Goal: Task Accomplishment & Management: Manage account settings

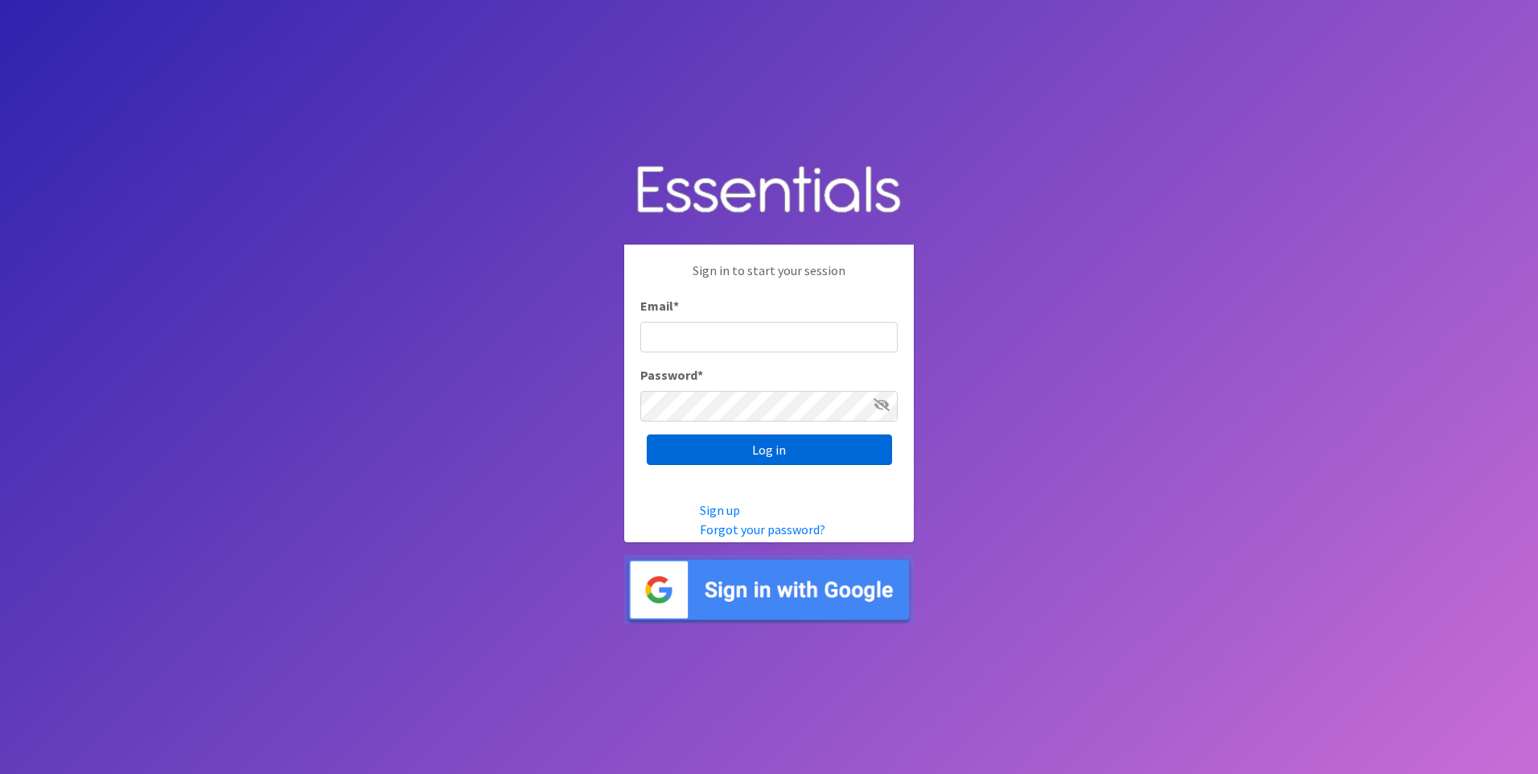
type input "service@periodokc.org"
click at [776, 453] on input "Log in" at bounding box center [769, 449] width 245 height 31
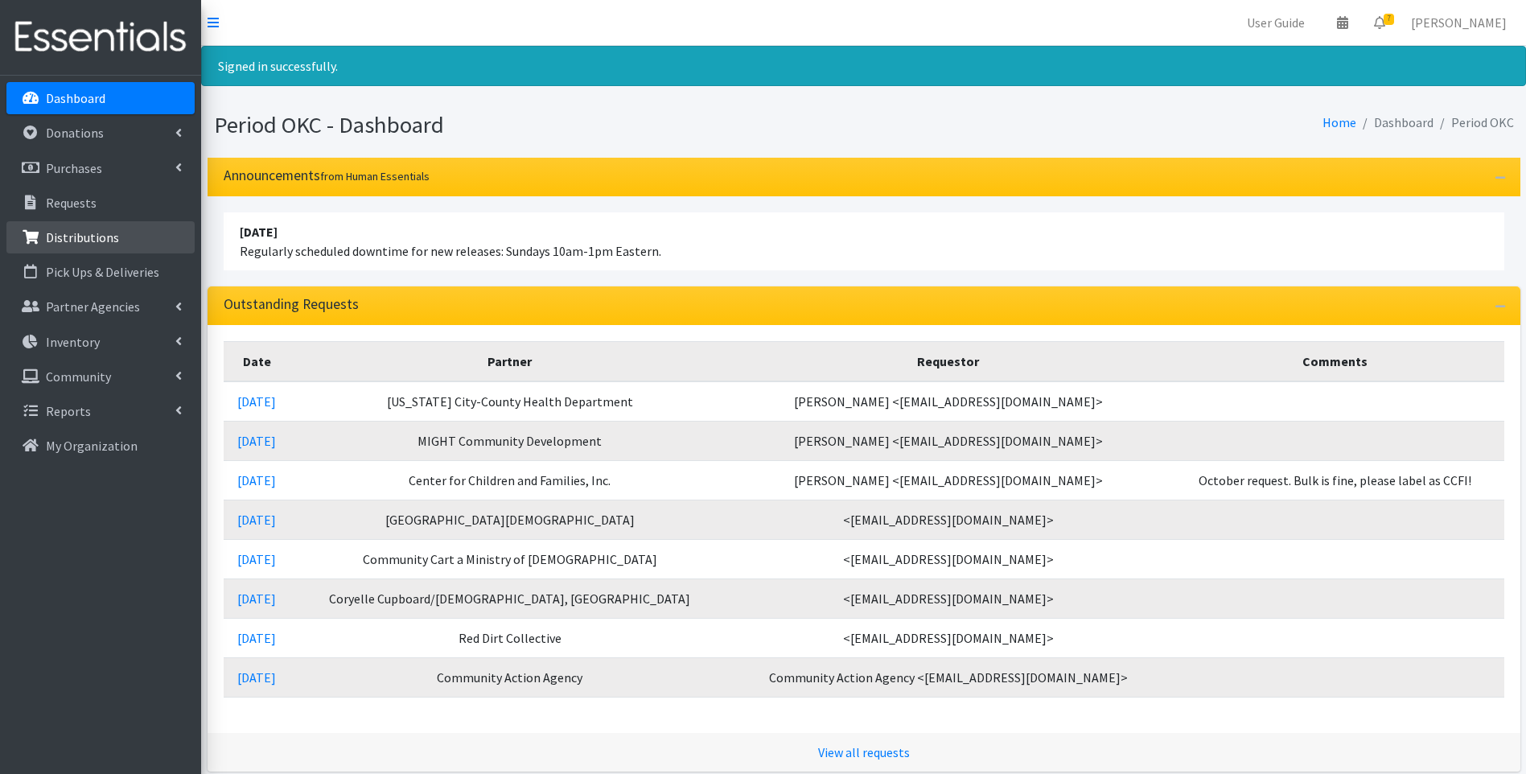
click at [105, 235] on p "Distributions" at bounding box center [82, 237] width 73 height 16
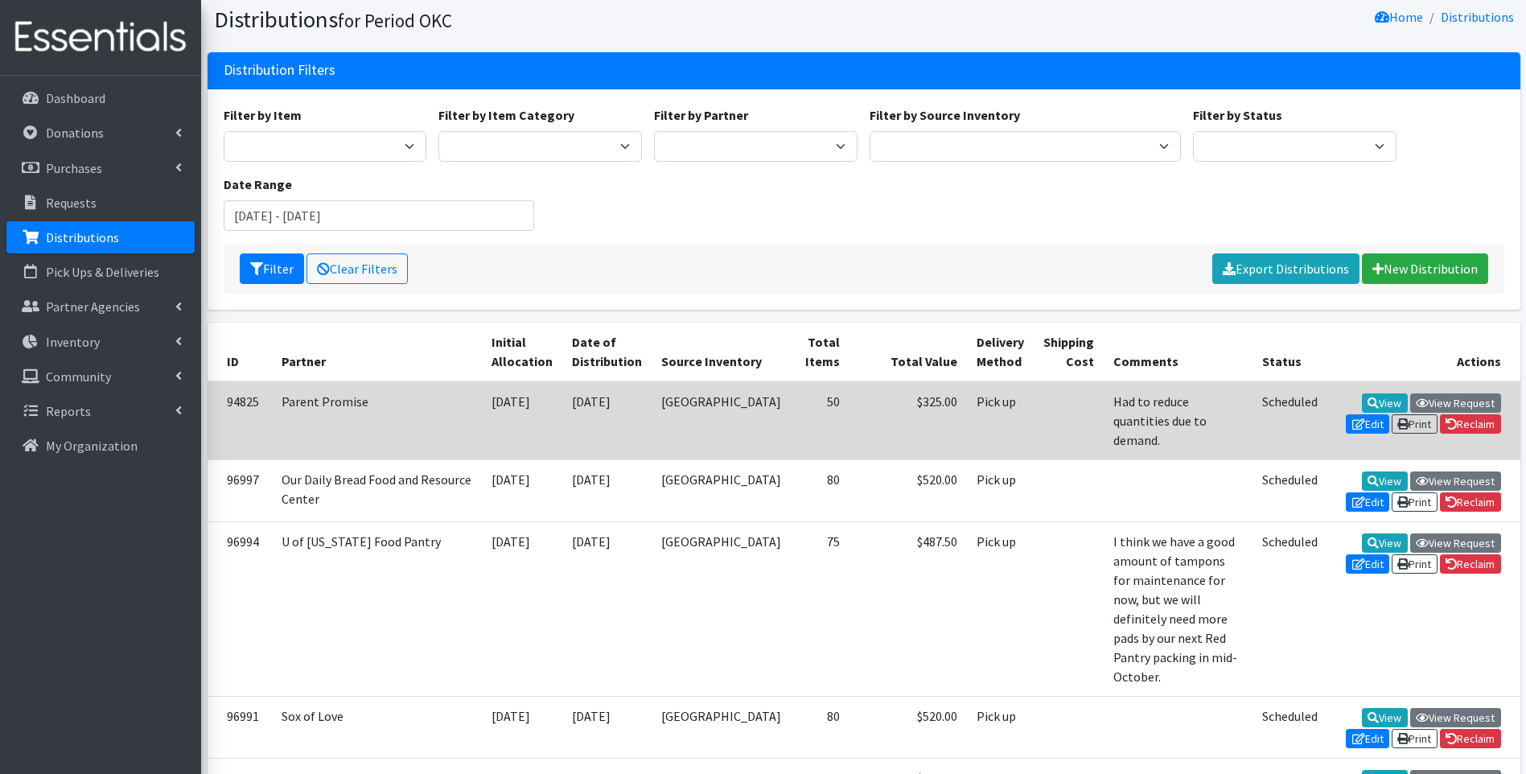
scroll to position [80, 0]
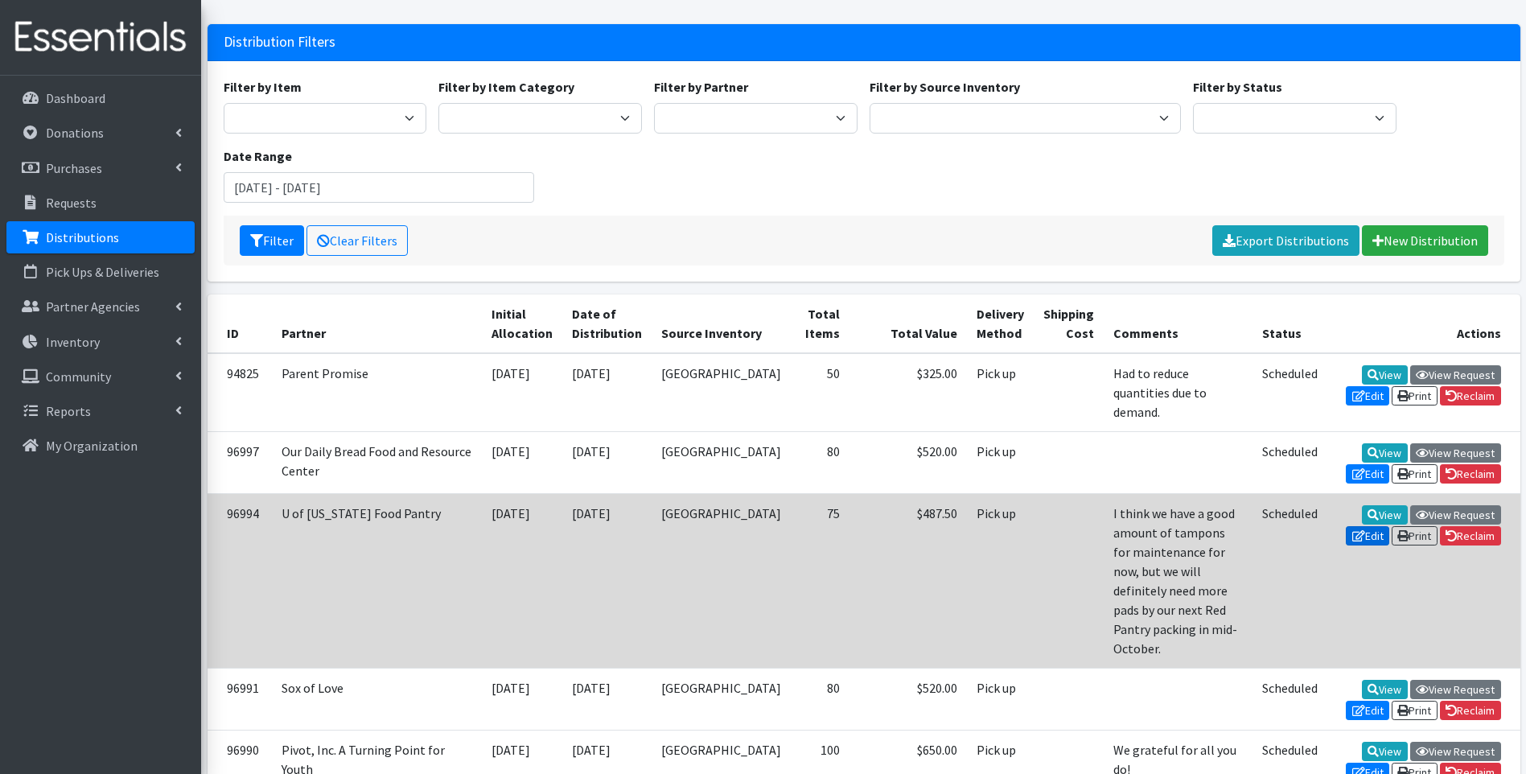
click at [1365, 530] on icon at bounding box center [1358, 535] width 13 height 11
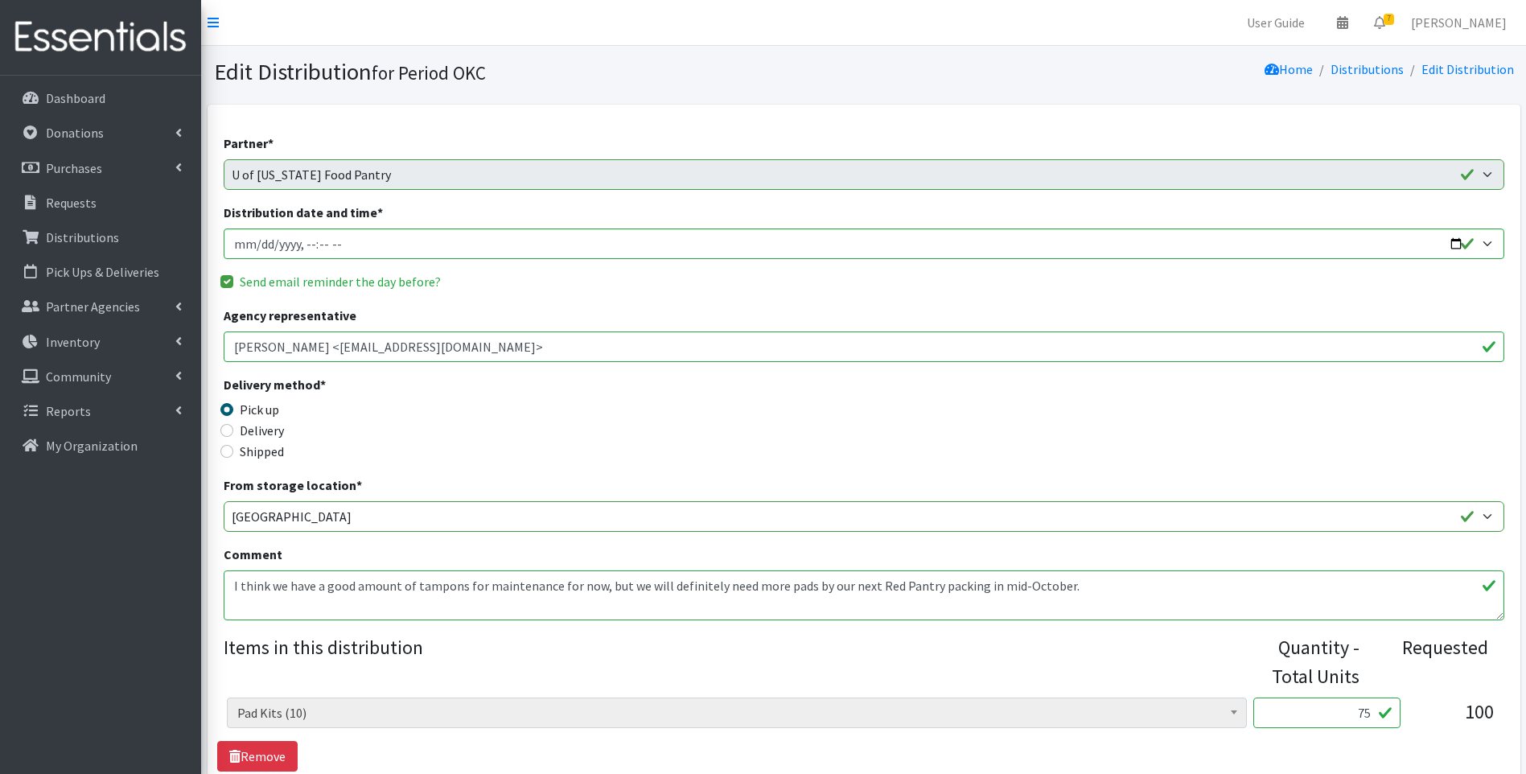
scroll to position [224, 0]
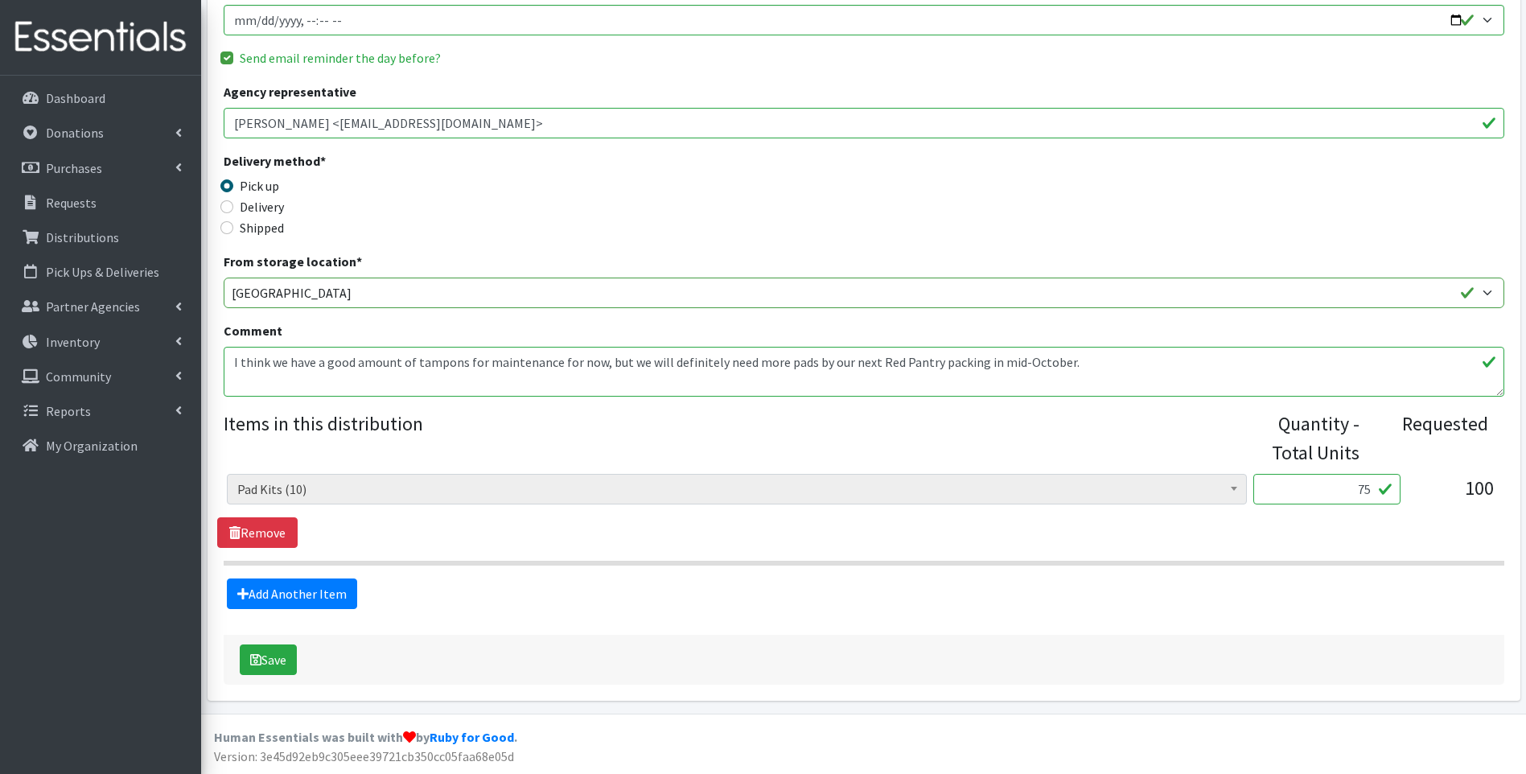
drag, startPoint x: 1351, startPoint y: 493, endPoint x: 1362, endPoint y: 494, distance: 10.5
click at [1362, 494] on input "75" at bounding box center [1326, 489] width 147 height 31
type input "65"
click at [270, 658] on button "Save" at bounding box center [268, 659] width 57 height 31
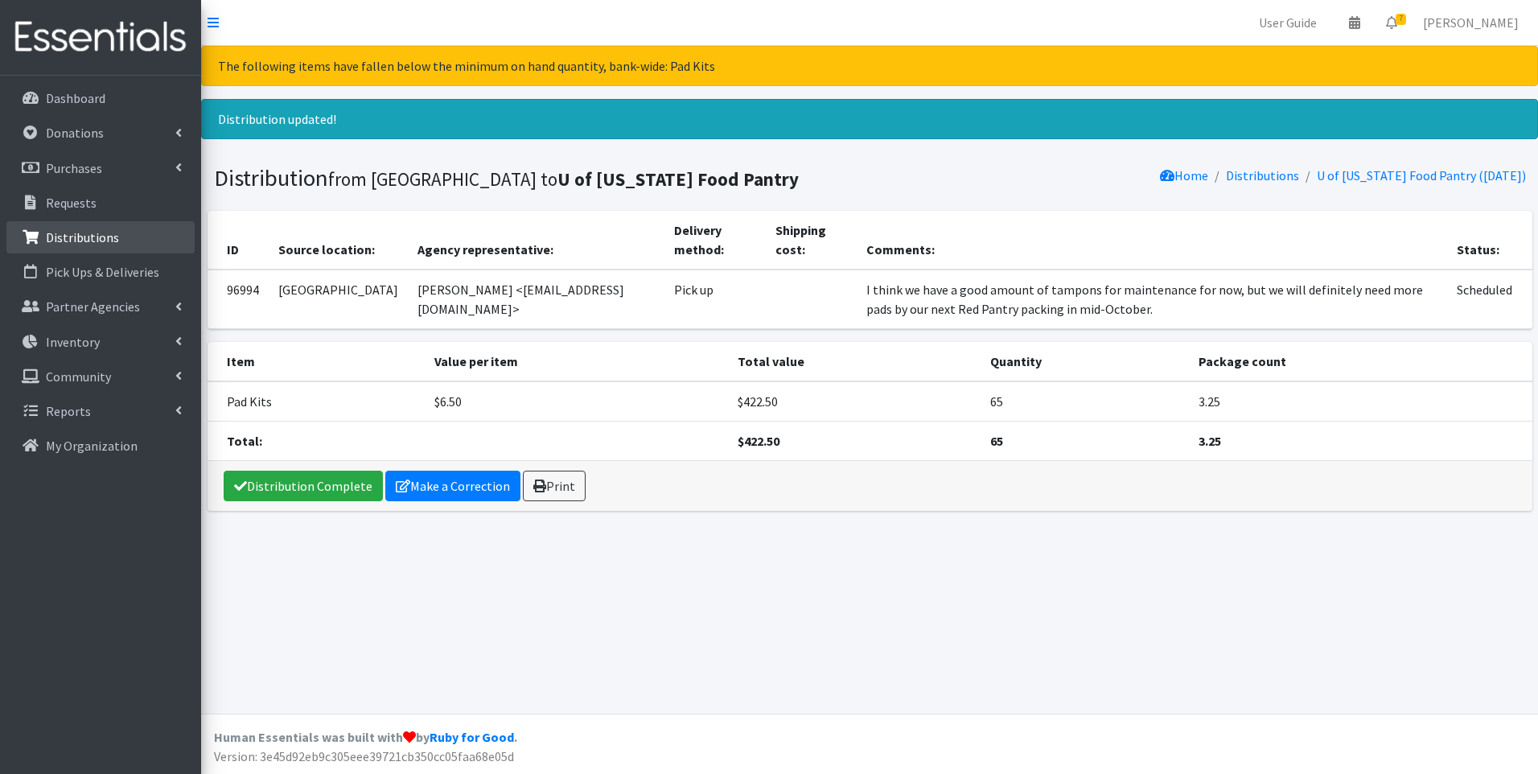
click at [70, 229] on p "Distributions" at bounding box center [82, 237] width 73 height 16
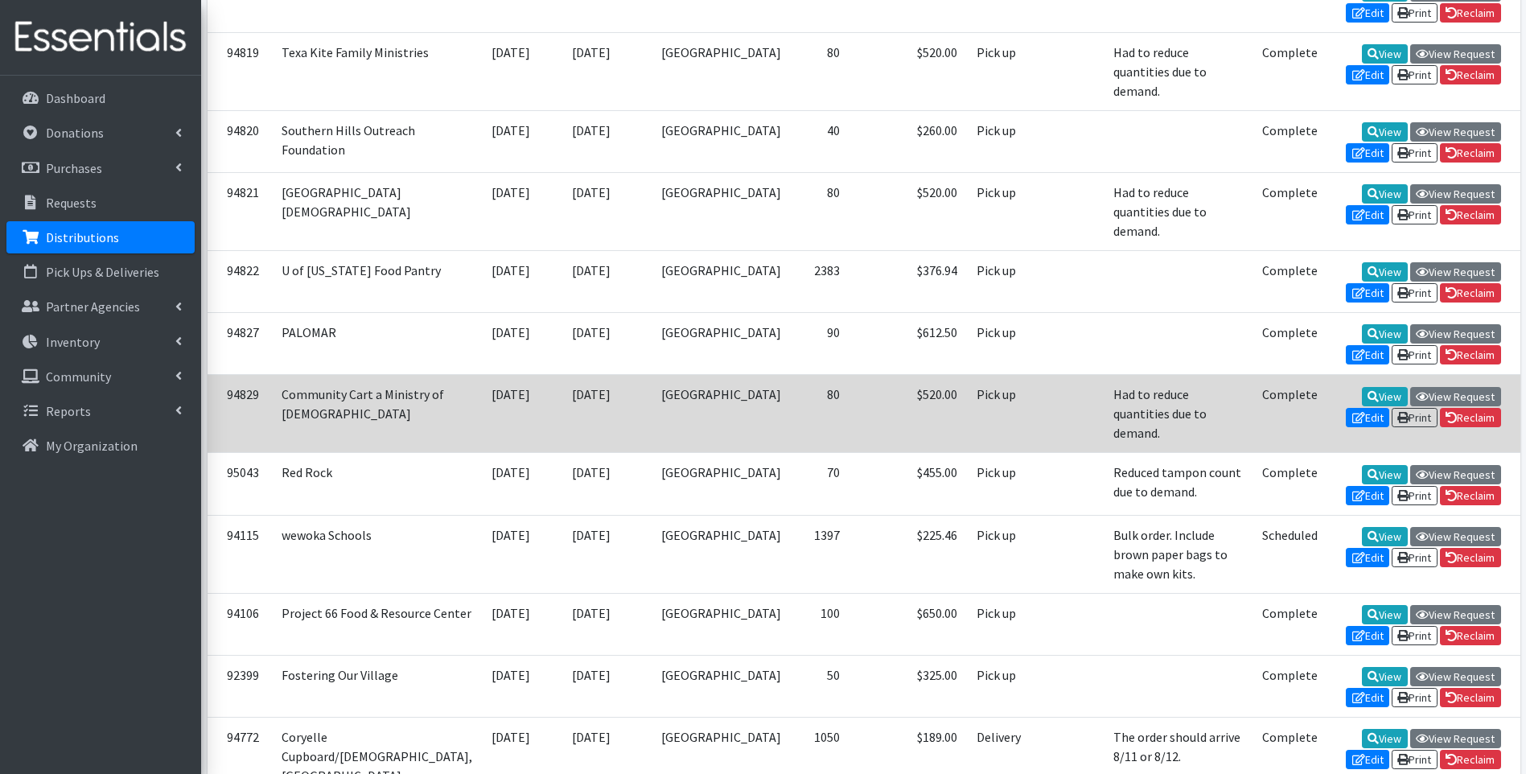
scroll to position [3137, 0]
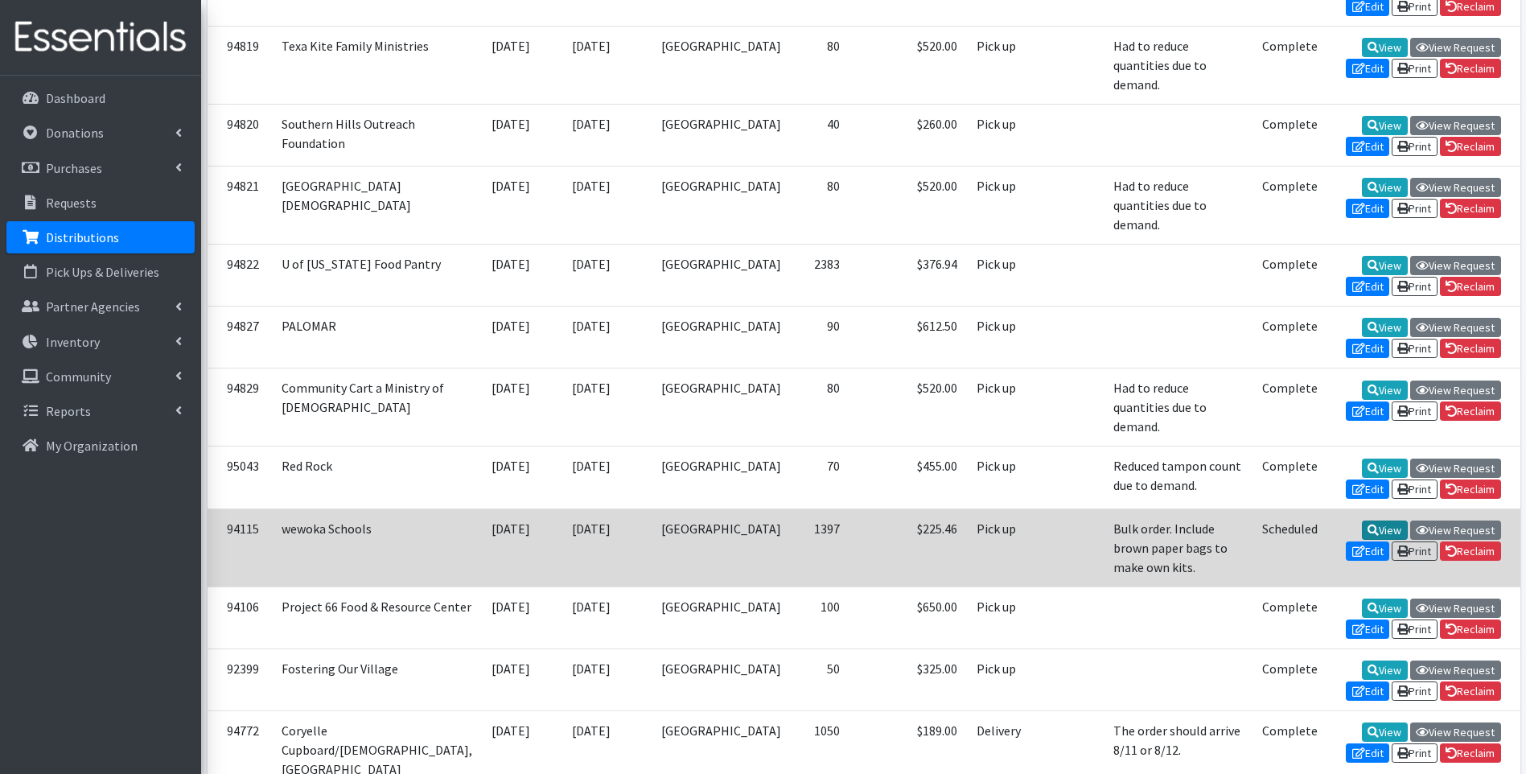
click at [1362, 520] on link "View" at bounding box center [1385, 529] width 46 height 19
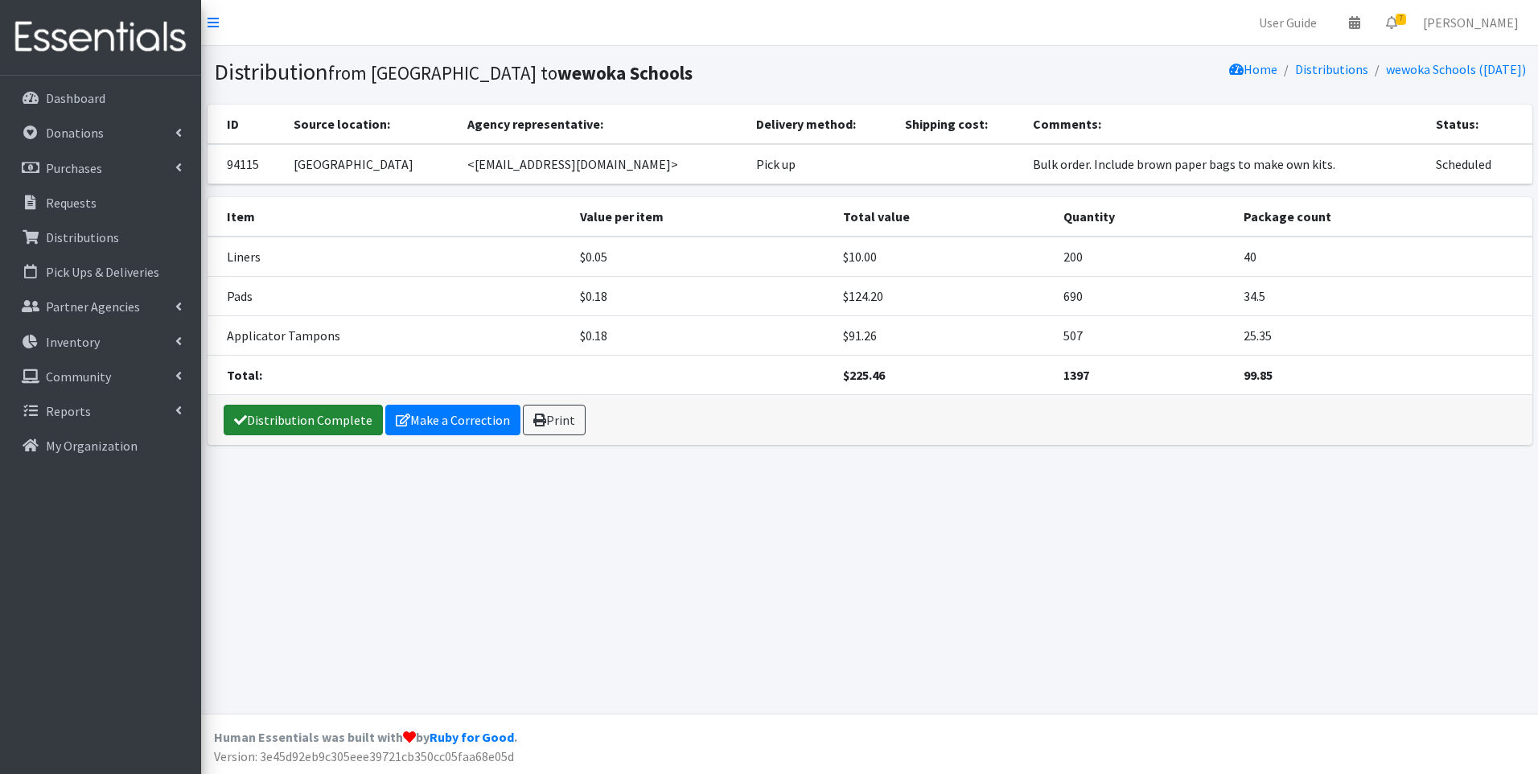
click at [333, 410] on link "Distribution Complete" at bounding box center [303, 420] width 159 height 31
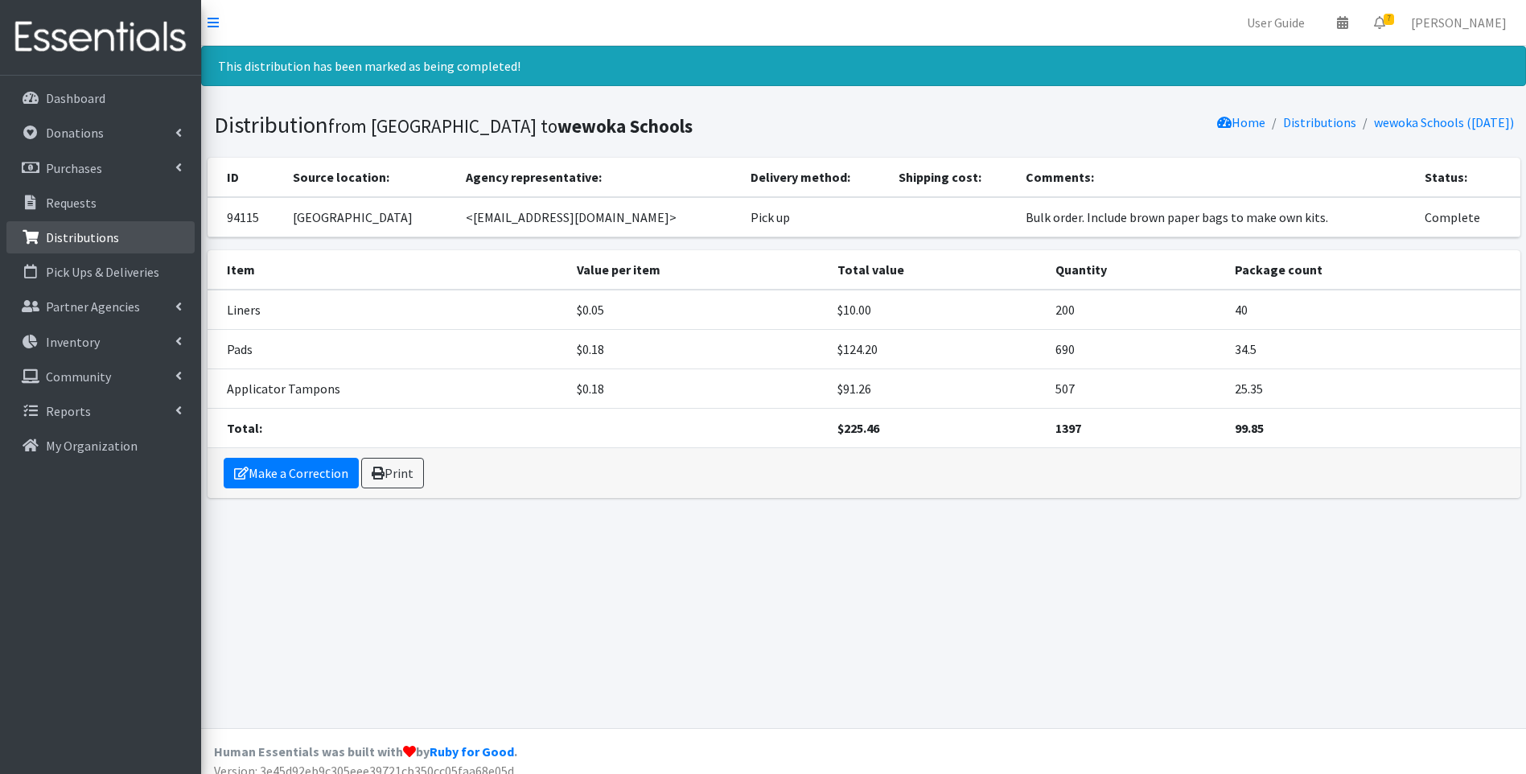
click at [78, 229] on p "Distributions" at bounding box center [82, 237] width 73 height 16
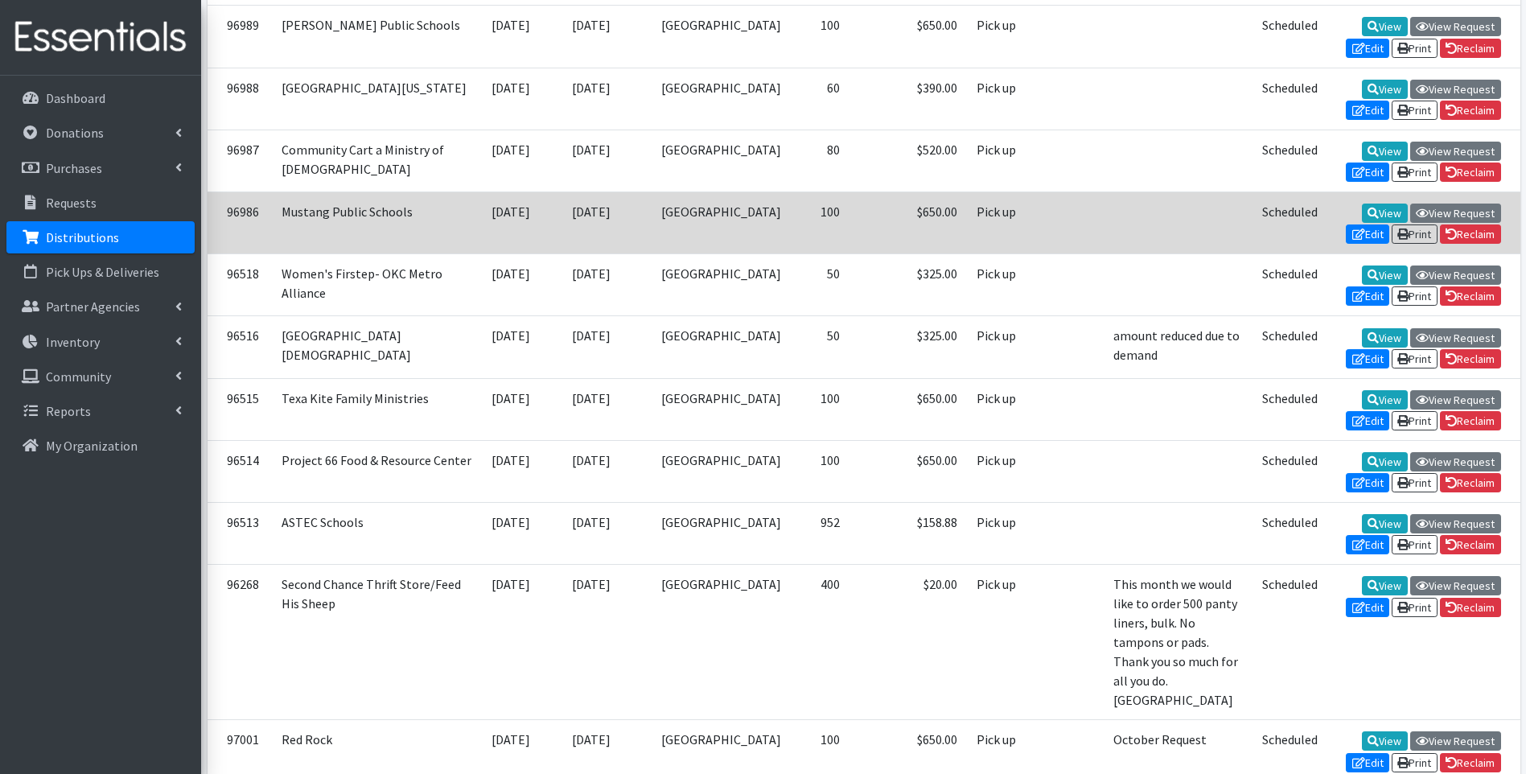
scroll to position [965, 0]
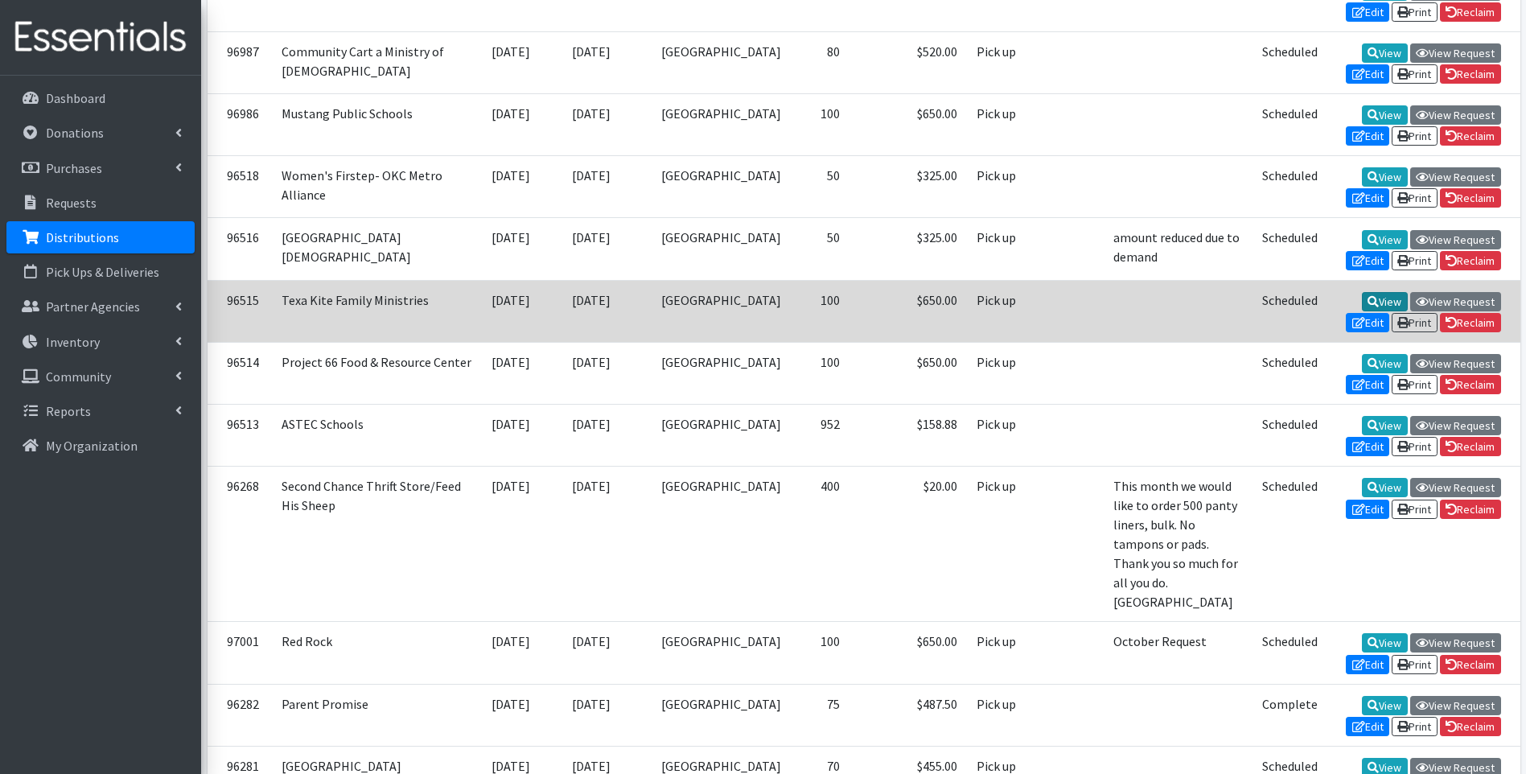
click at [1367, 307] on icon at bounding box center [1372, 301] width 11 height 11
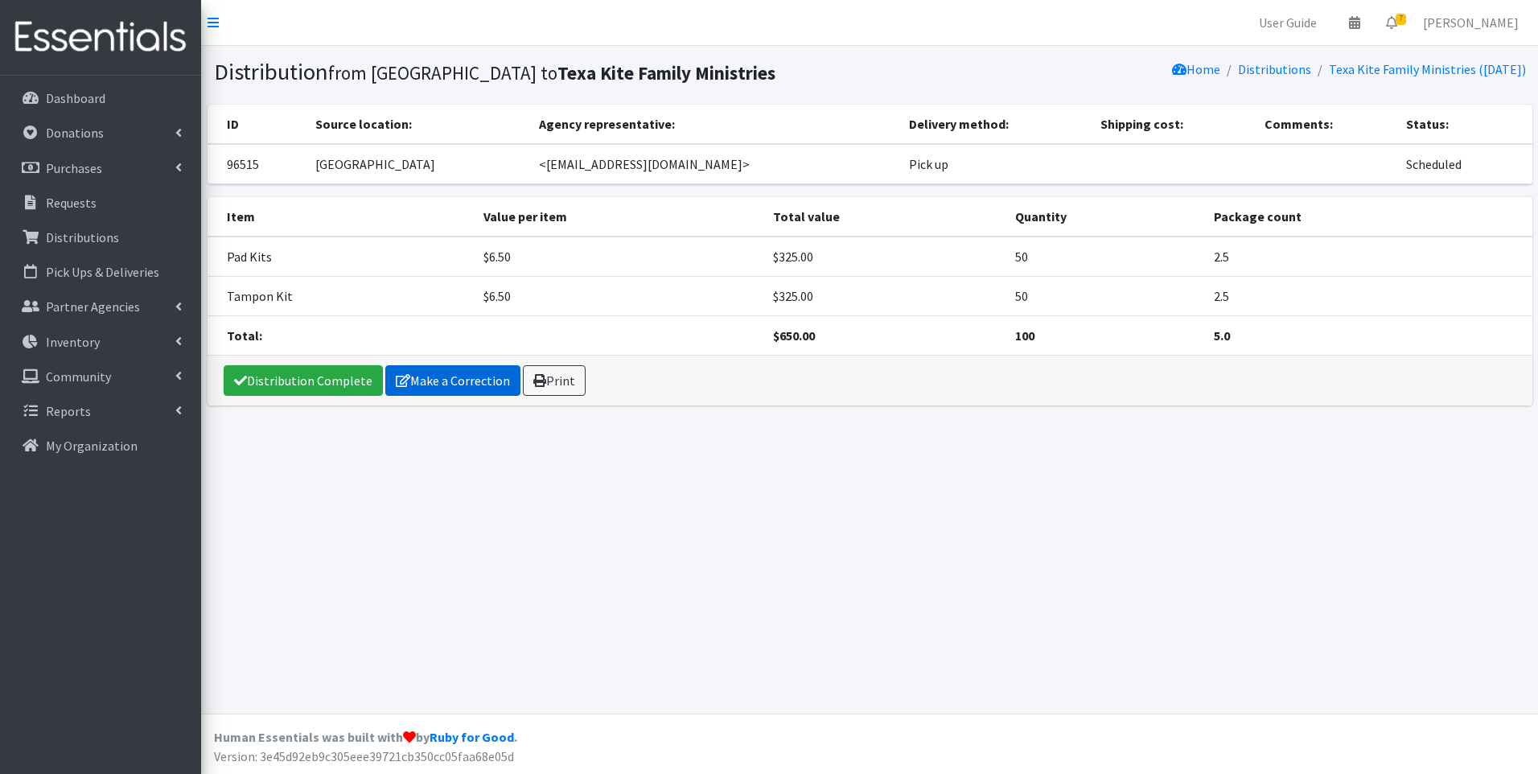
click at [438, 384] on link "Make a Correction" at bounding box center [452, 380] width 135 height 31
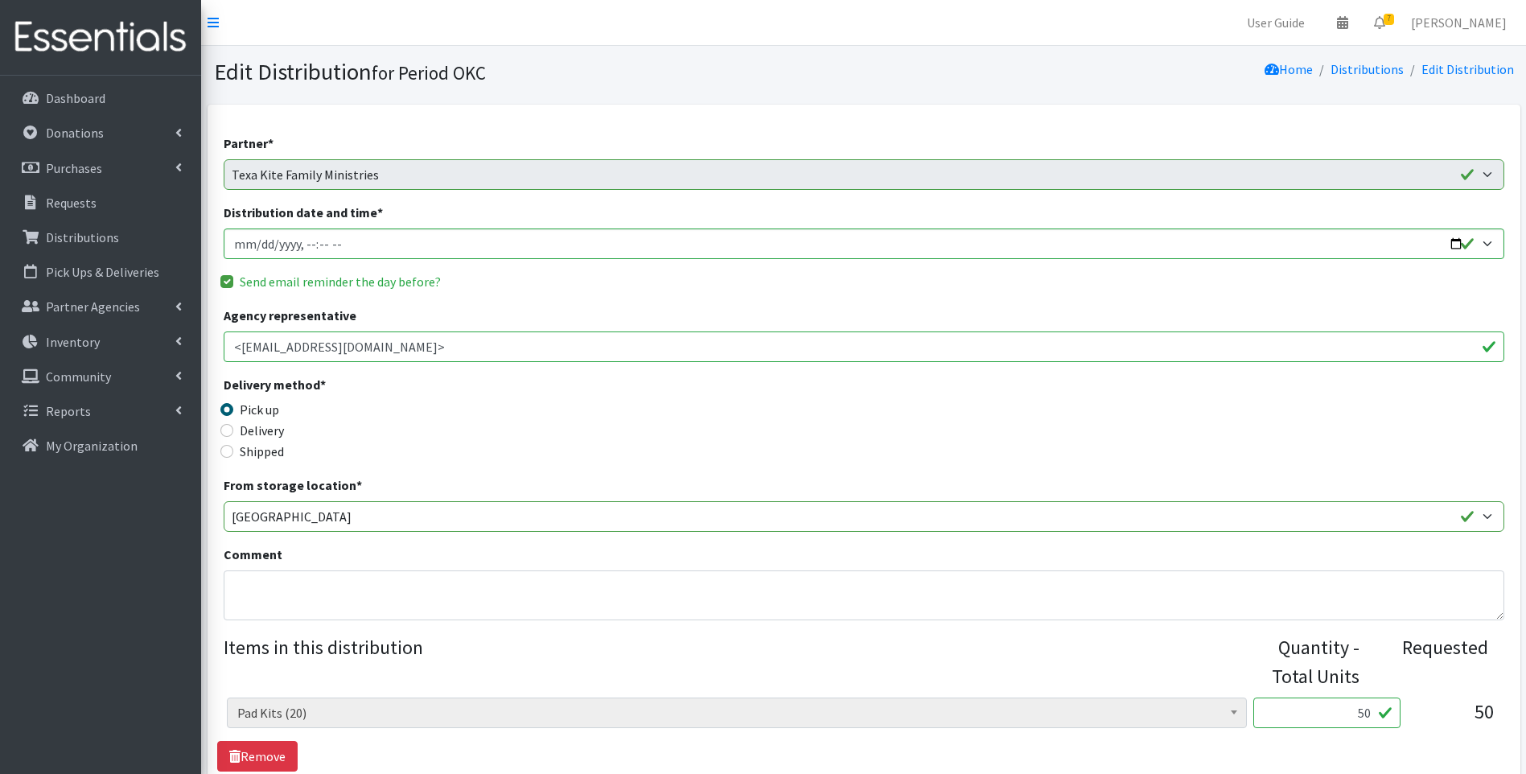
scroll to position [241, 0]
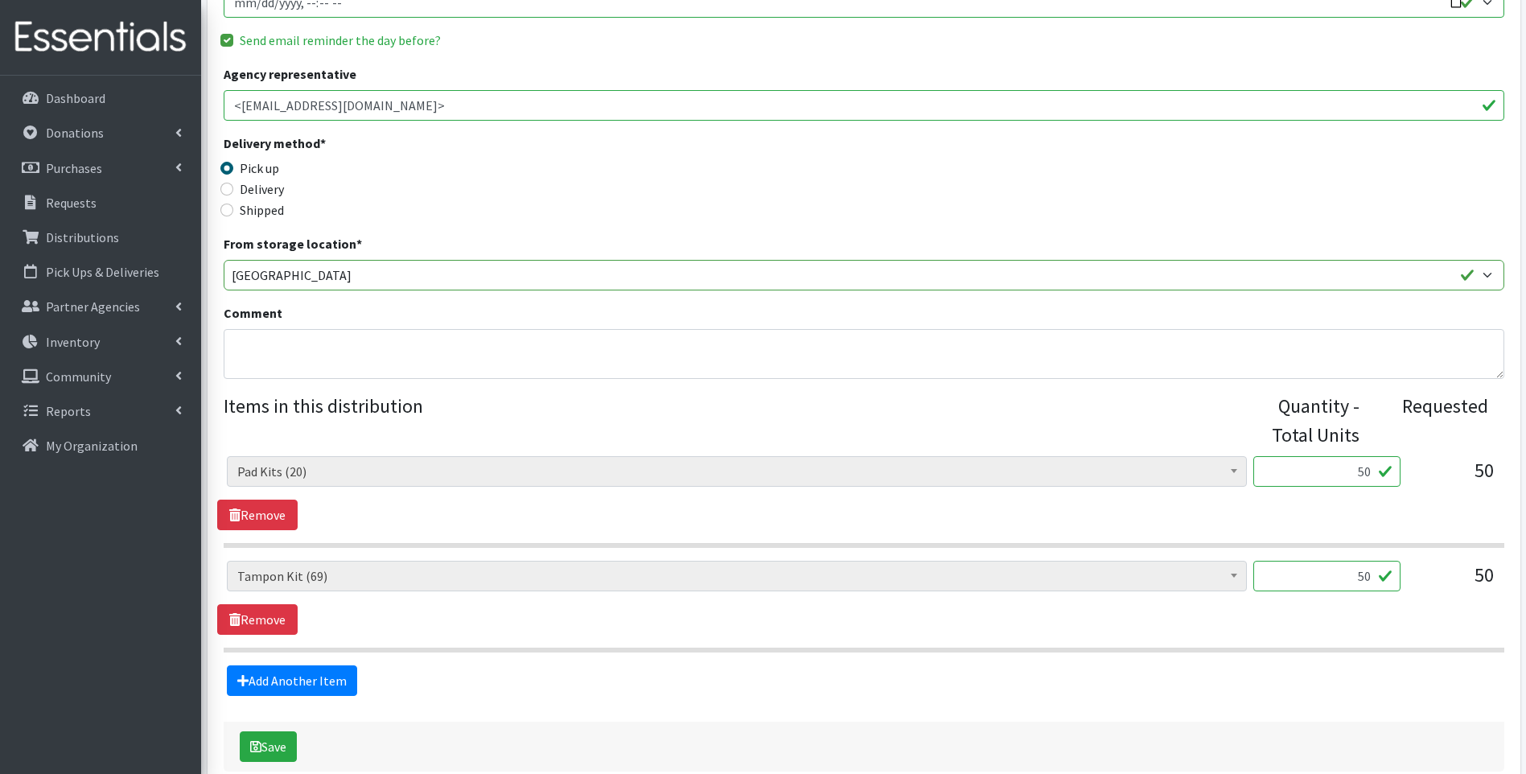
drag, startPoint x: 1351, startPoint y: 479, endPoint x: 1364, endPoint y: 481, distance: 13.1
click at [1364, 481] on input "50" at bounding box center [1326, 471] width 147 height 31
type input "40"
drag, startPoint x: 1352, startPoint y: 574, endPoint x: 1363, endPoint y: 574, distance: 11.3
click at [1363, 574] on input "50" at bounding box center [1326, 576] width 147 height 31
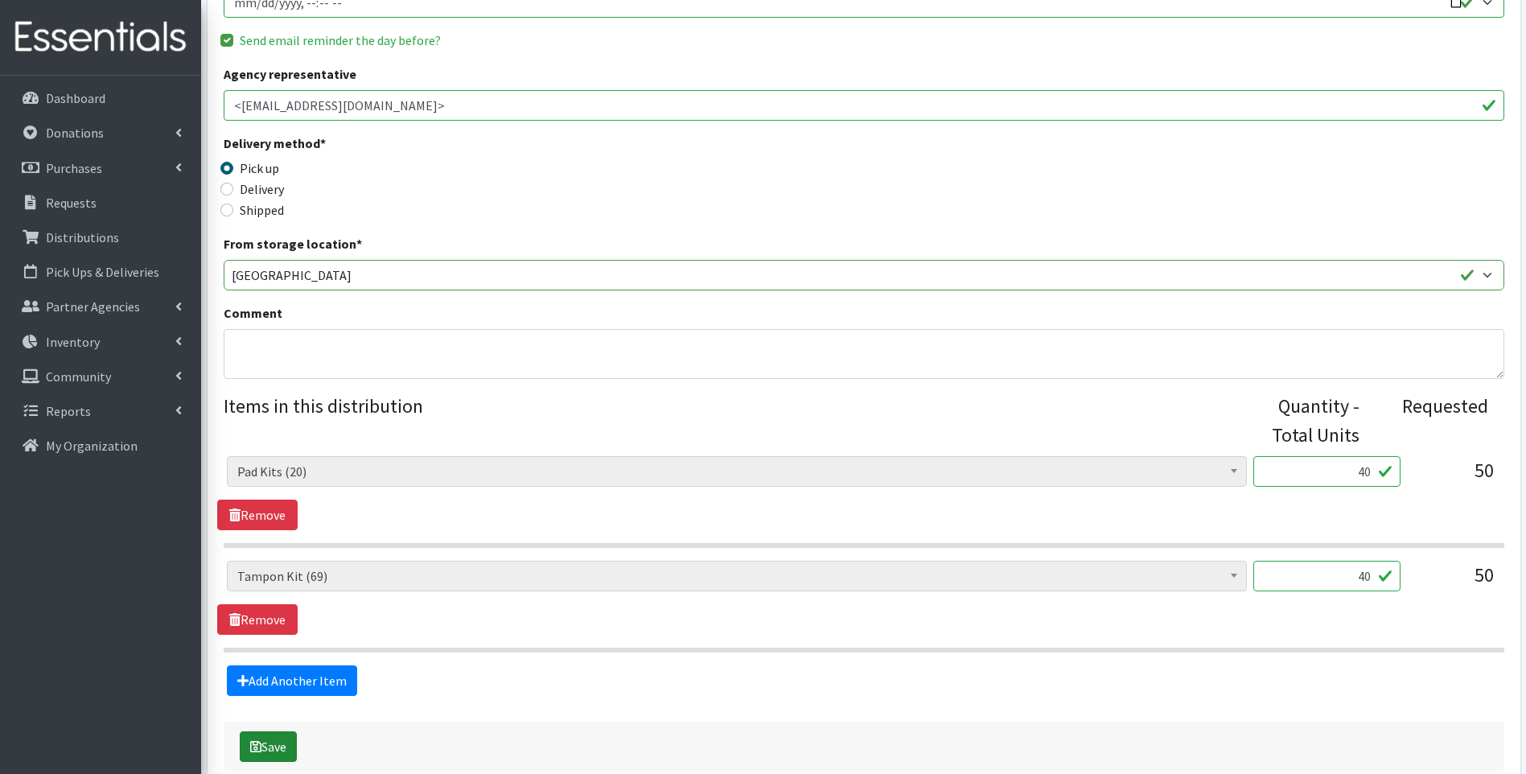
type input "40"
click at [280, 741] on button "Save" at bounding box center [268, 746] width 57 height 31
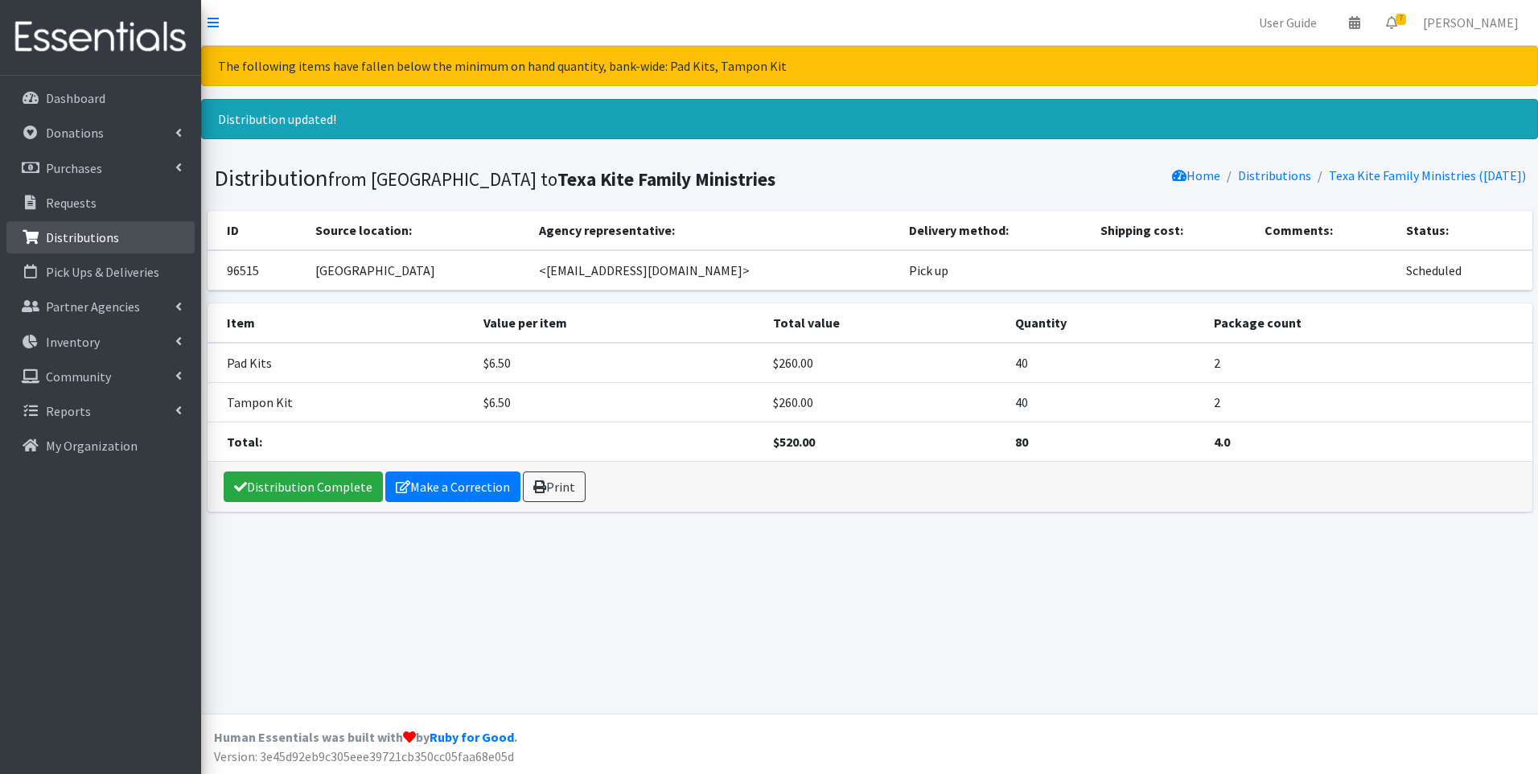
click at [113, 238] on p "Distributions" at bounding box center [82, 237] width 73 height 16
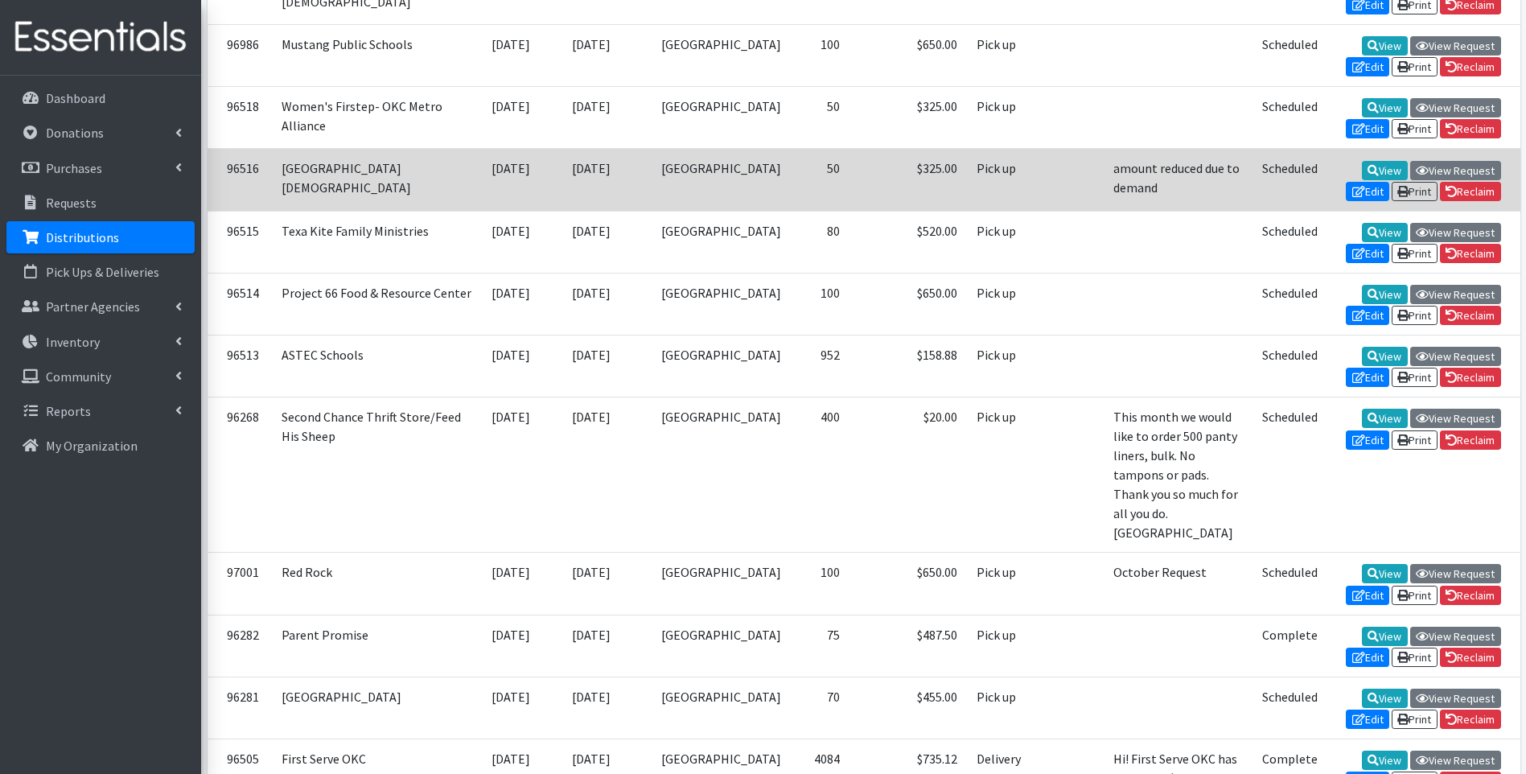
scroll to position [1046, 0]
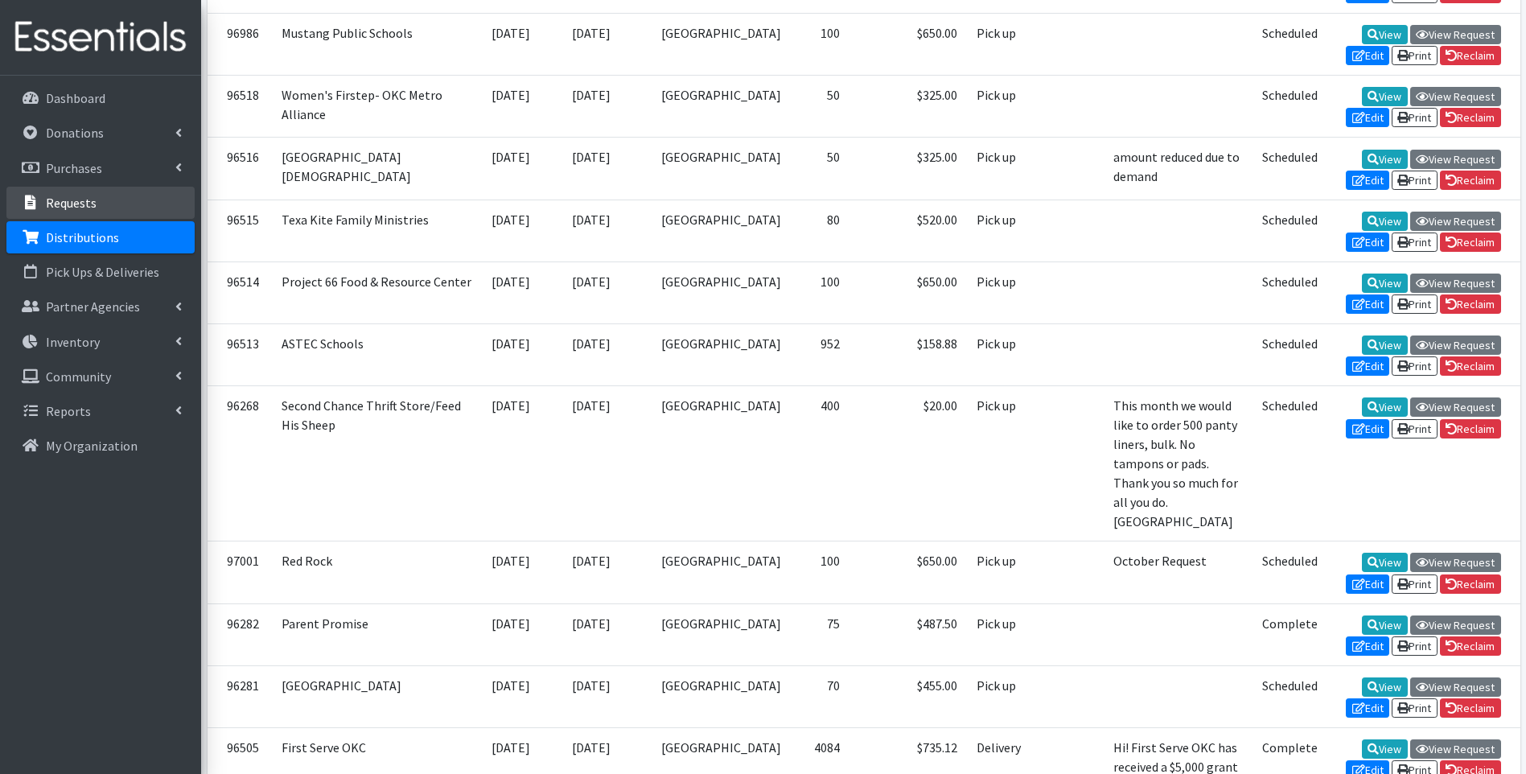
click at [97, 198] on link "Requests" at bounding box center [100, 203] width 188 height 32
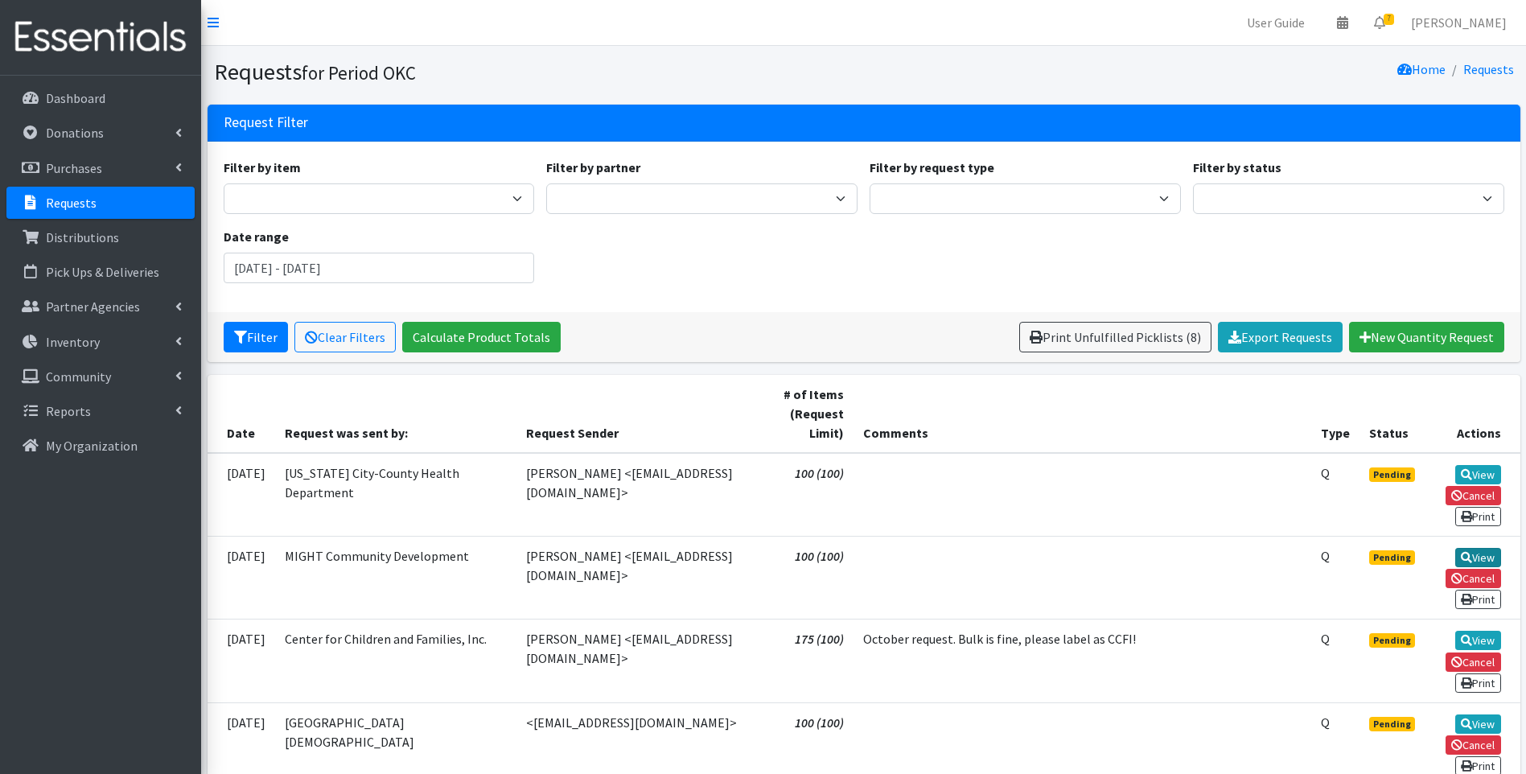
click at [1467, 552] on icon at bounding box center [1466, 557] width 11 height 11
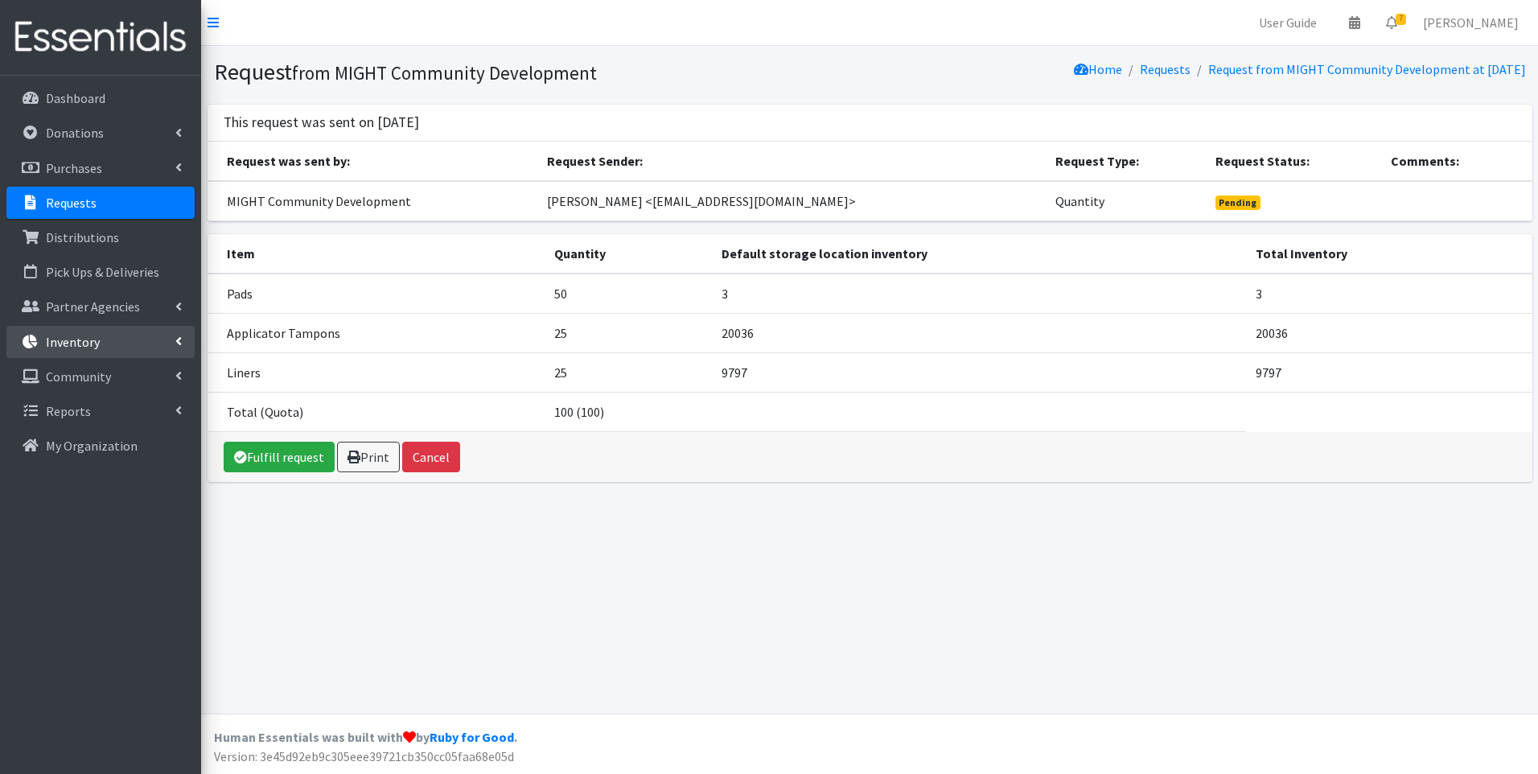
click at [79, 340] on p "Inventory" at bounding box center [73, 342] width 54 height 16
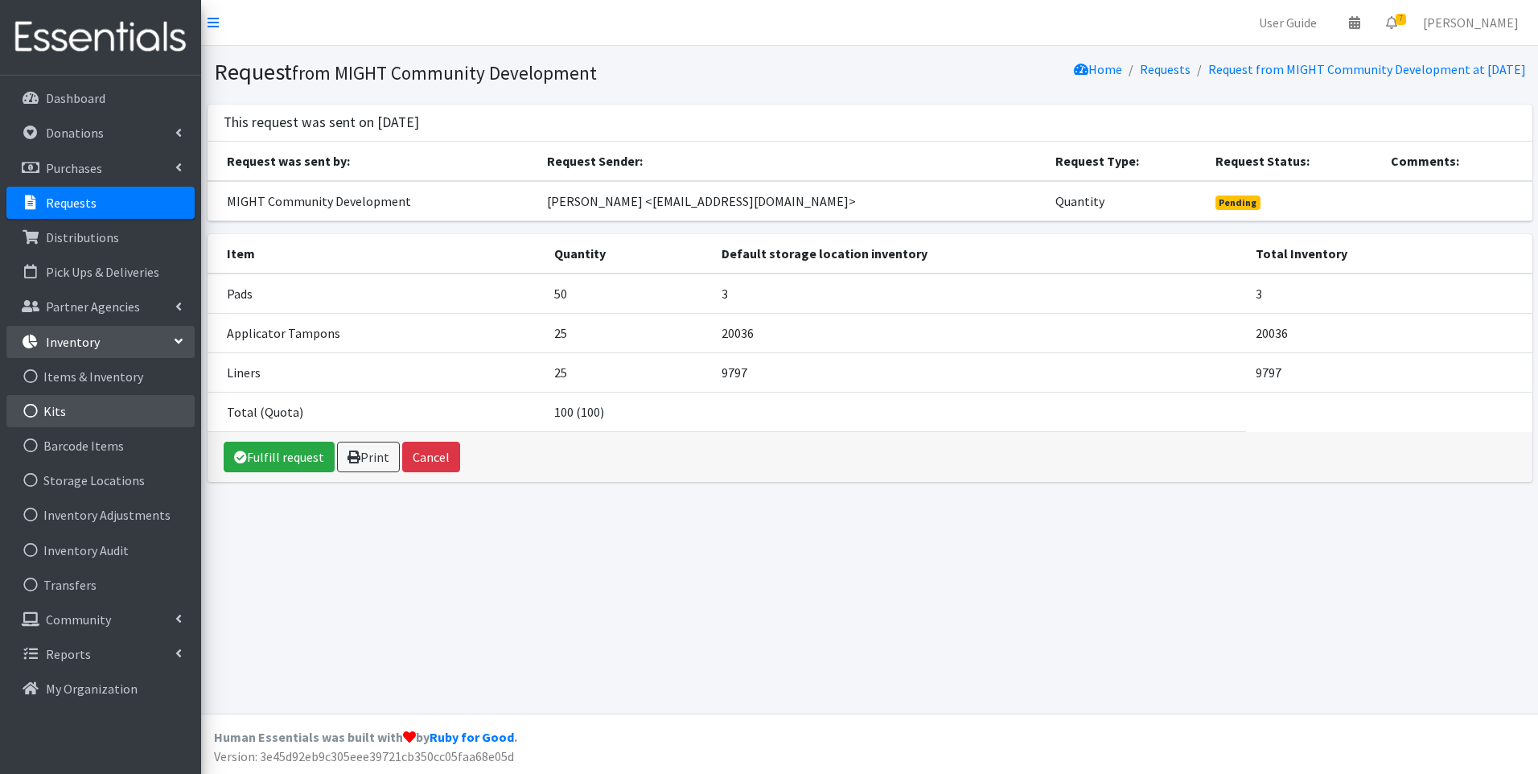
click at [87, 414] on link "Kits" at bounding box center [100, 411] width 188 height 32
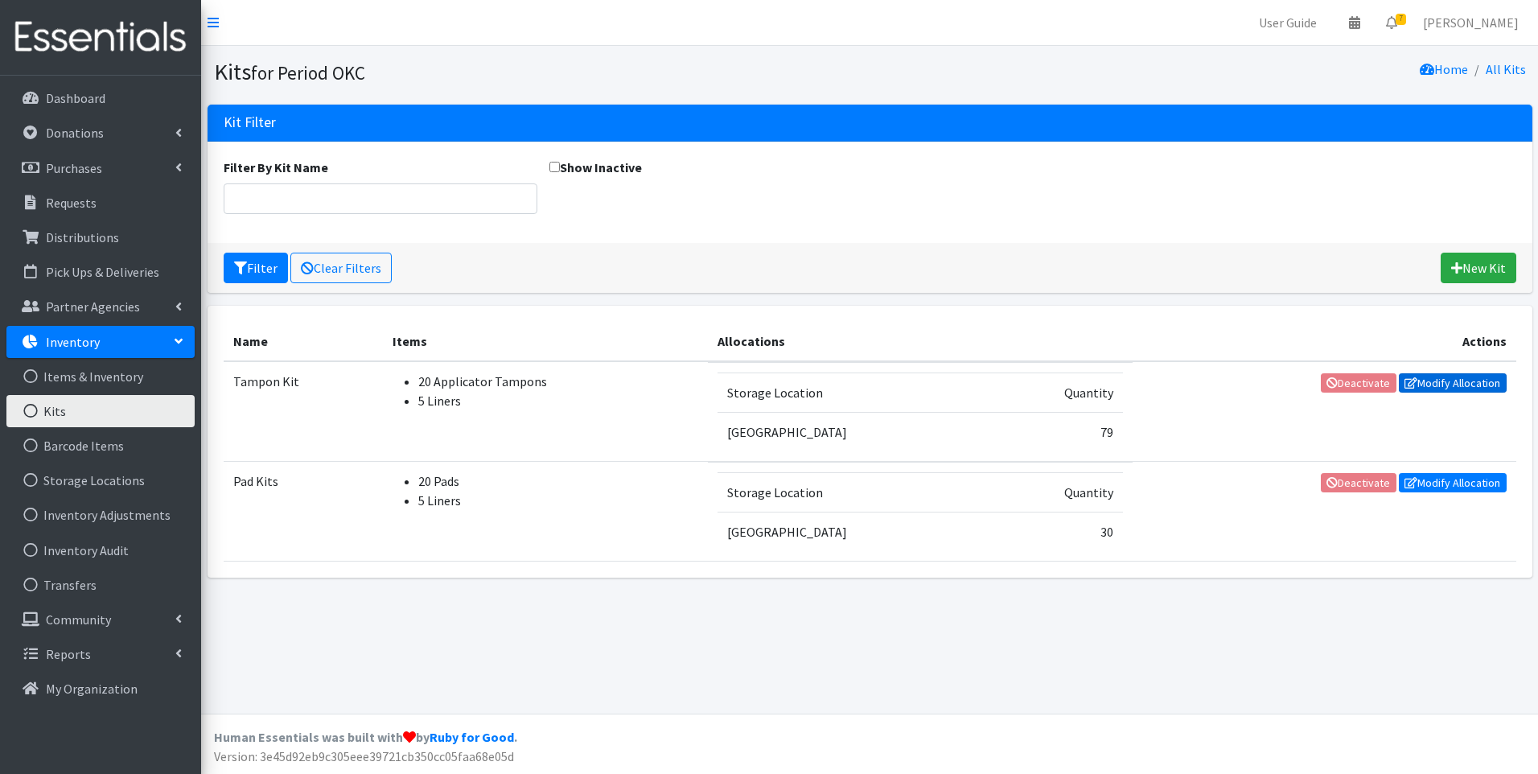
click at [1428, 382] on link "Modify Allocation" at bounding box center [1453, 382] width 108 height 19
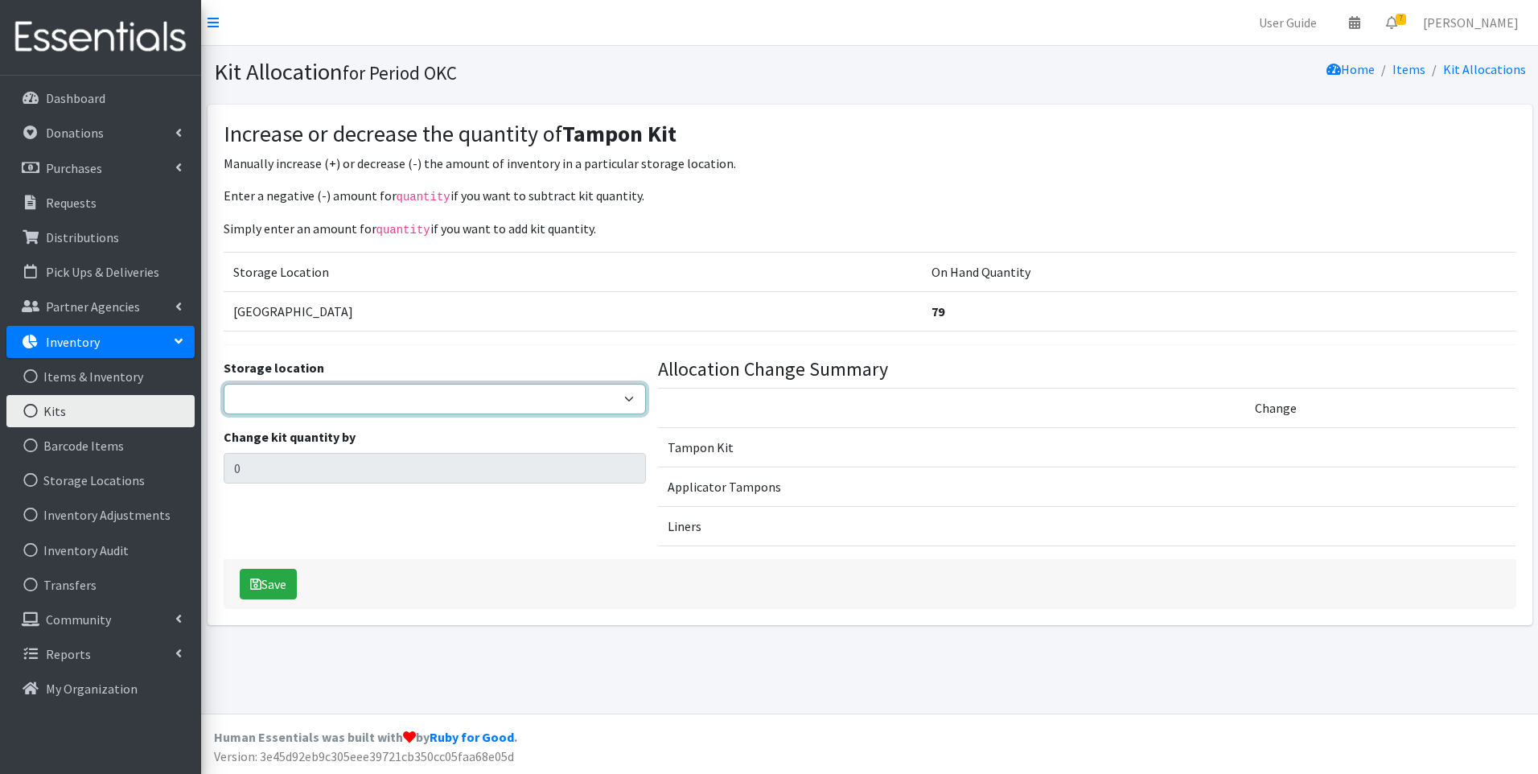
click at [501, 399] on select "5th Street MorningStar Storage" at bounding box center [435, 399] width 423 height 31
select select "345"
click at [224, 384] on select "5th Street MorningStar Storage" at bounding box center [435, 399] width 423 height 31
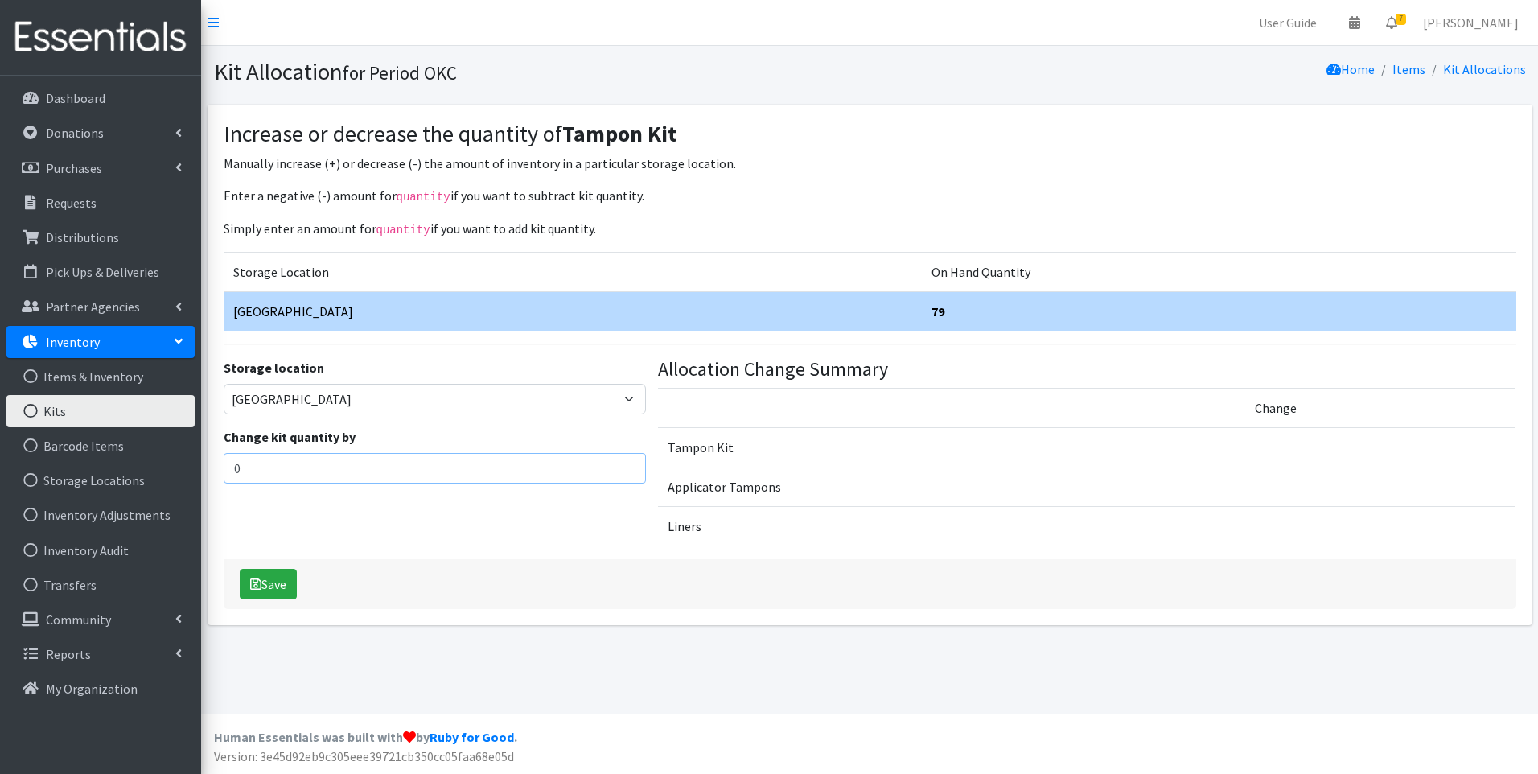
drag, startPoint x: 287, startPoint y: 465, endPoint x: 206, endPoint y: 462, distance: 81.3
click at [206, 462] on div "Increase or decrease the quantity of Tampon Kit Manually increase (+) or decrea…" at bounding box center [869, 371] width 1337 height 533
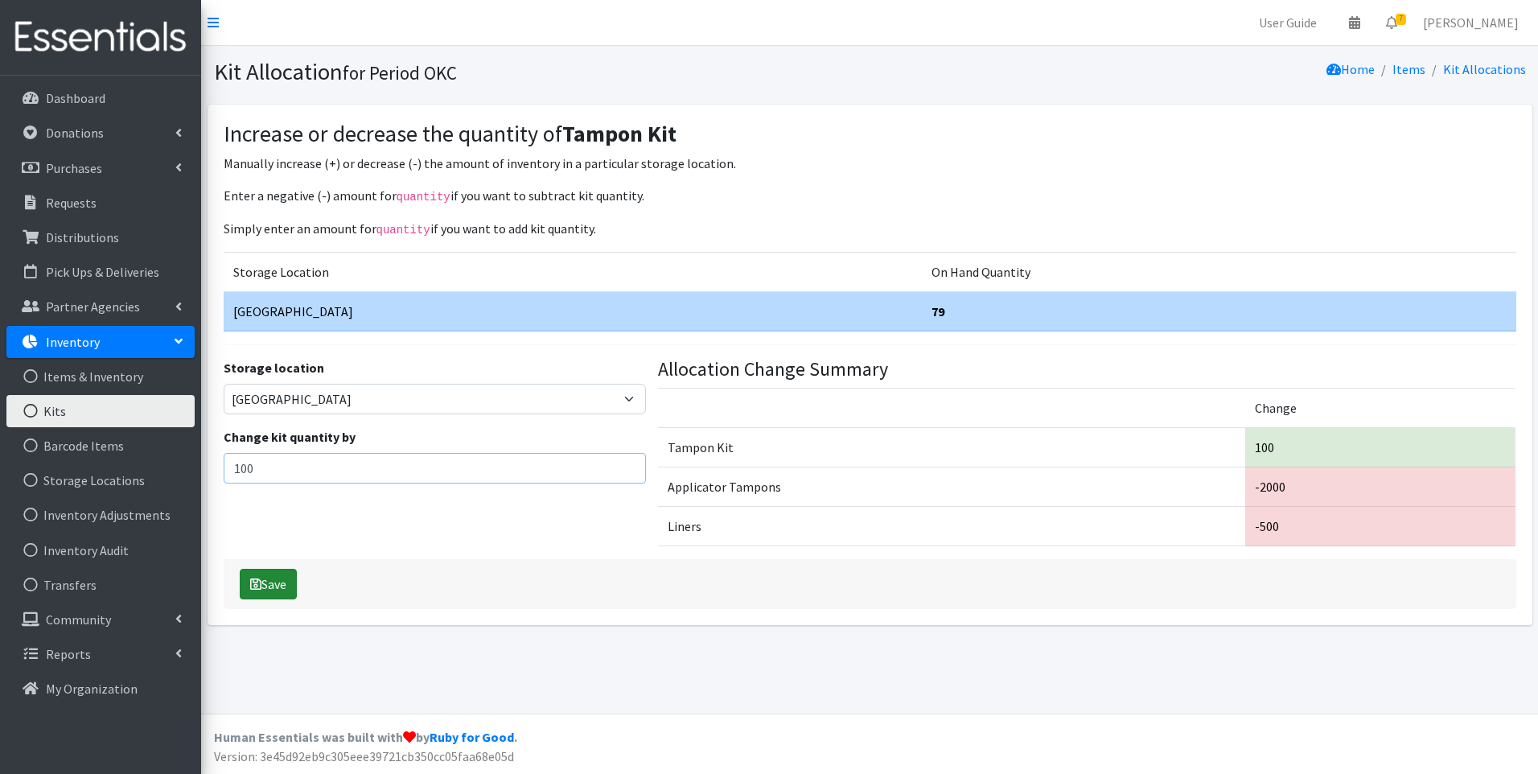
type input "100"
click at [255, 581] on icon "submit" at bounding box center [255, 583] width 11 height 13
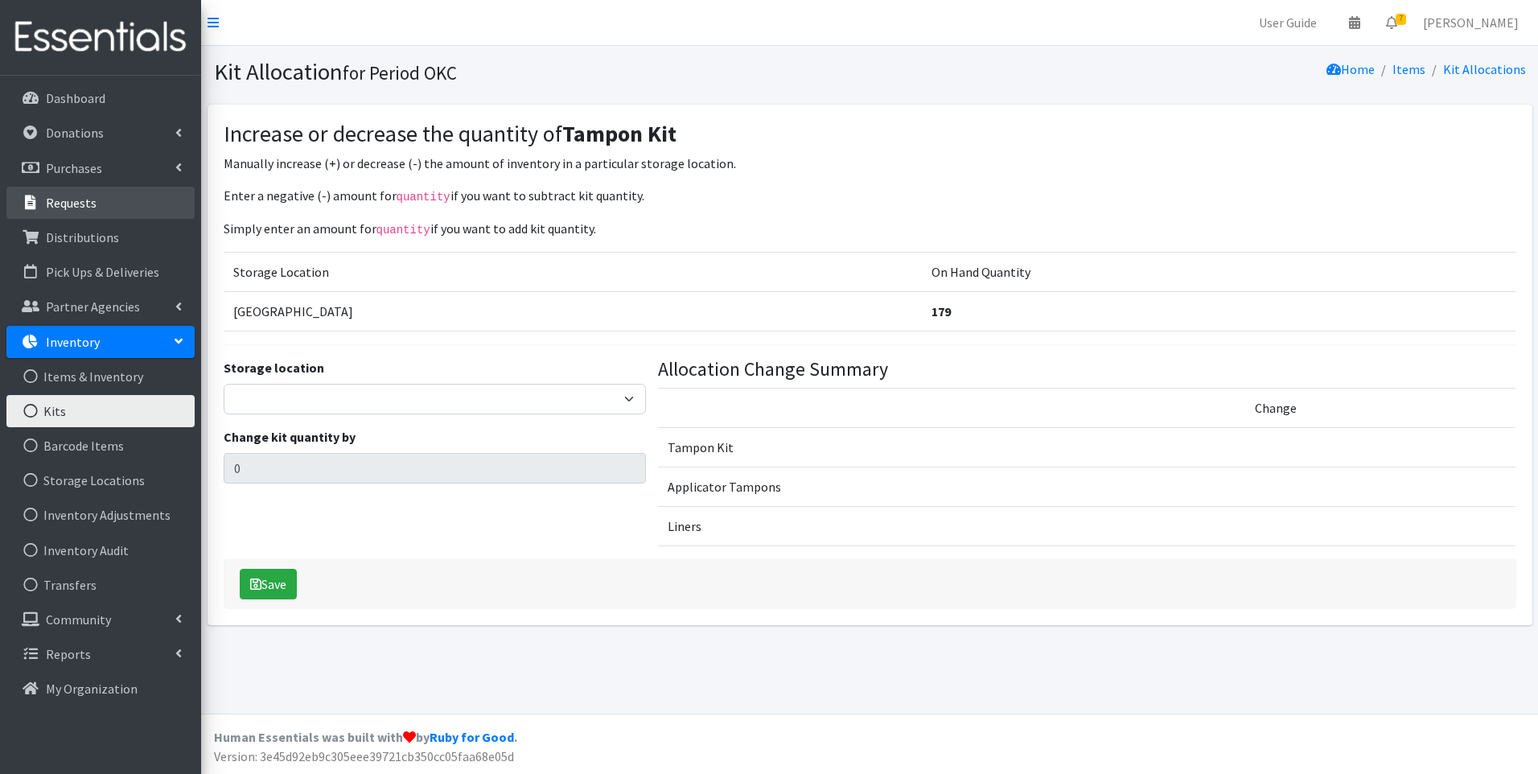
click at [105, 219] on li "Requests" at bounding box center [100, 204] width 188 height 35
click at [85, 212] on link "Requests" at bounding box center [100, 203] width 188 height 32
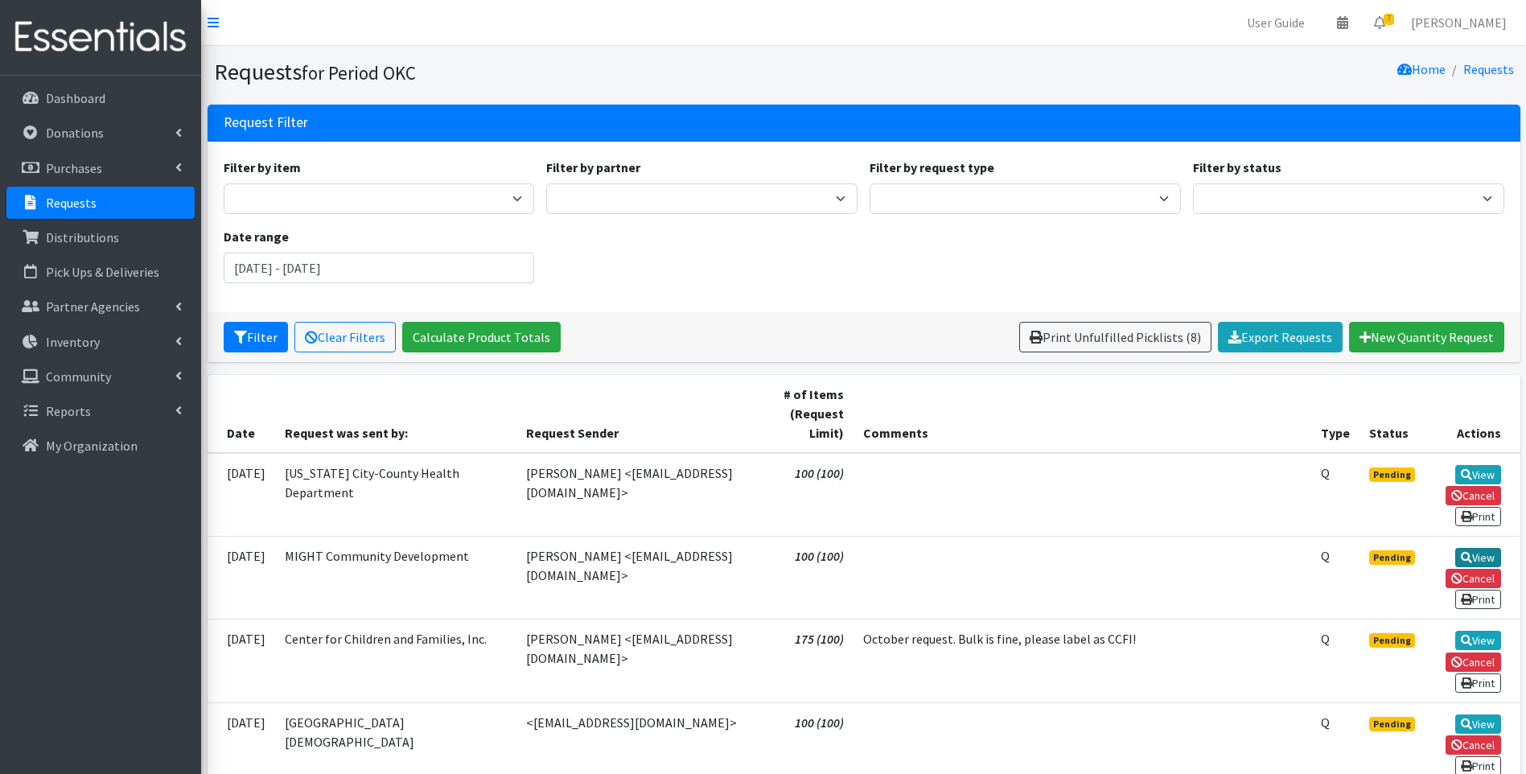
click at [1469, 557] on icon at bounding box center [1466, 557] width 11 height 11
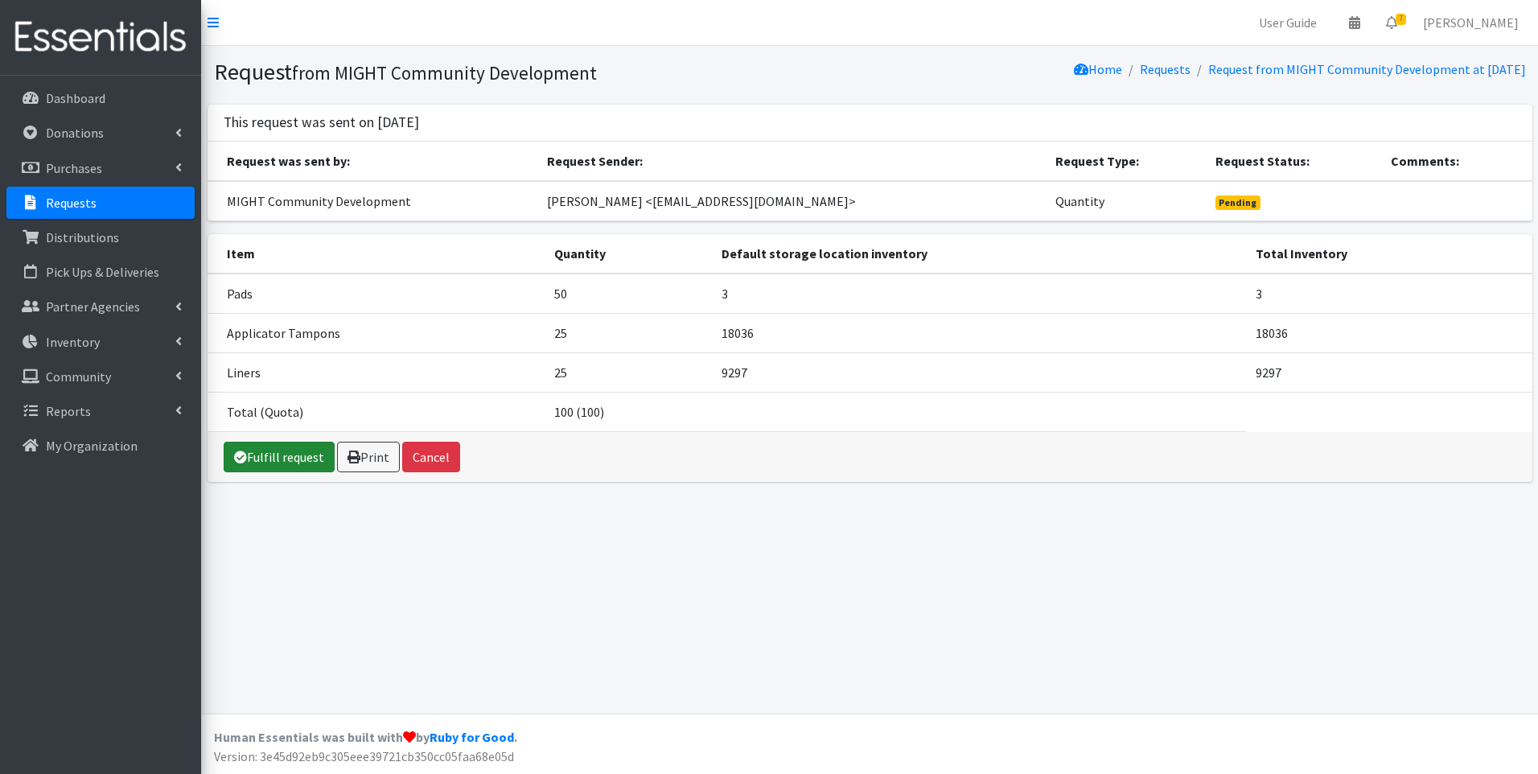
click at [320, 457] on link "Fulfill request" at bounding box center [279, 457] width 111 height 31
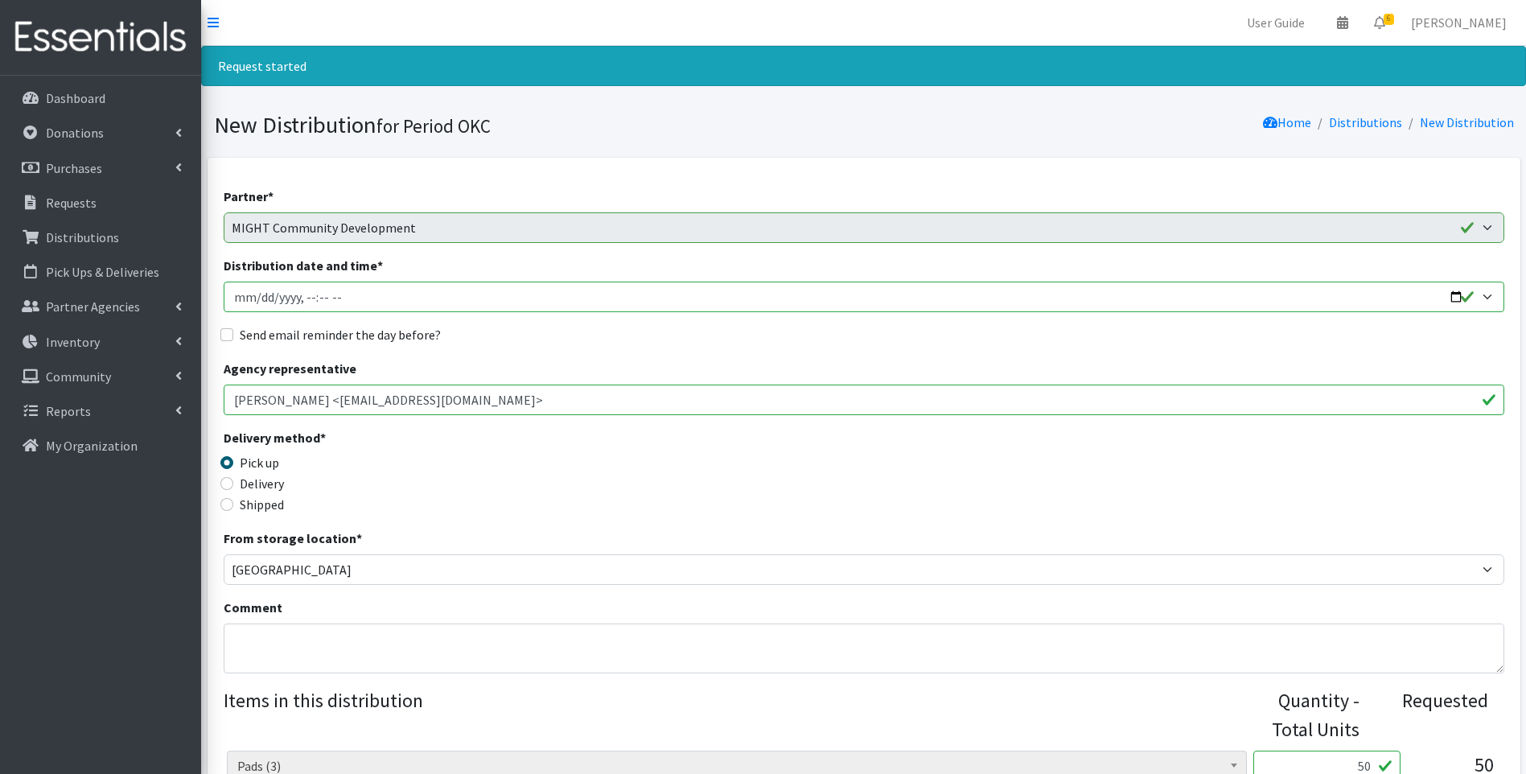
click at [238, 297] on input "Distribution date and time *" at bounding box center [864, 296] width 1280 height 31
type input "2025-10-25T23:59"
type input "2025-10-09T23:59"
type input "2025-10-09T15:30"
click at [249, 333] on label "Send email reminder the day before?" at bounding box center [340, 334] width 201 height 19
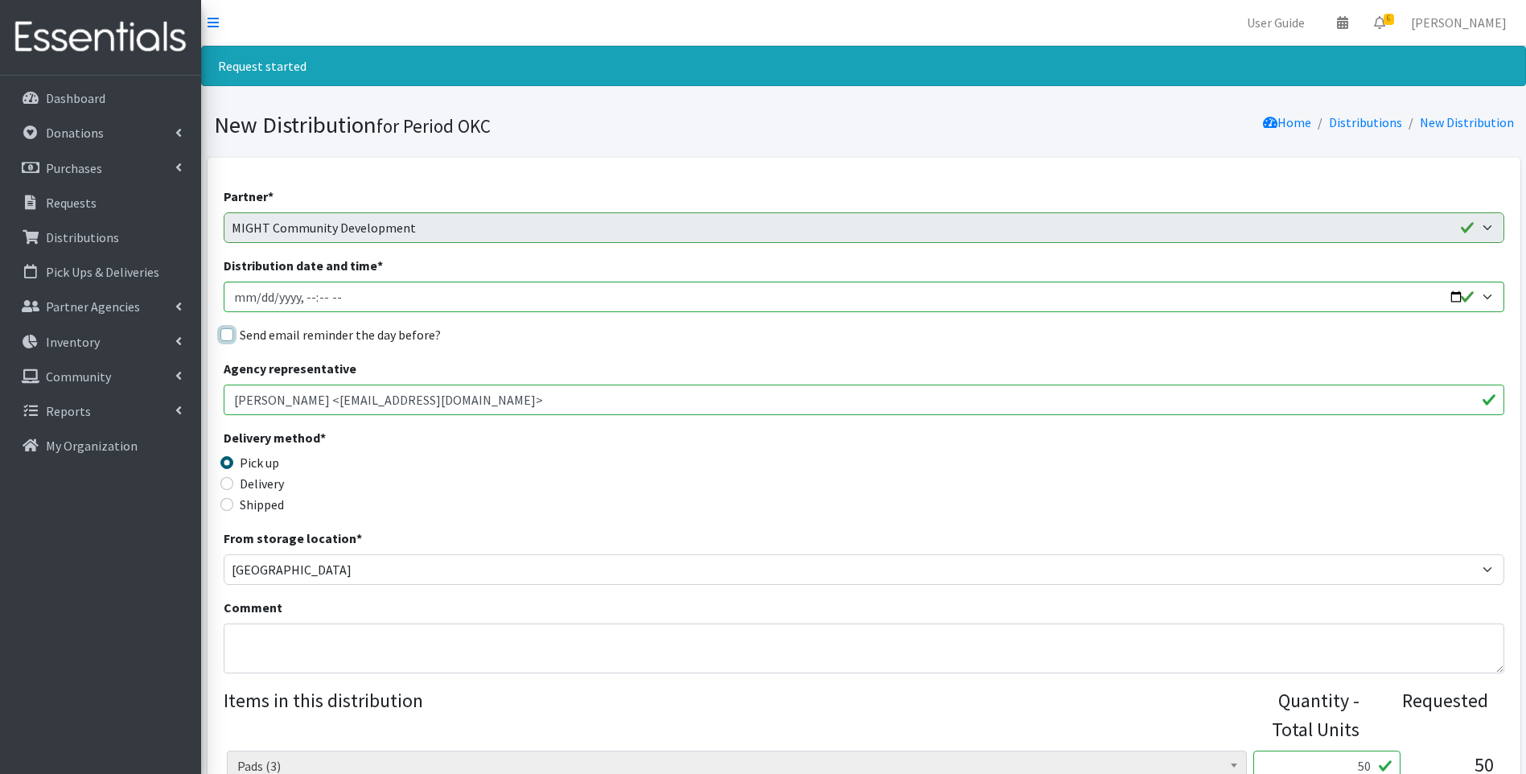
click at [233, 333] on input "Send email reminder the day before?" at bounding box center [226, 334] width 13 height 13
checkbox input "true"
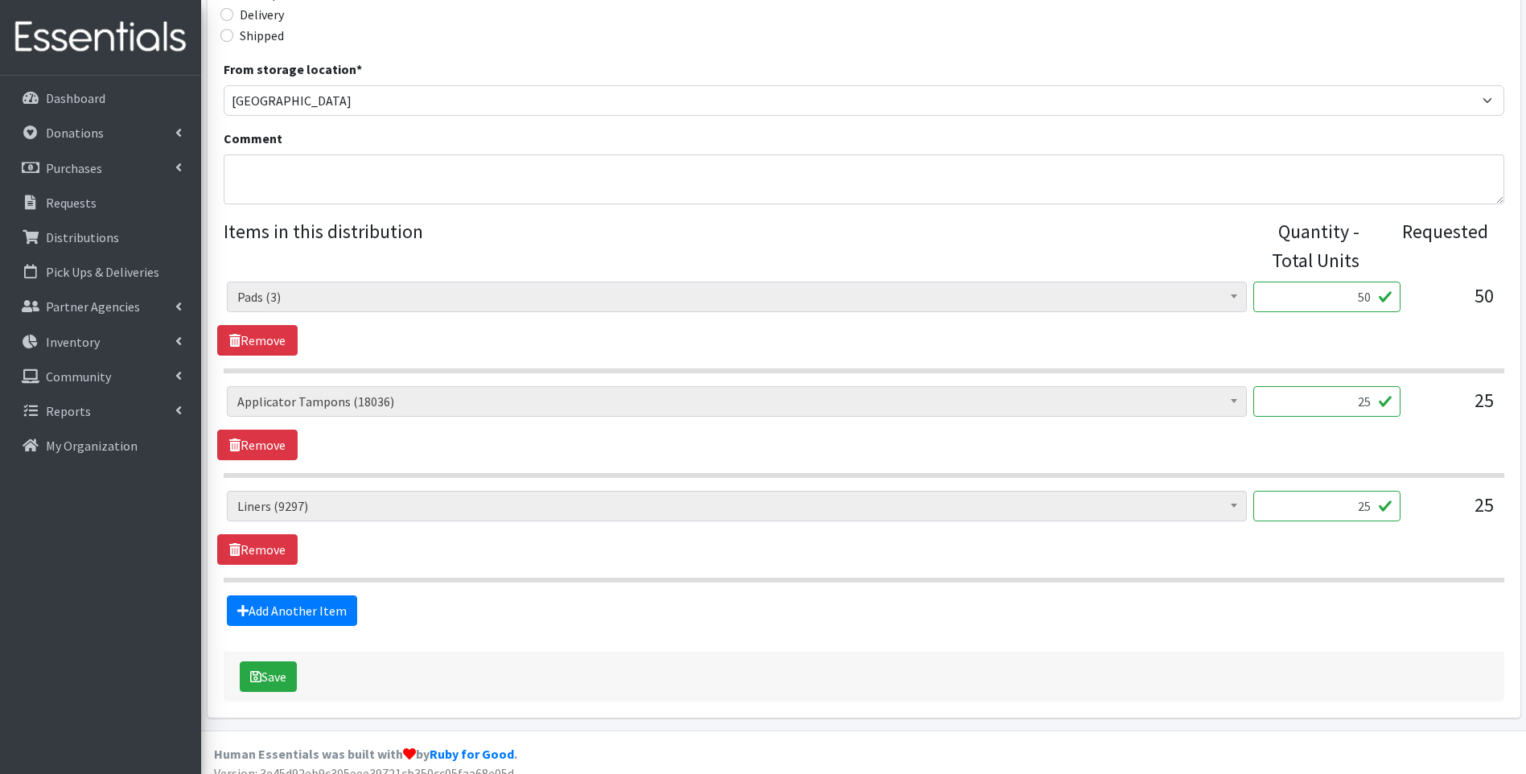
scroll to position [483, 0]
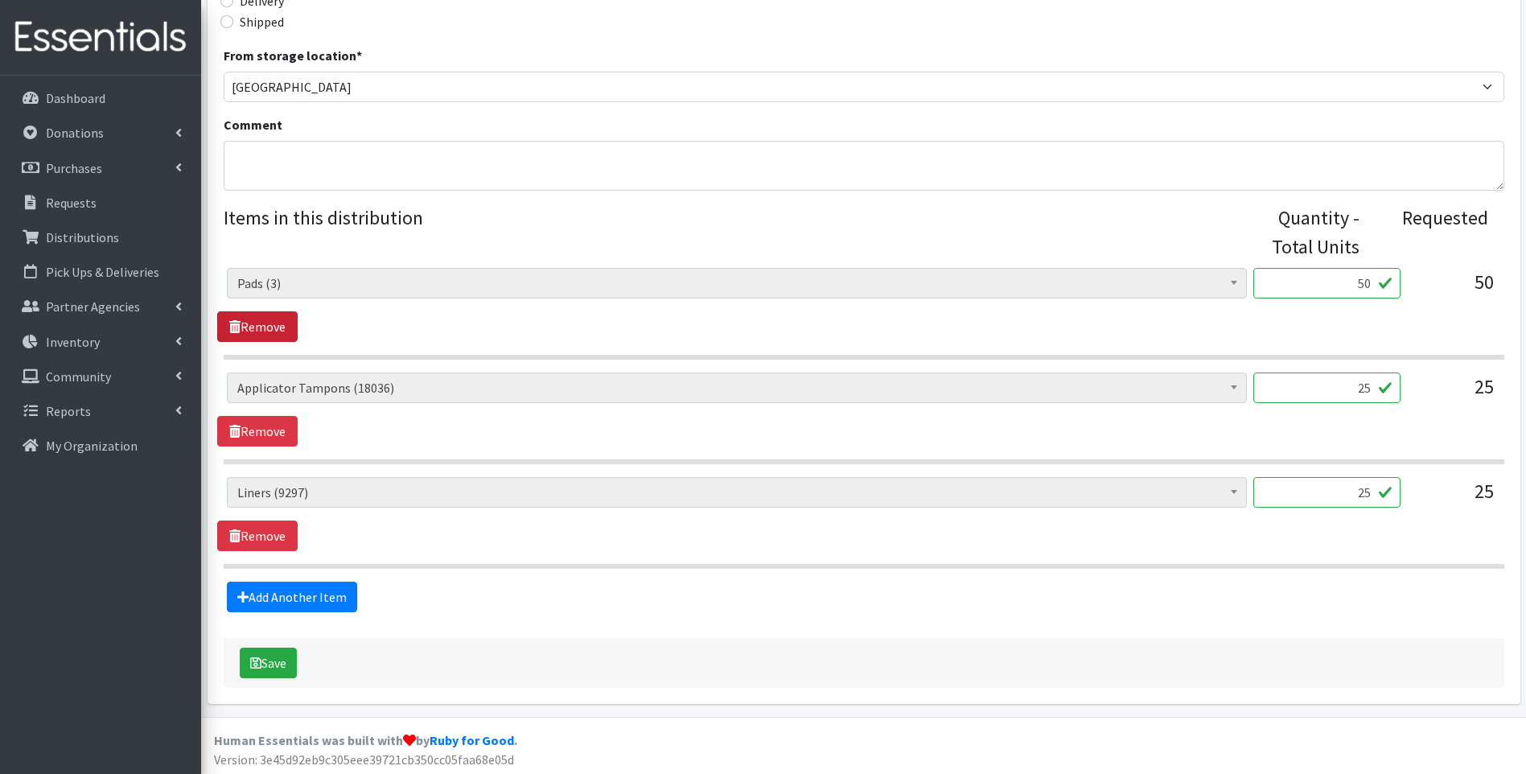
click at [281, 330] on link "Remove" at bounding box center [257, 326] width 80 height 31
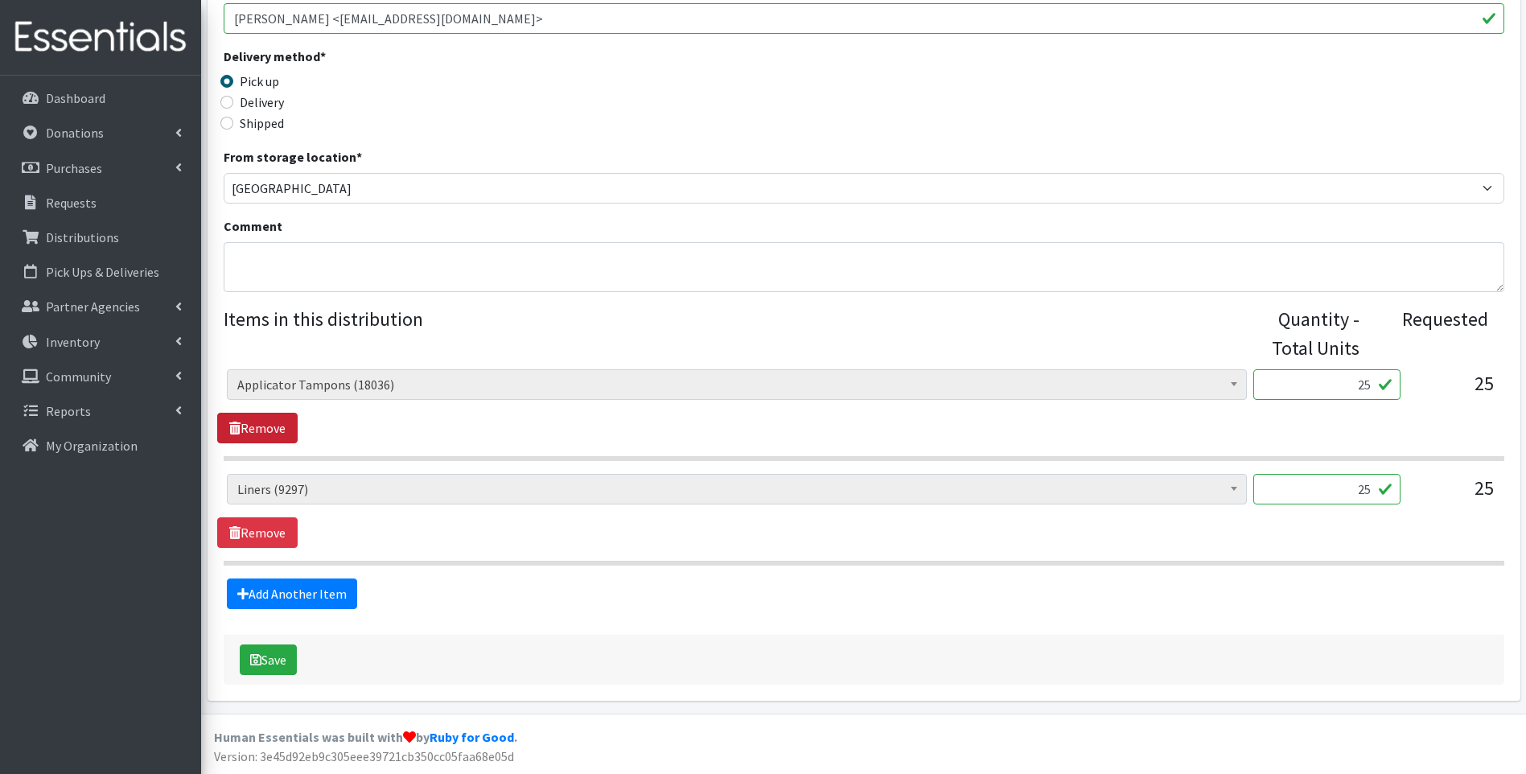
click at [253, 431] on link "Remove" at bounding box center [257, 428] width 80 height 31
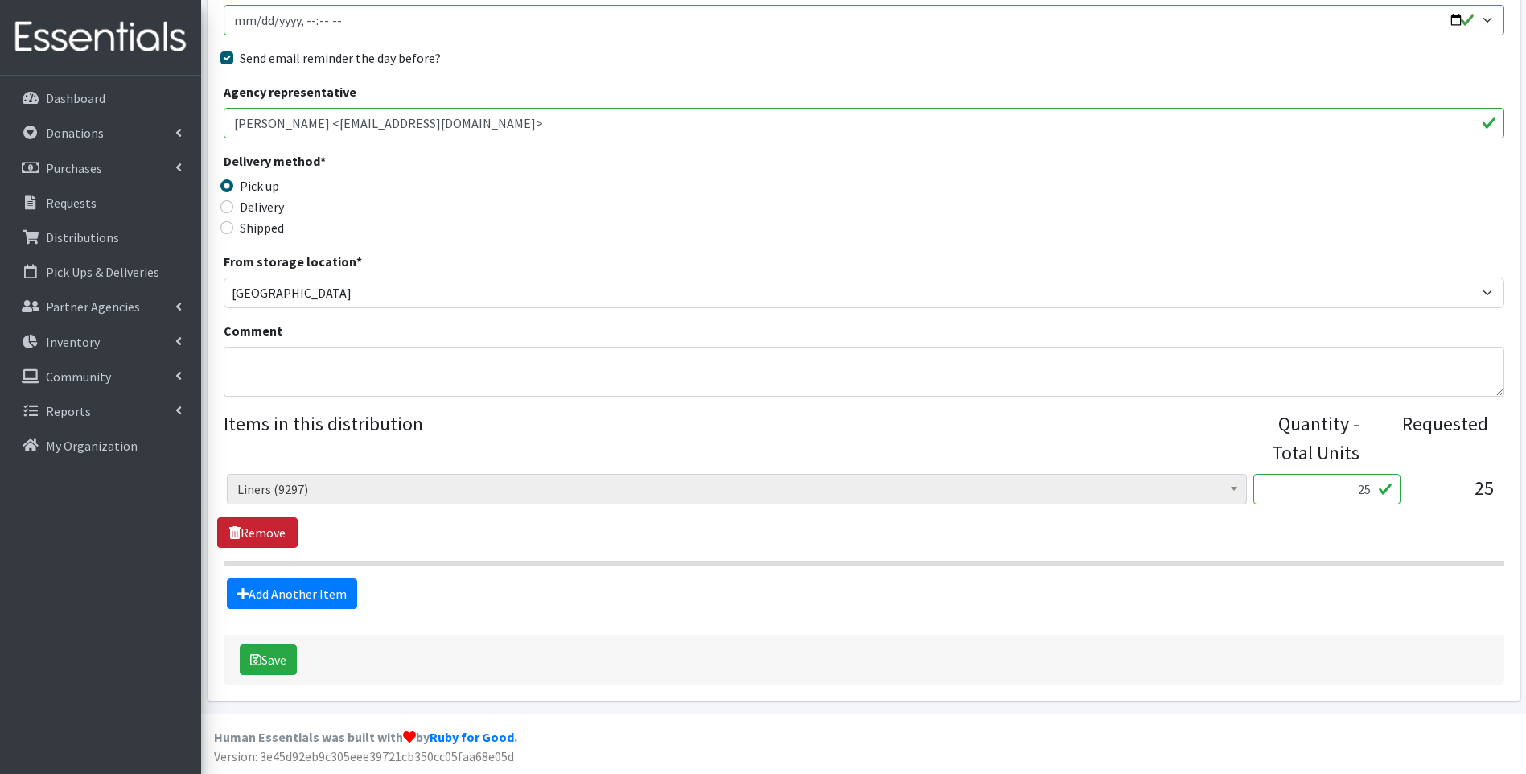
click at [274, 541] on link "Remove" at bounding box center [257, 532] width 80 height 31
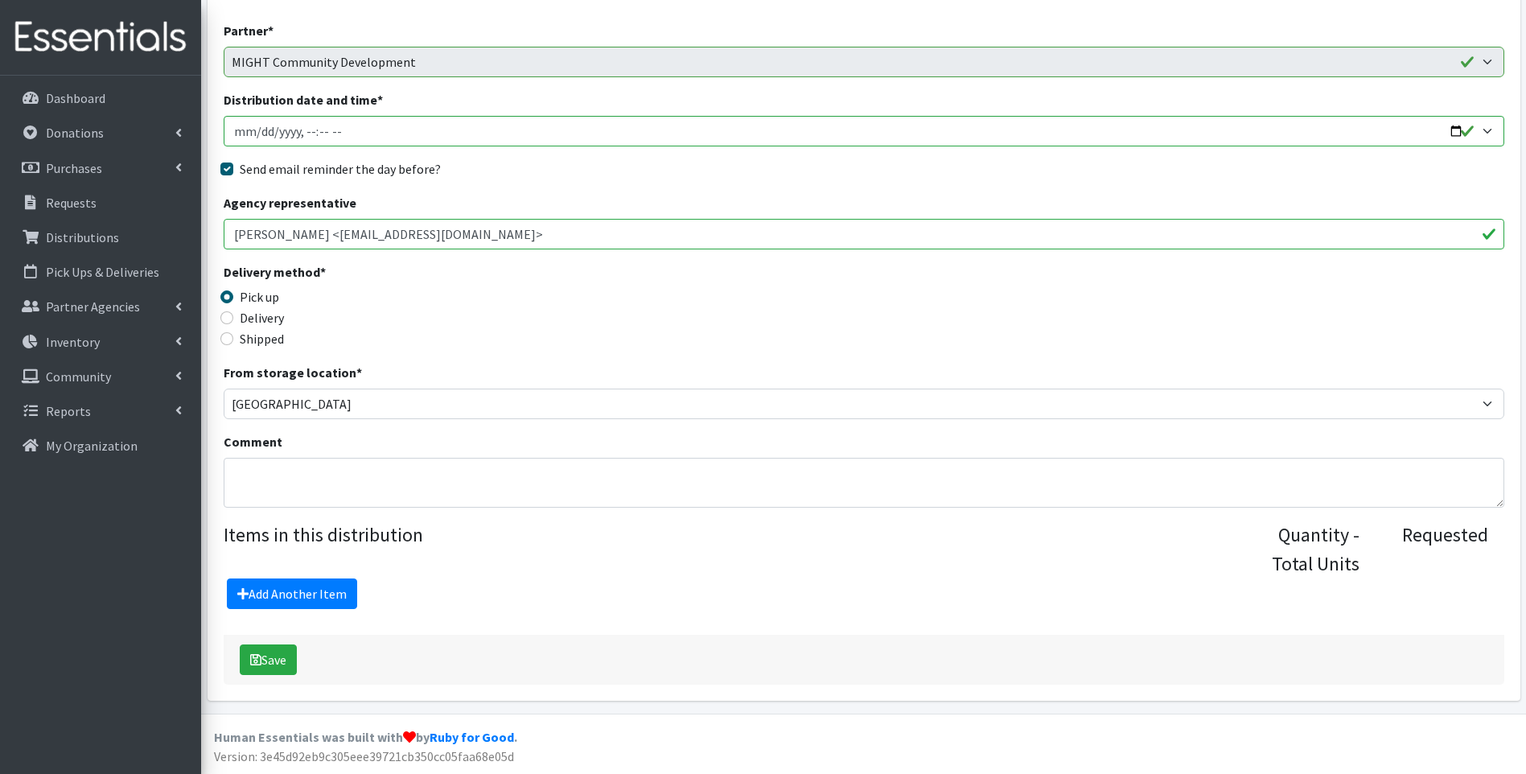
scroll to position [166, 0]
click at [277, 592] on link "Add Another Item" at bounding box center [292, 593] width 130 height 31
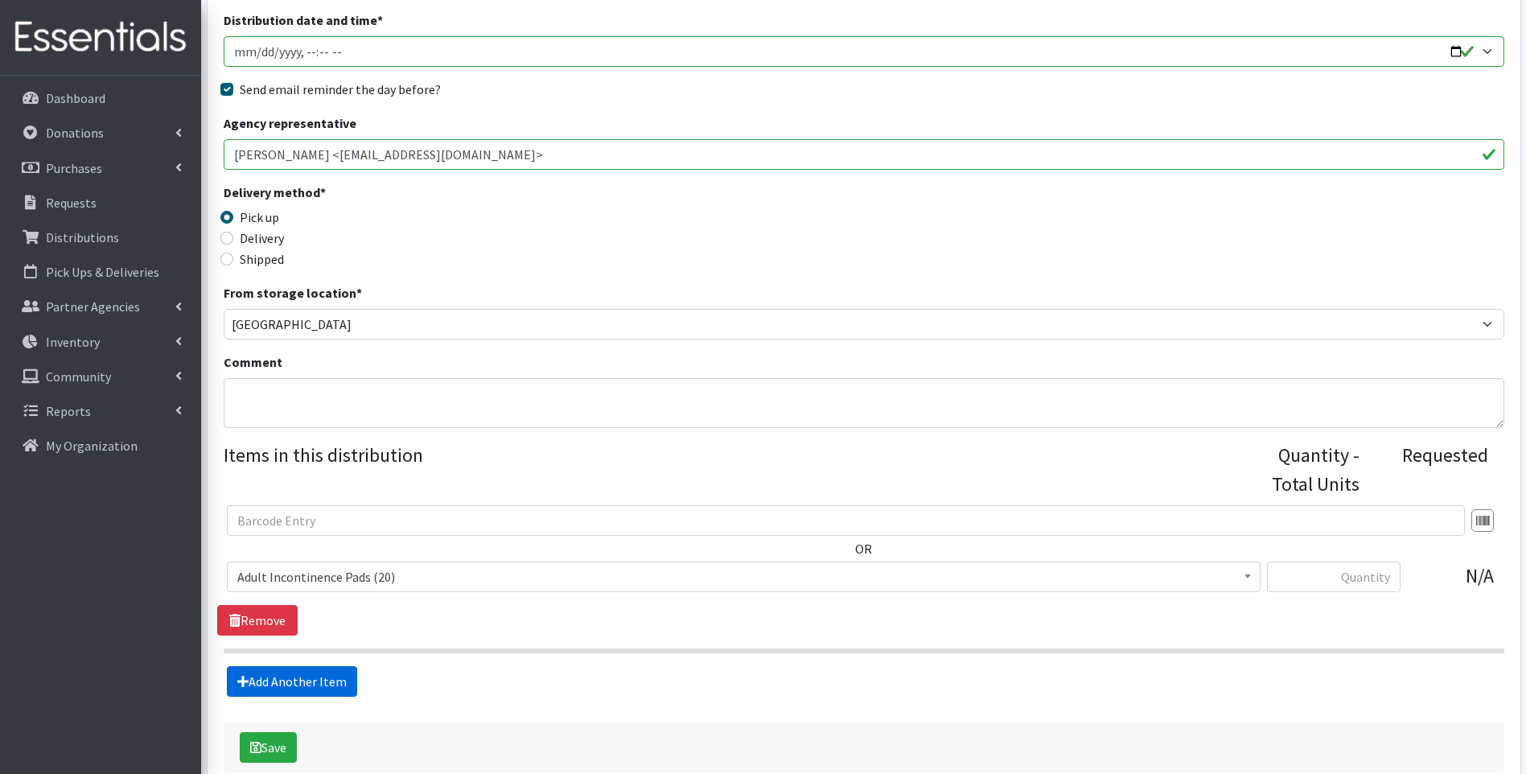
scroll to position [333, 0]
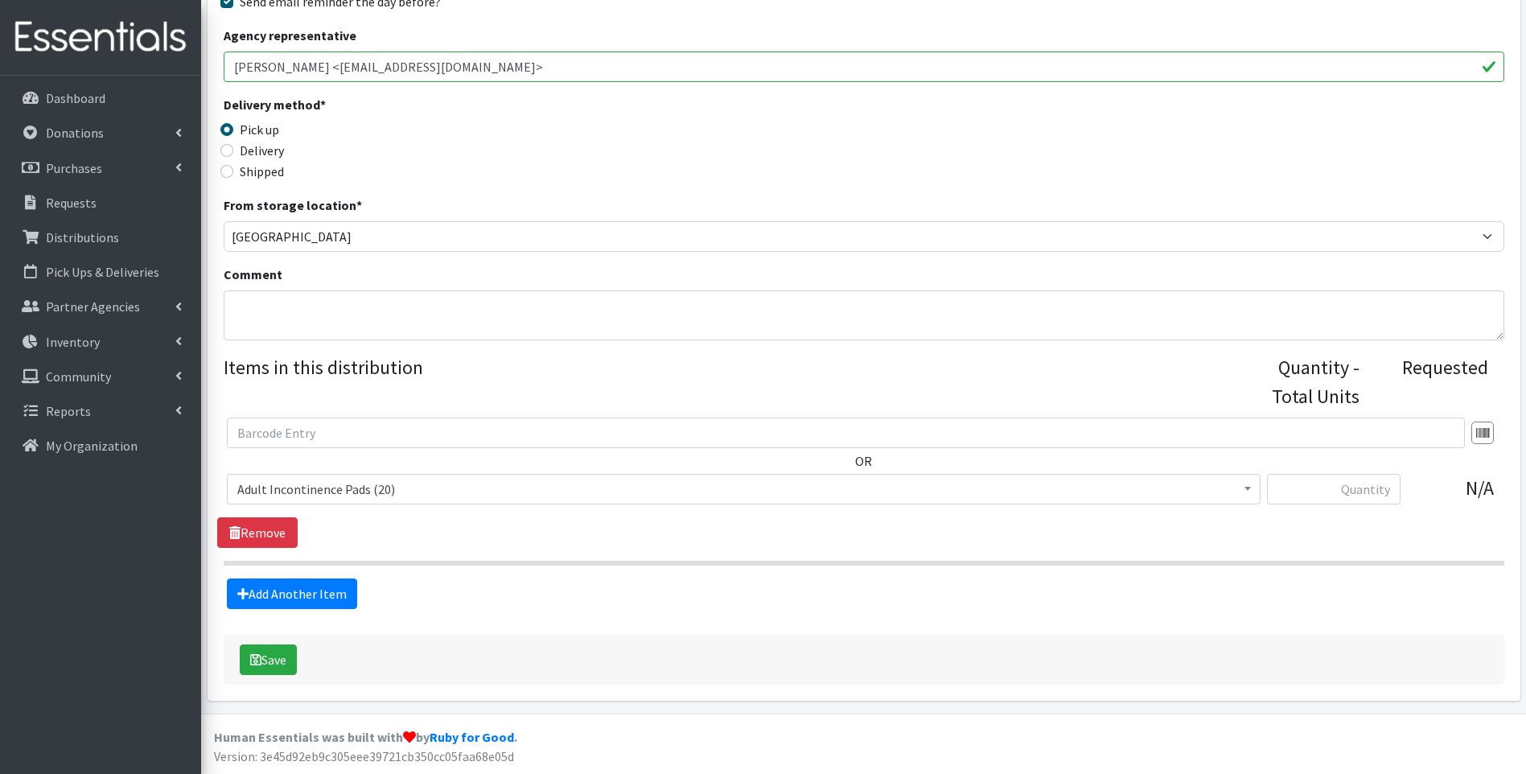
click at [289, 494] on span "Adult Incontinence Pads (20)" at bounding box center [743, 489] width 1013 height 23
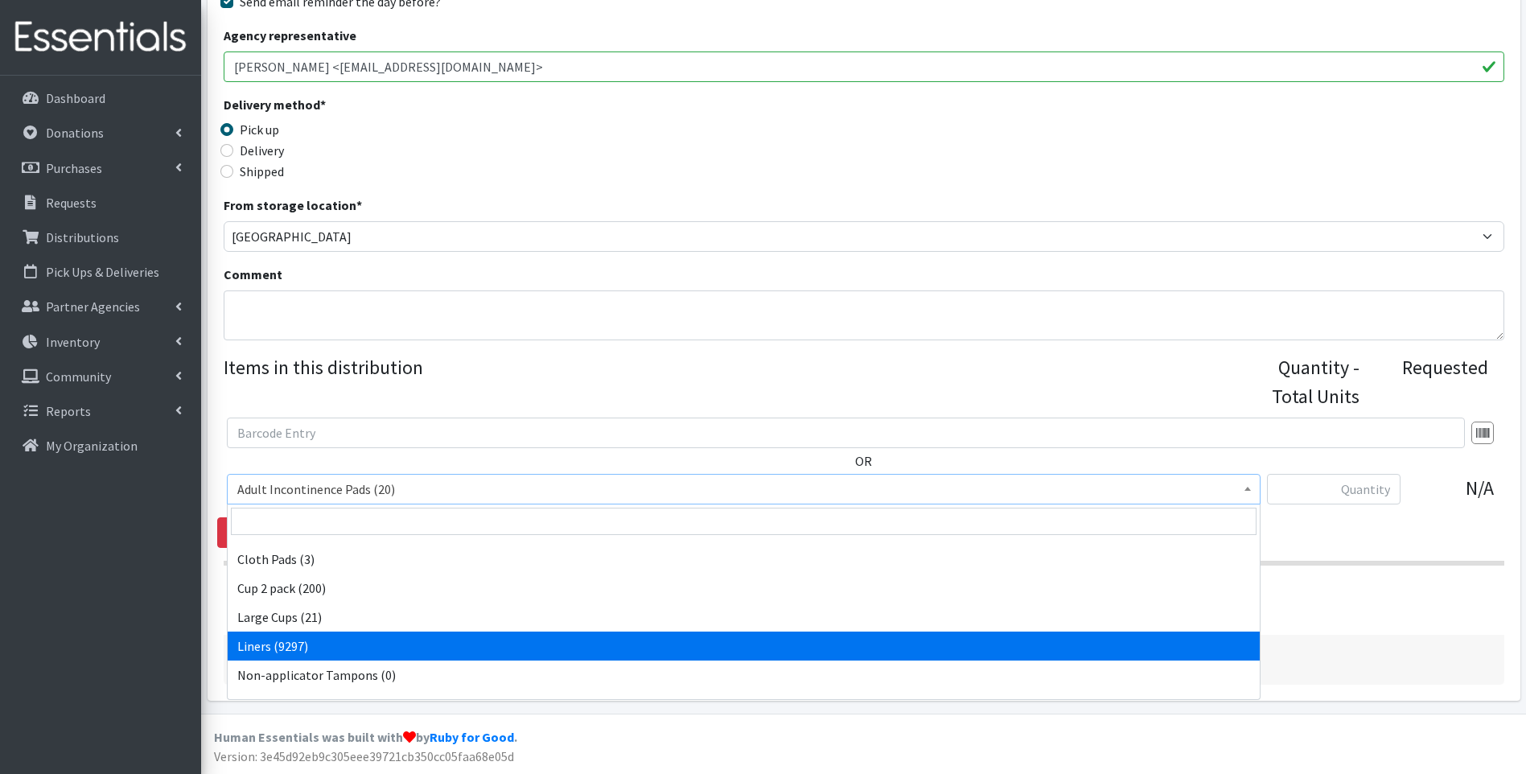
scroll to position [161, 0]
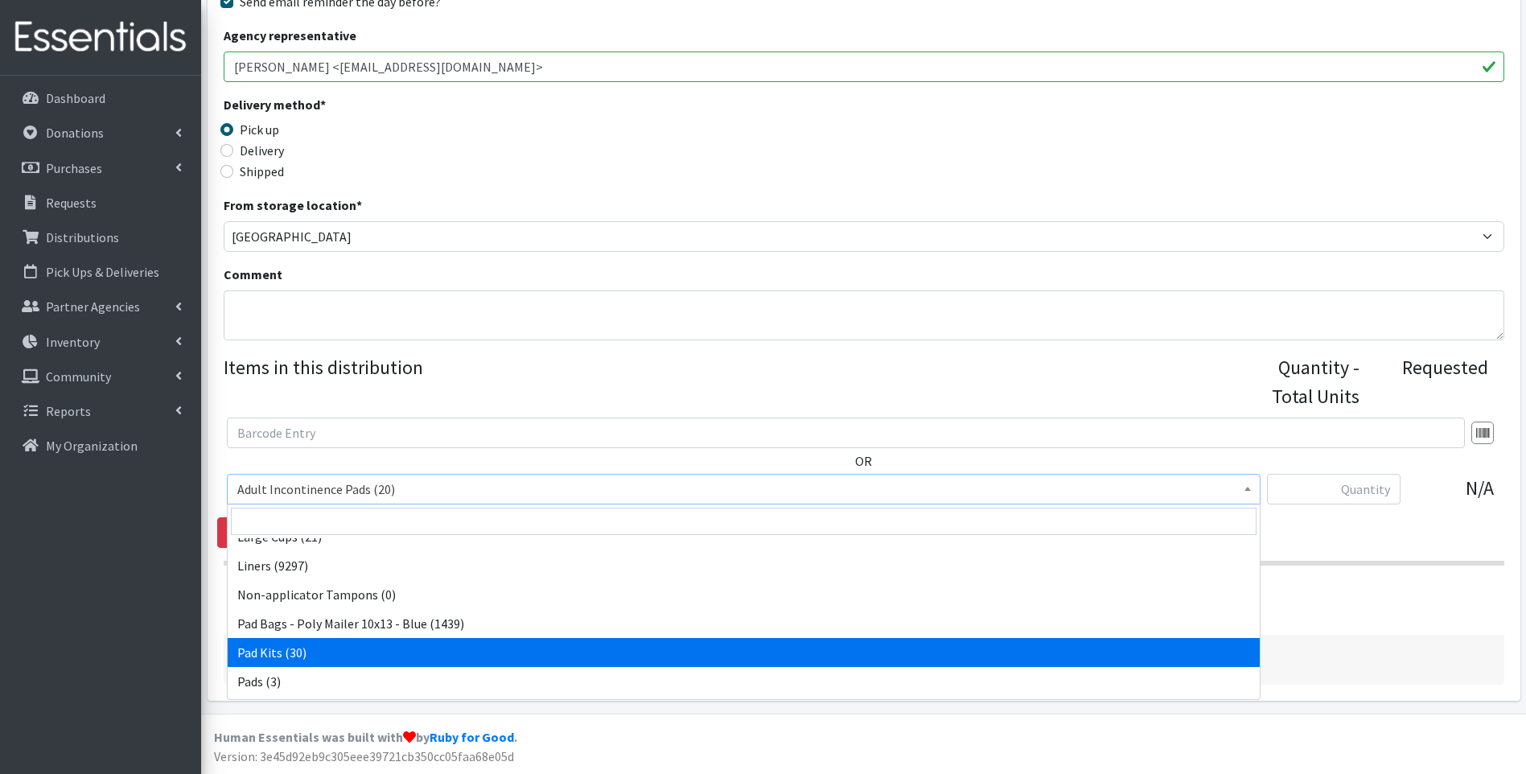
select select "12263"
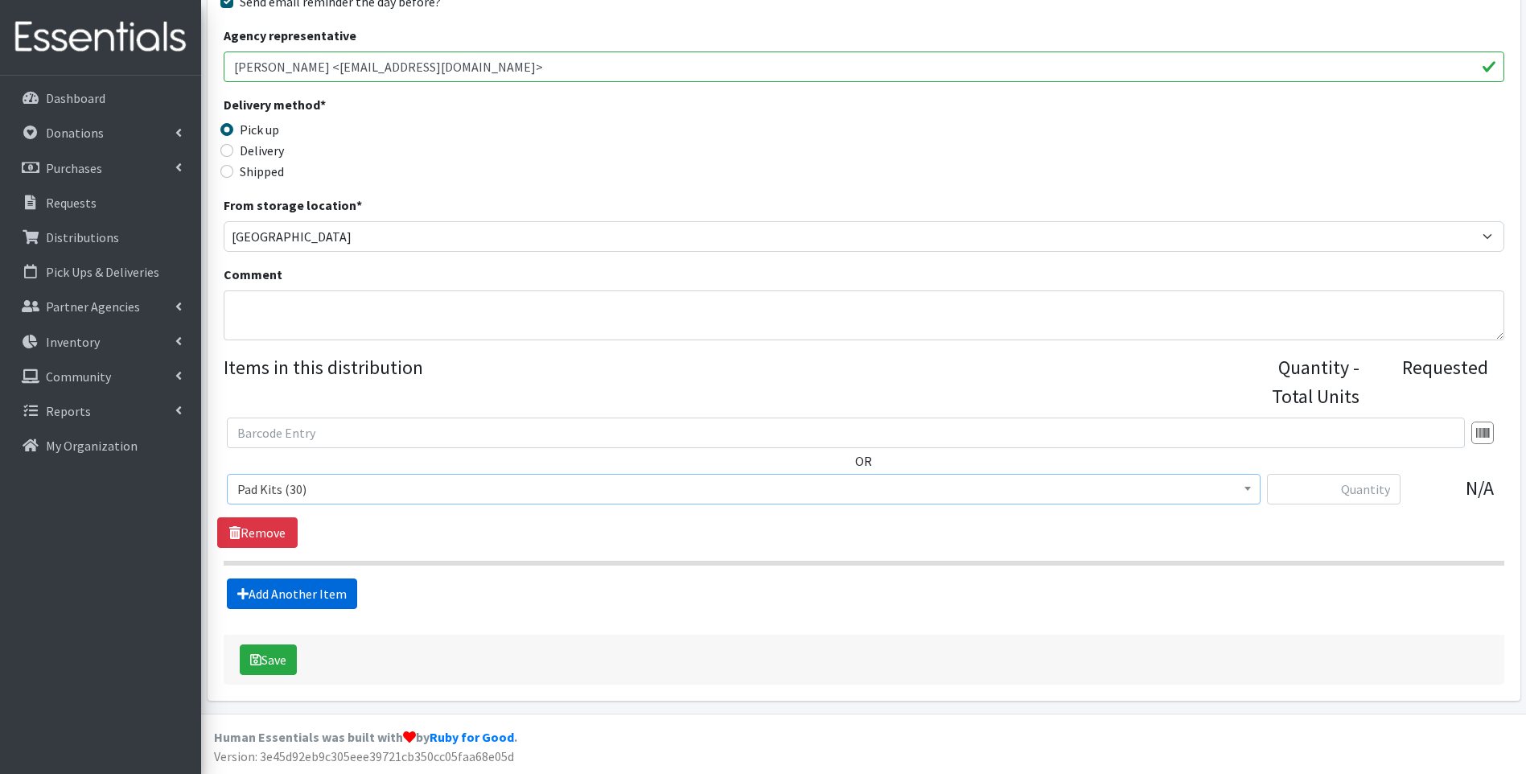
click at [306, 594] on link "Add Another Item" at bounding box center [292, 593] width 130 height 31
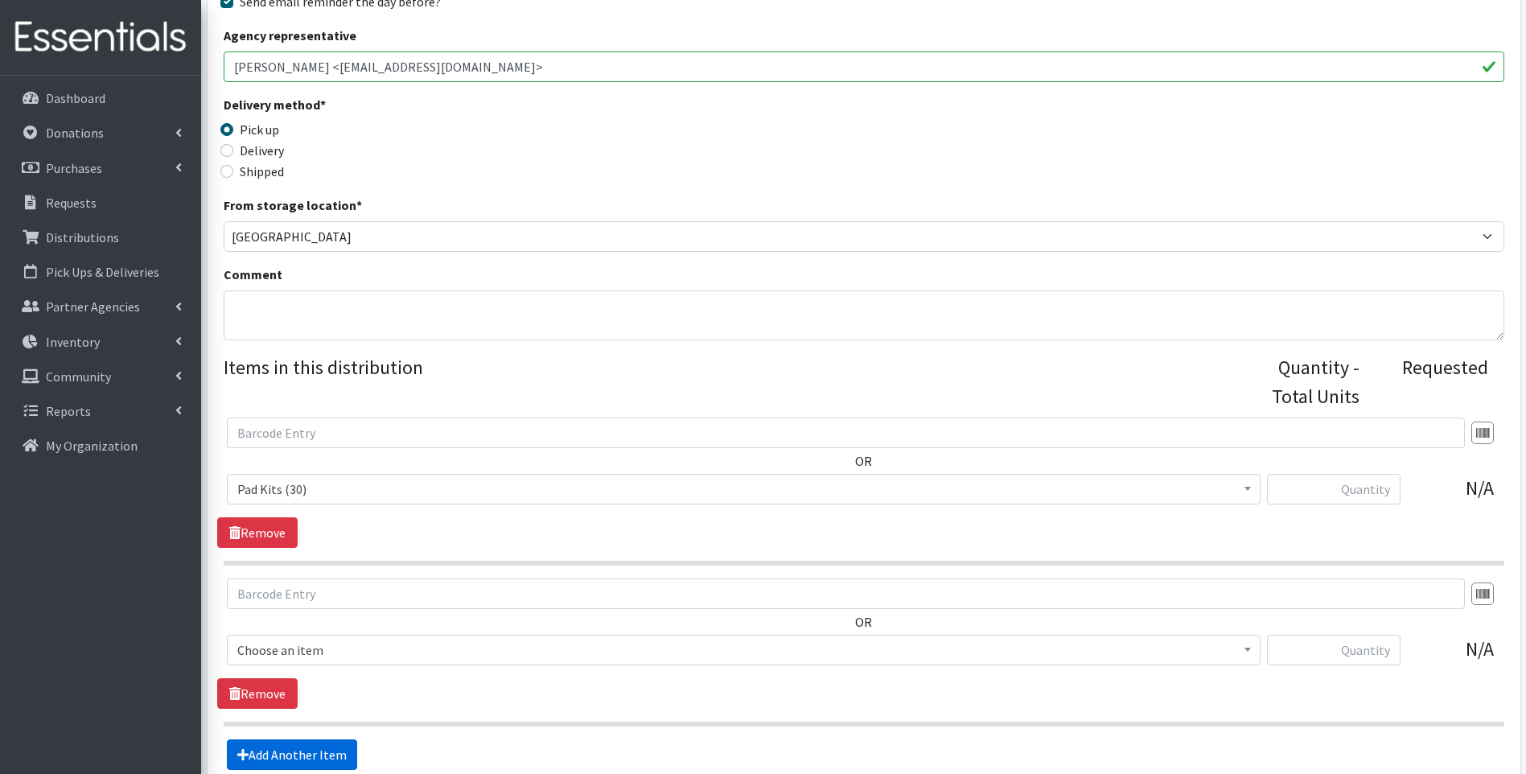
scroll to position [494, 0]
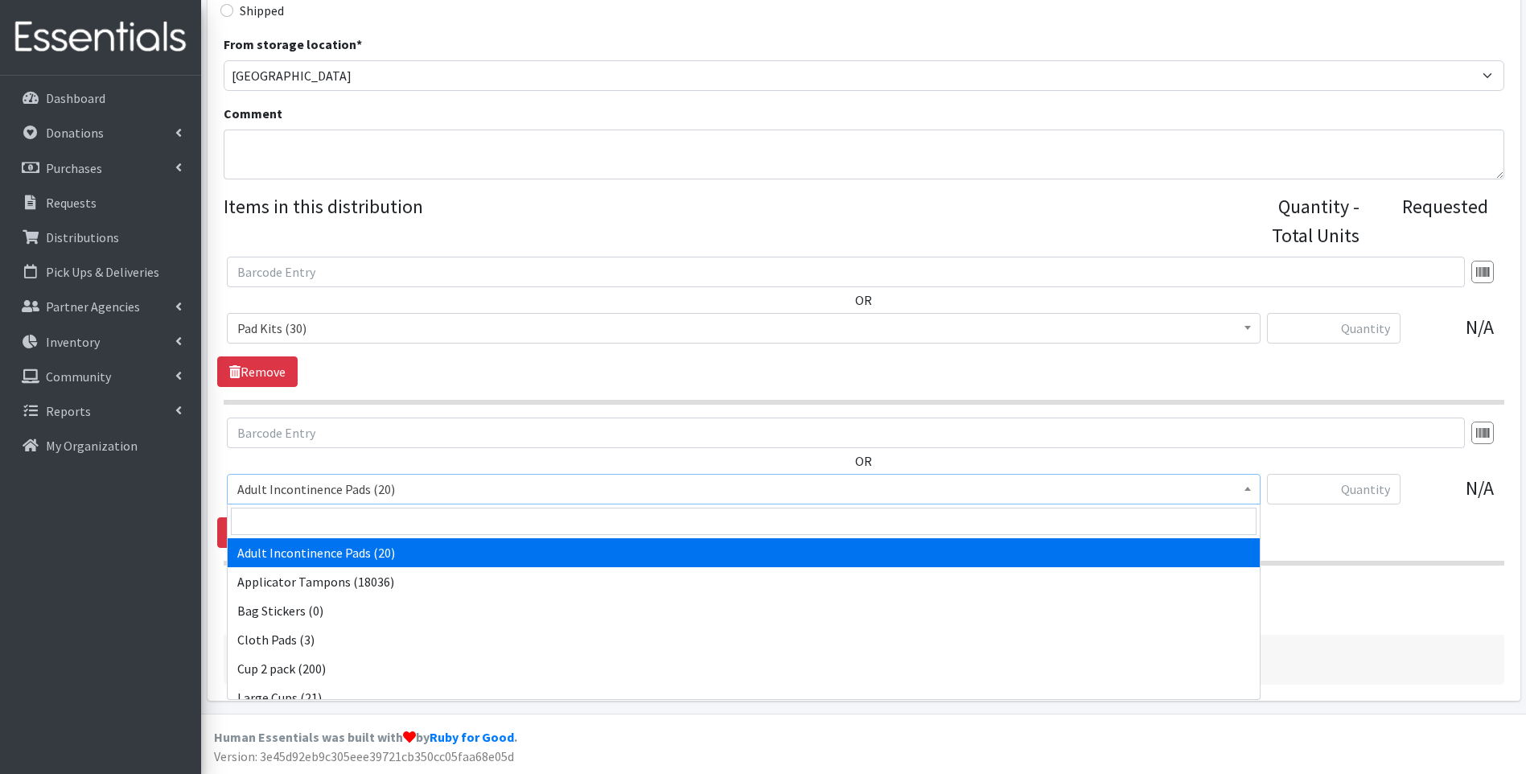
click at [287, 484] on span "Adult Incontinence Pads (20)" at bounding box center [743, 489] width 1013 height 23
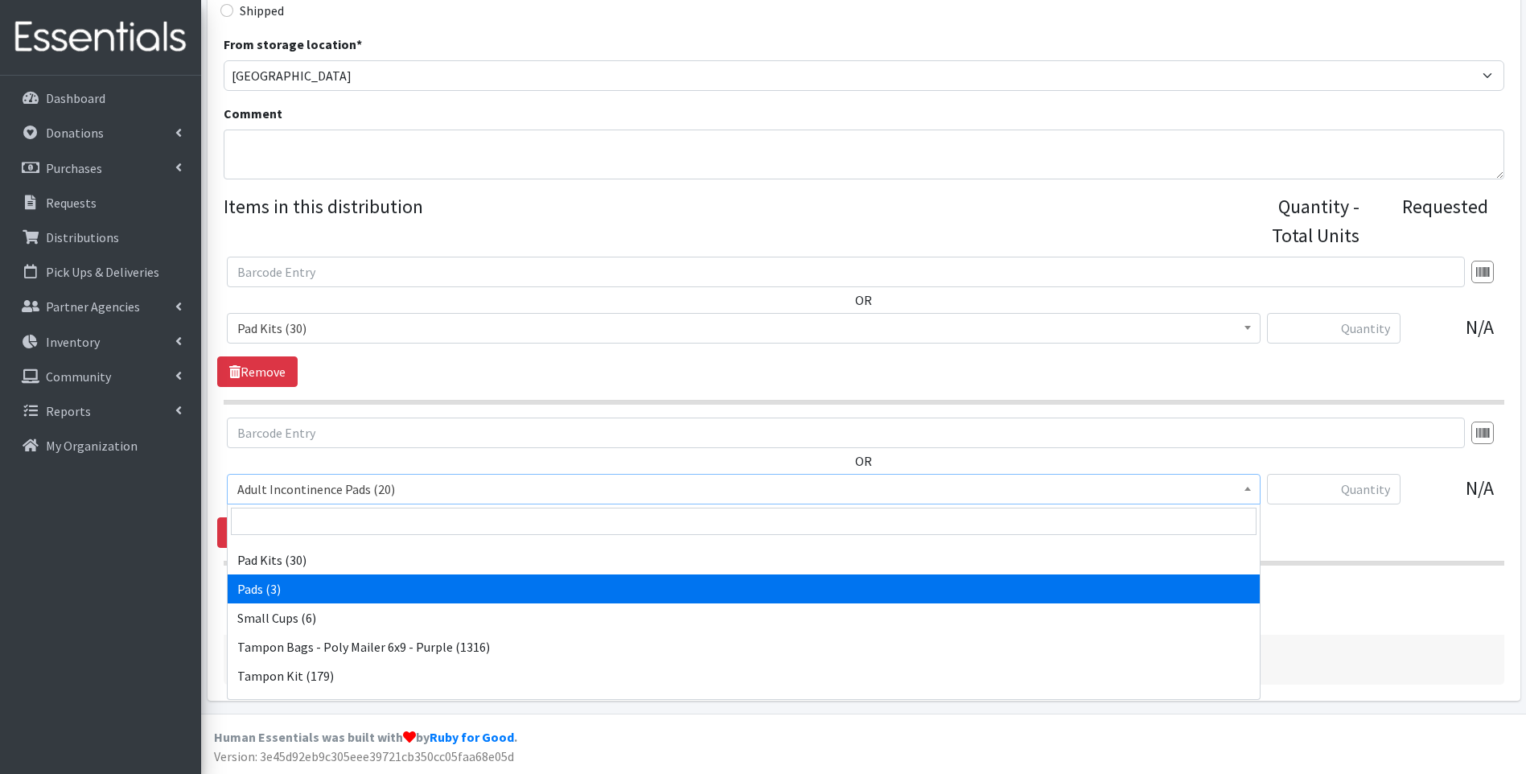
scroll to position [273, 0]
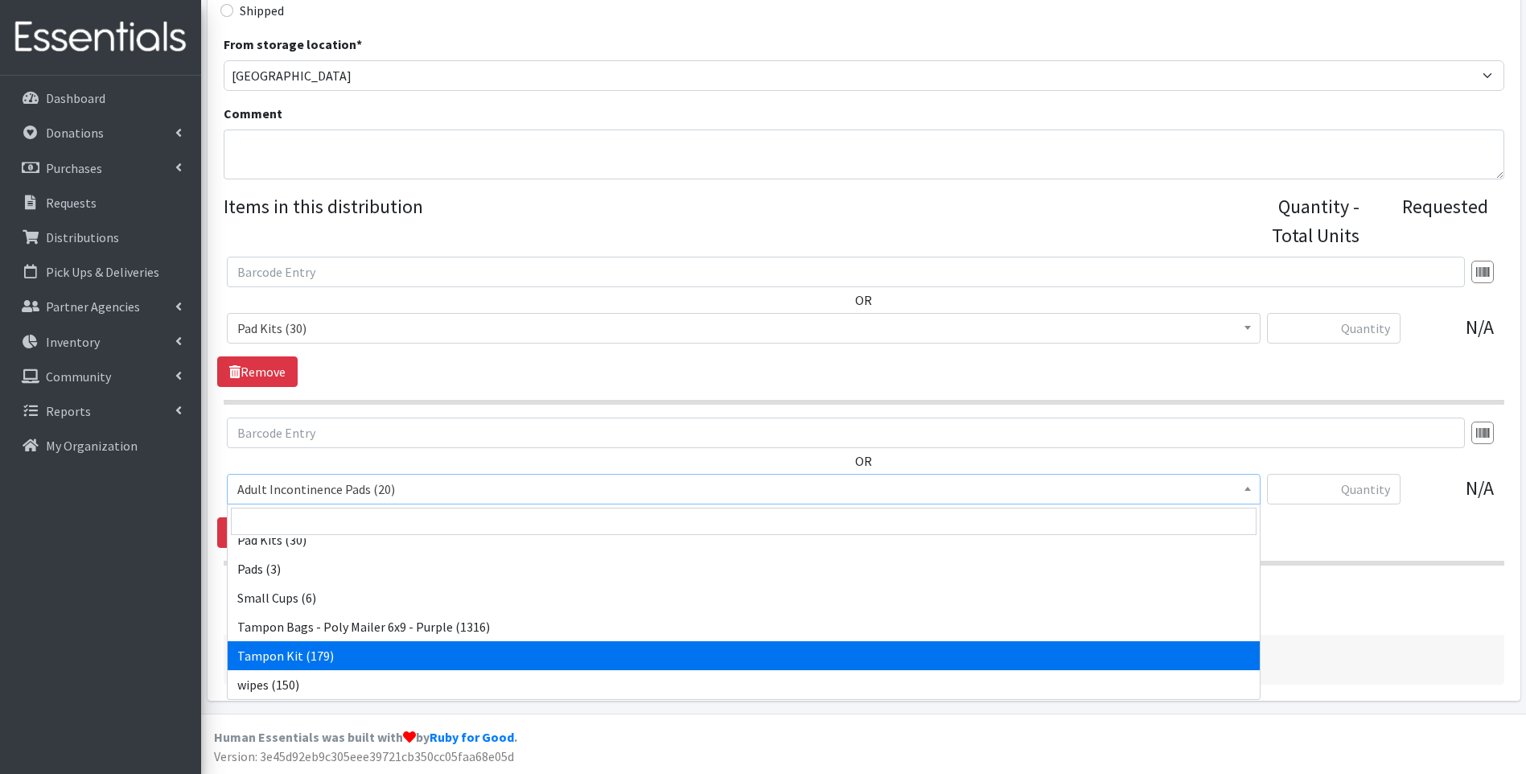
select select "12262"
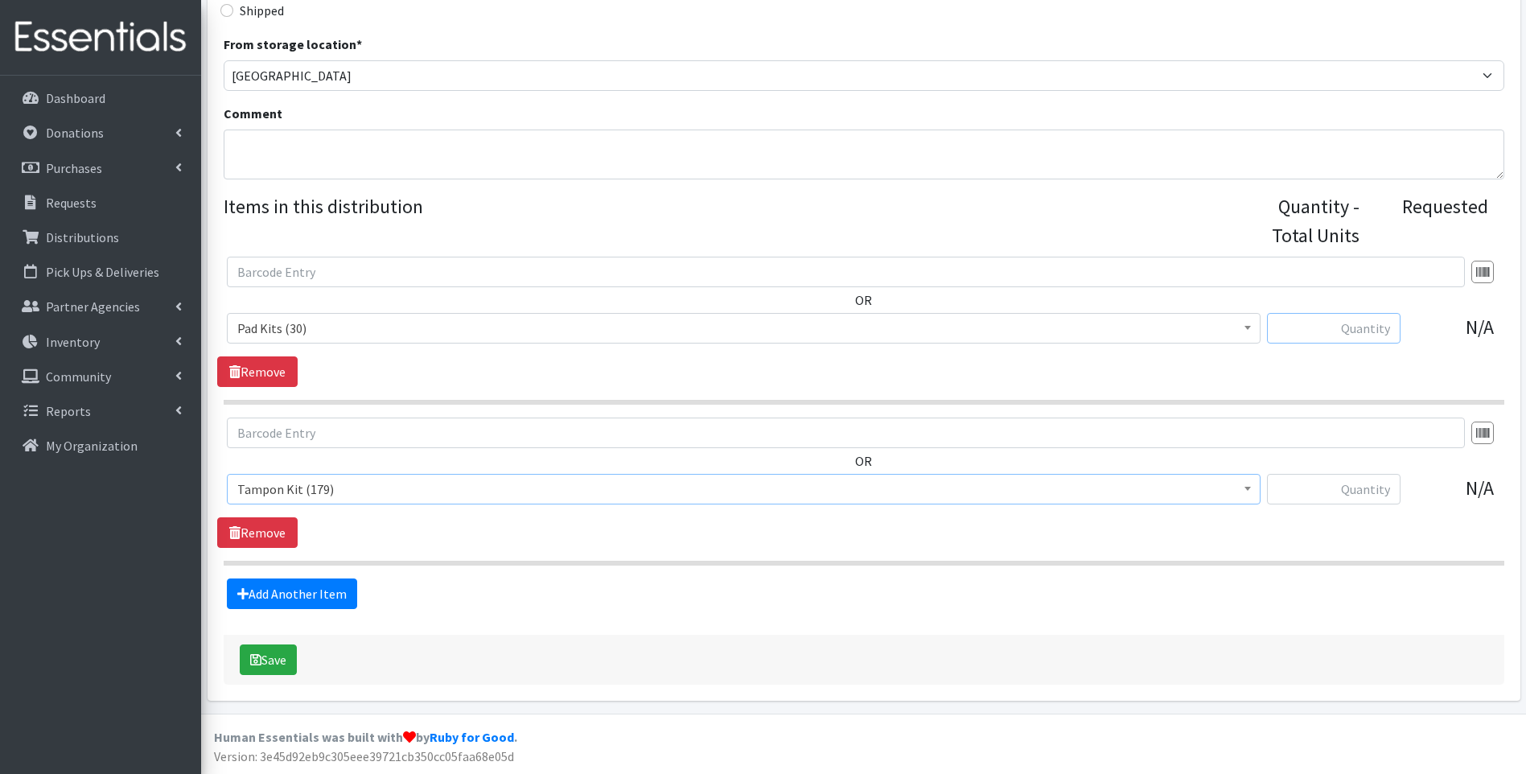
click at [1343, 321] on input "text" at bounding box center [1334, 328] width 134 height 31
click at [1353, 335] on input "text" at bounding box center [1334, 328] width 134 height 31
type input "30"
click at [1358, 487] on input "text" at bounding box center [1334, 489] width 134 height 31
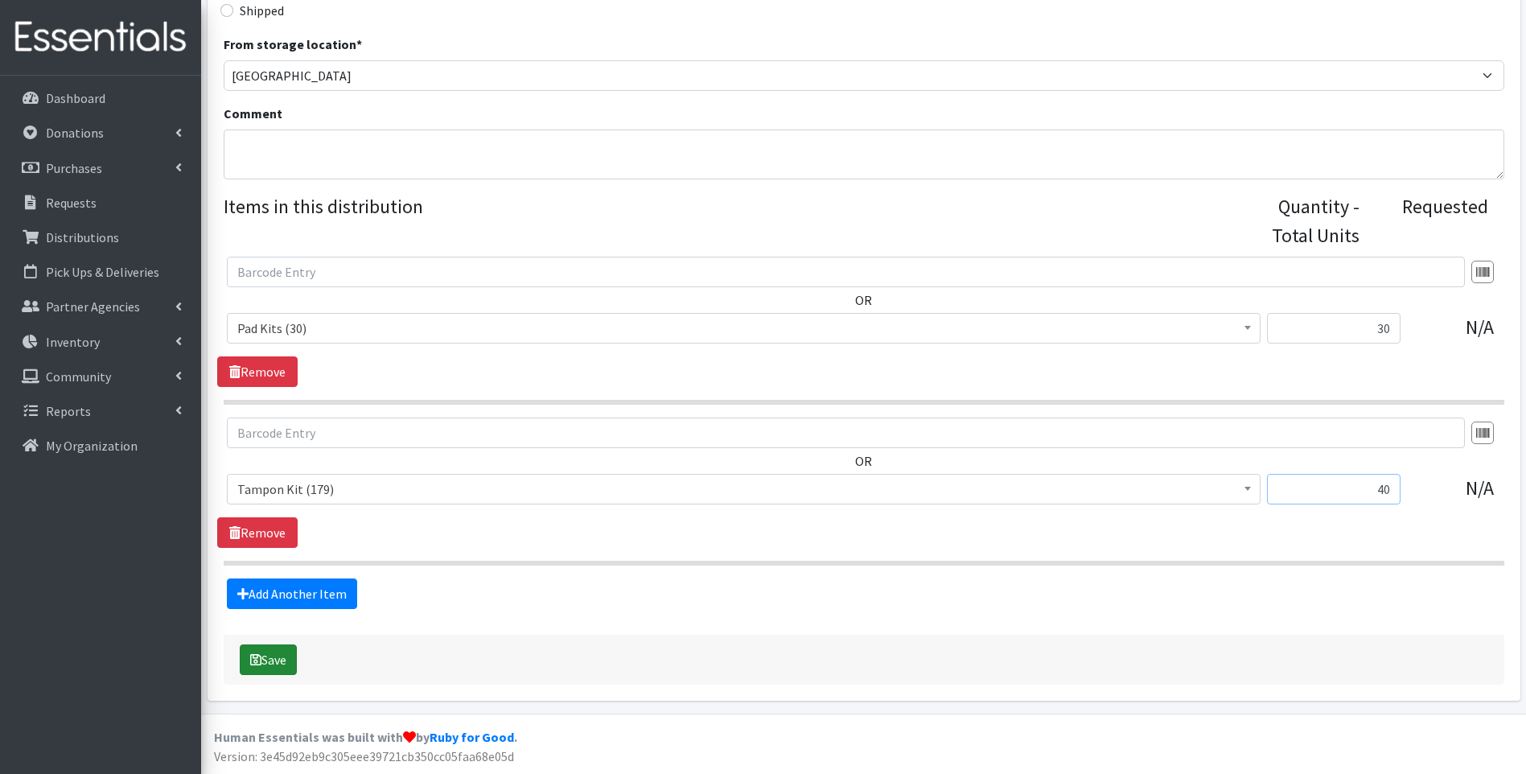
type input "40"
click at [257, 659] on icon "submit" at bounding box center [255, 659] width 11 height 13
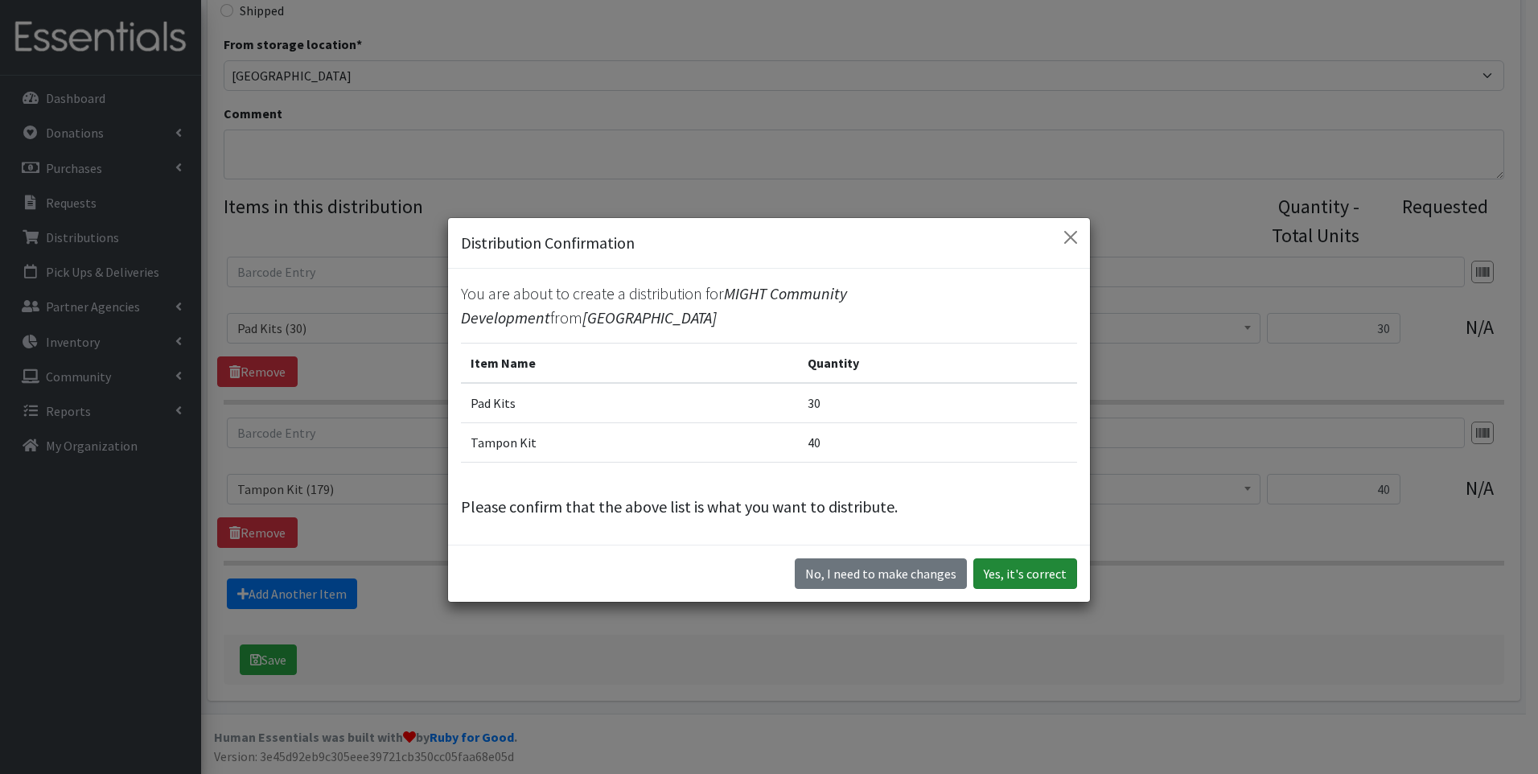
click at [996, 562] on button "Yes, it's correct" at bounding box center [1025, 573] width 104 height 31
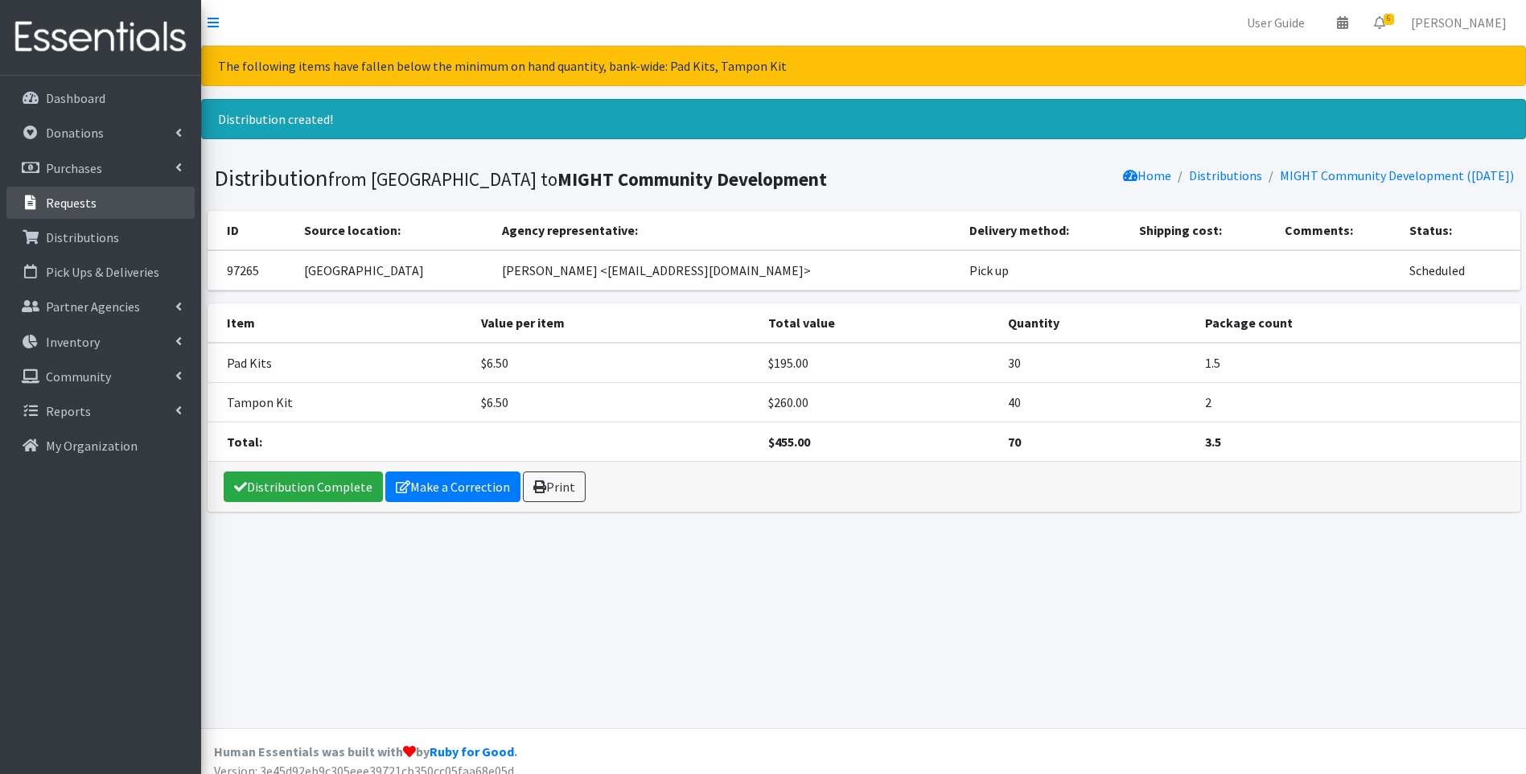
click at [103, 195] on link "Requests" at bounding box center [100, 203] width 188 height 32
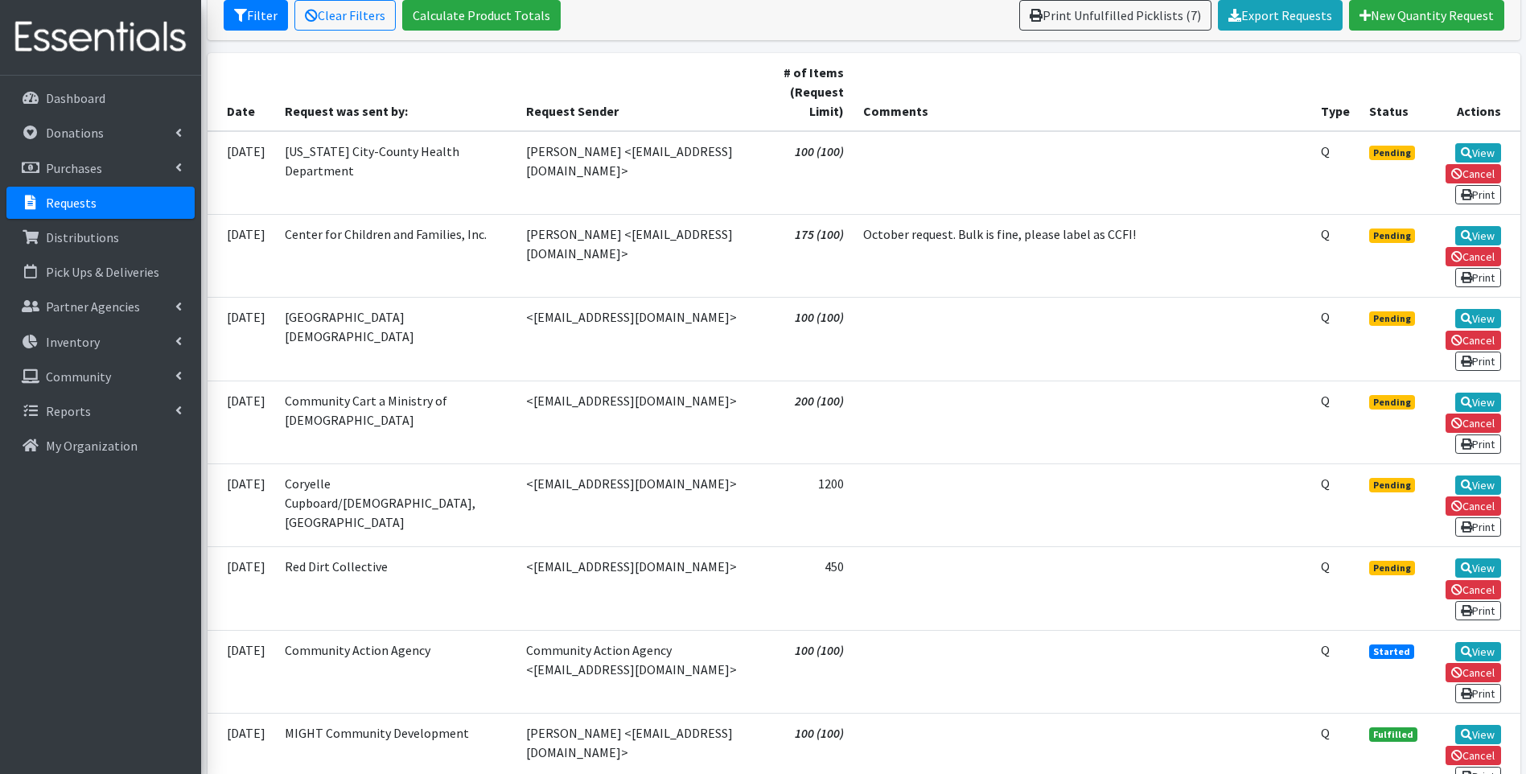
scroll to position [402, 0]
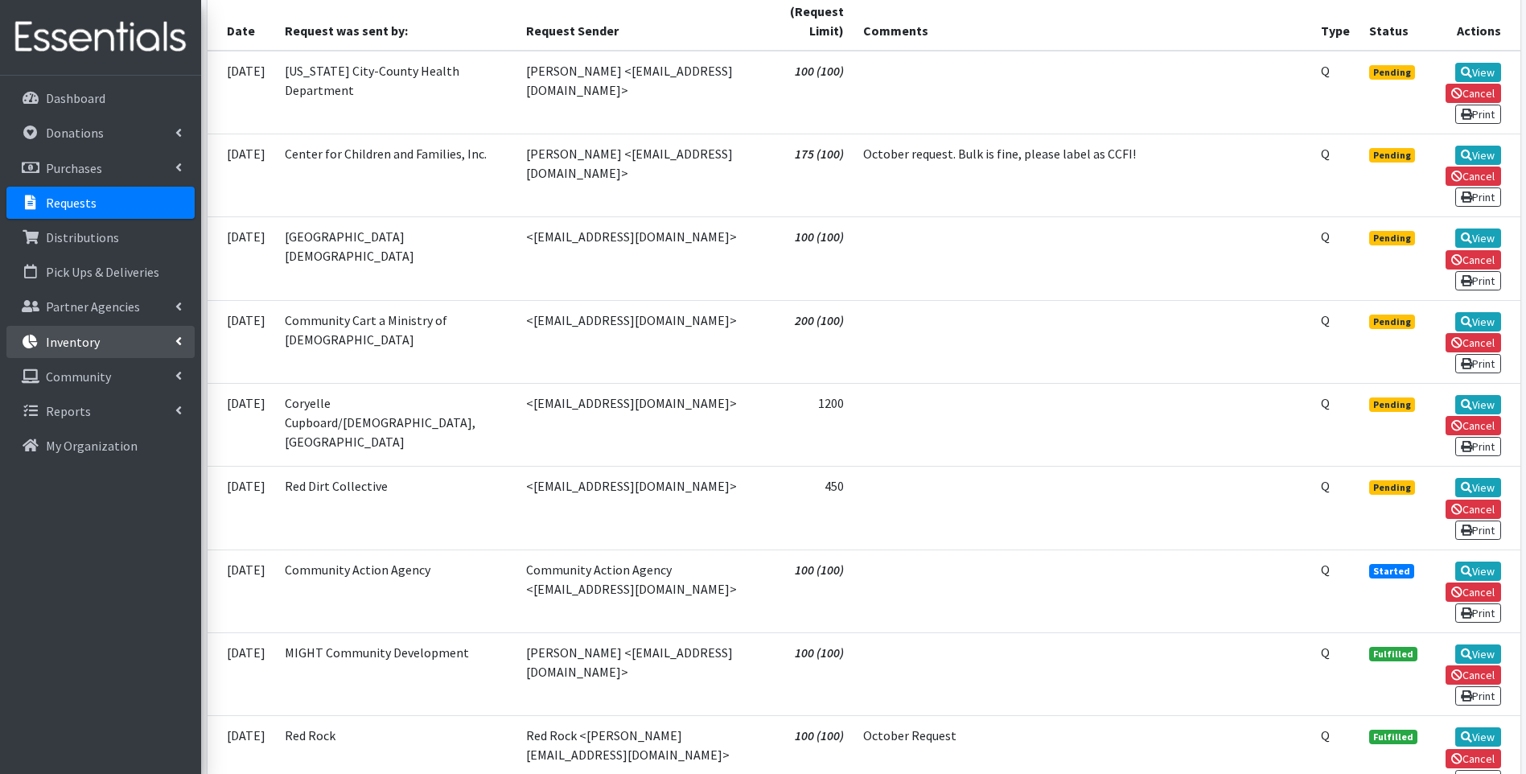
click at [96, 337] on p "Inventory" at bounding box center [73, 342] width 54 height 16
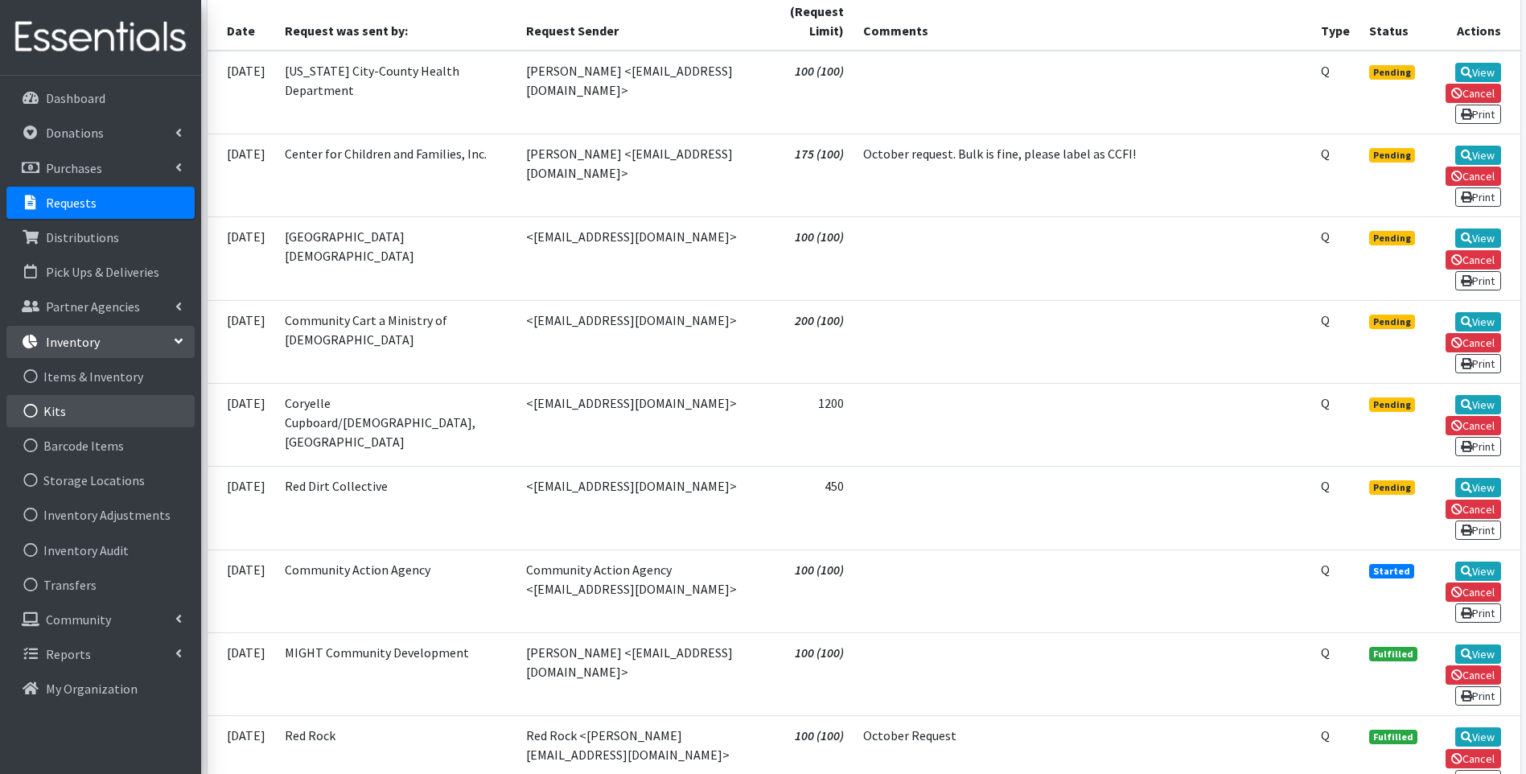
click at [87, 399] on link "Kits" at bounding box center [100, 411] width 188 height 32
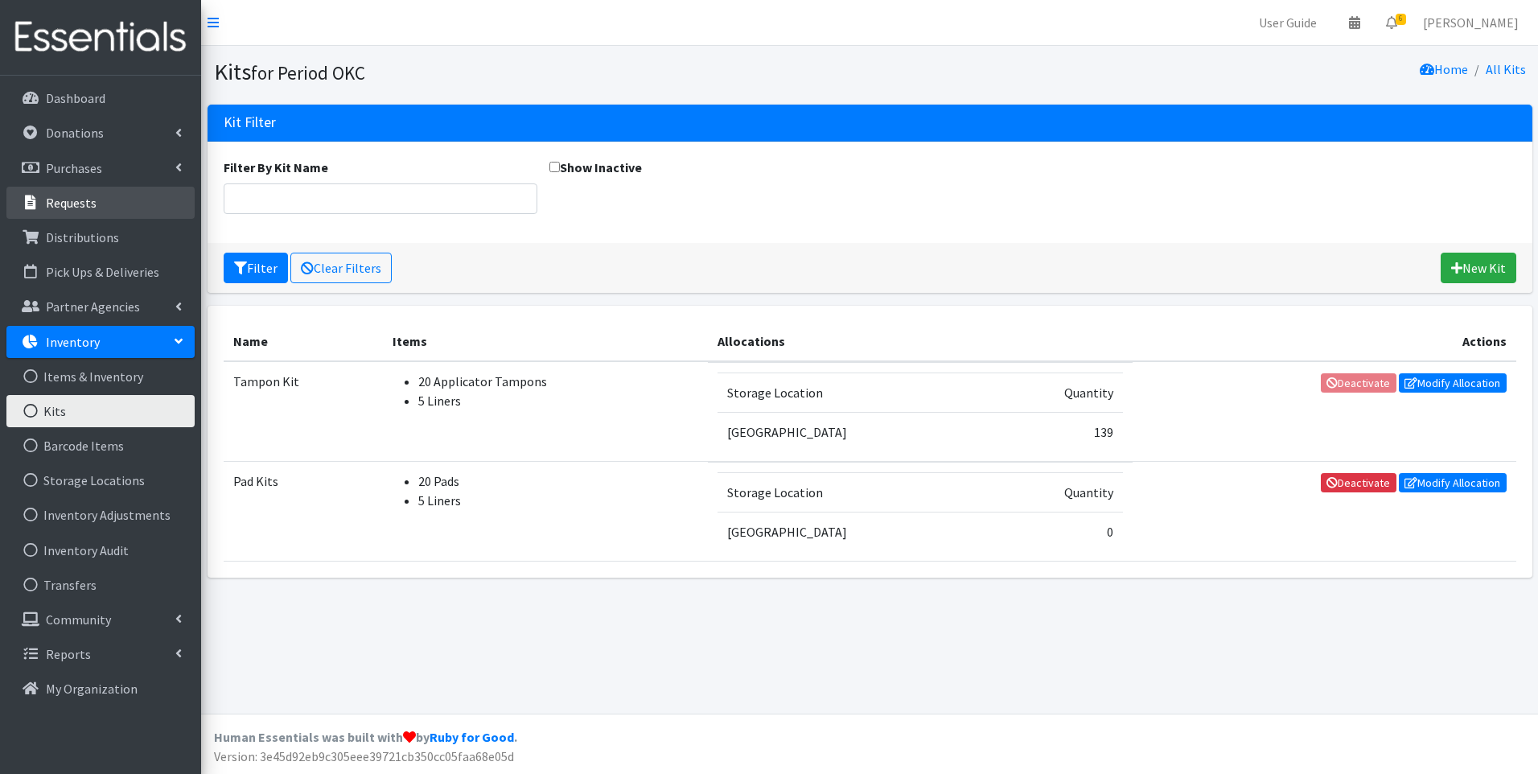
click at [83, 199] on p "Requests" at bounding box center [71, 203] width 51 height 16
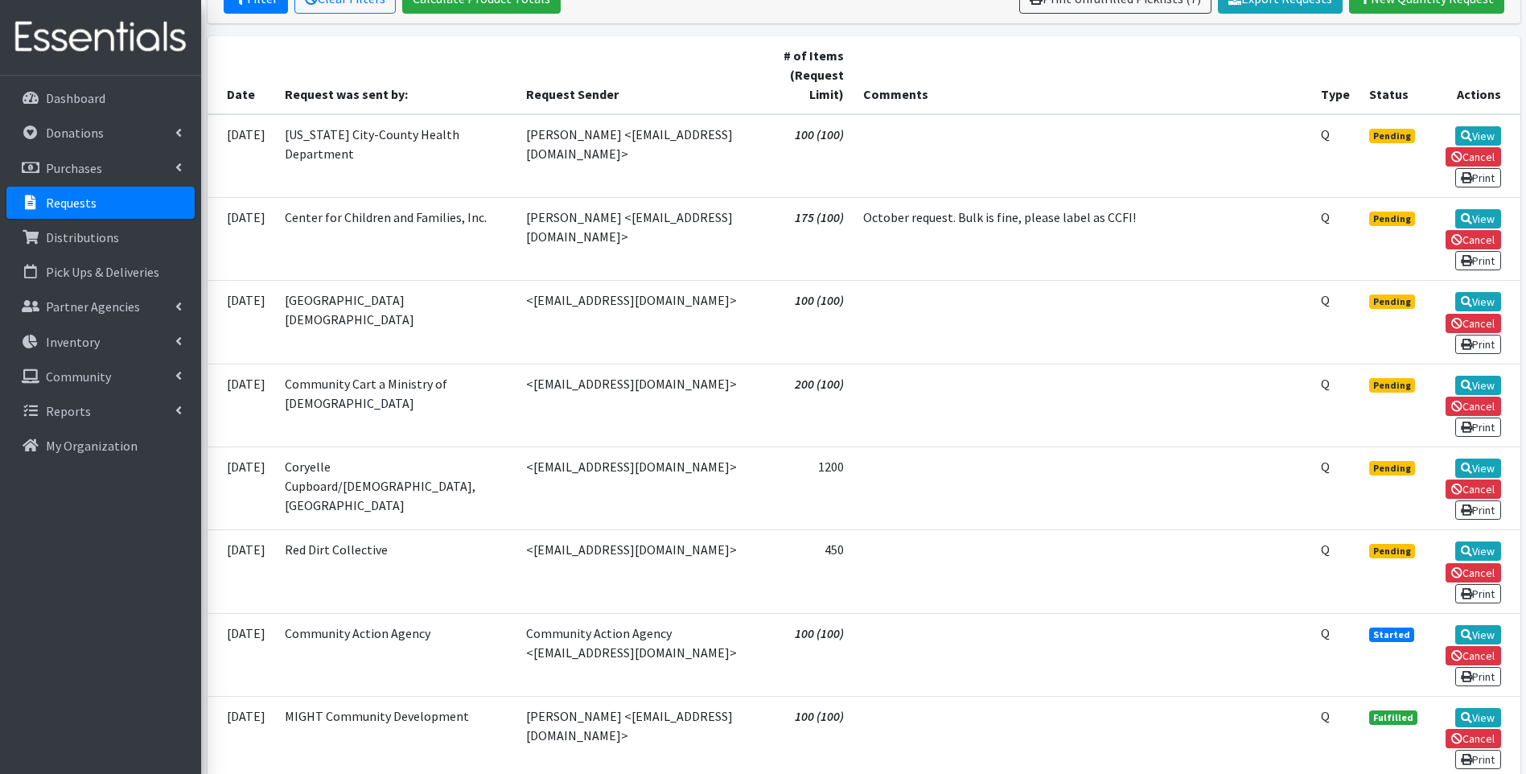
scroll to position [80, 0]
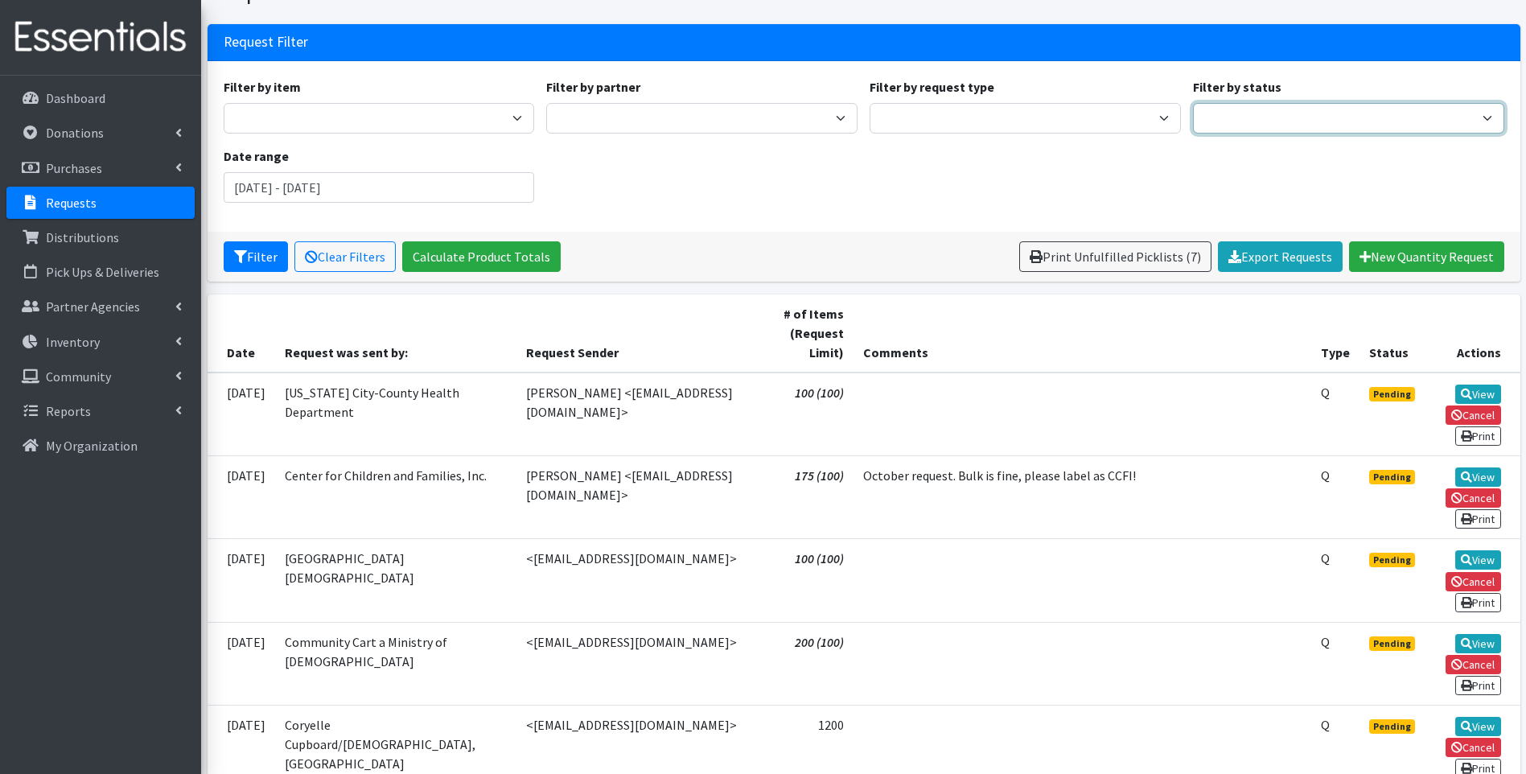
drag, startPoint x: 1302, startPoint y: 109, endPoint x: 1298, endPoint y: 118, distance: 9.7
click at [1302, 109] on select "Pending Started Fulfilled Discarded" at bounding box center [1348, 118] width 311 height 31
select select "0"
click at [1193, 103] on select "Pending Started Fulfilled Discarded" at bounding box center [1348, 118] width 311 height 31
click at [252, 262] on button "Filter" at bounding box center [256, 256] width 64 height 31
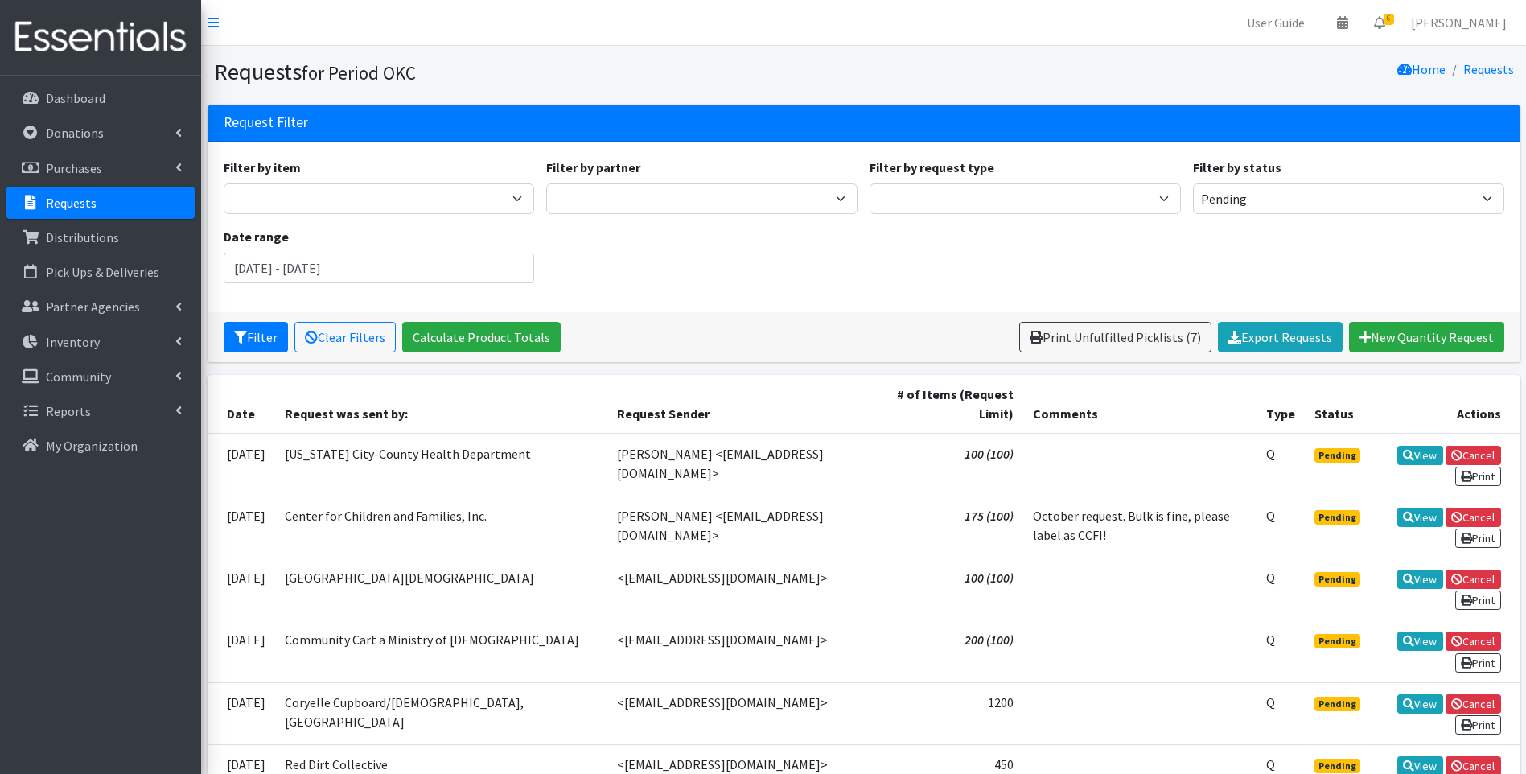
scroll to position [125, 0]
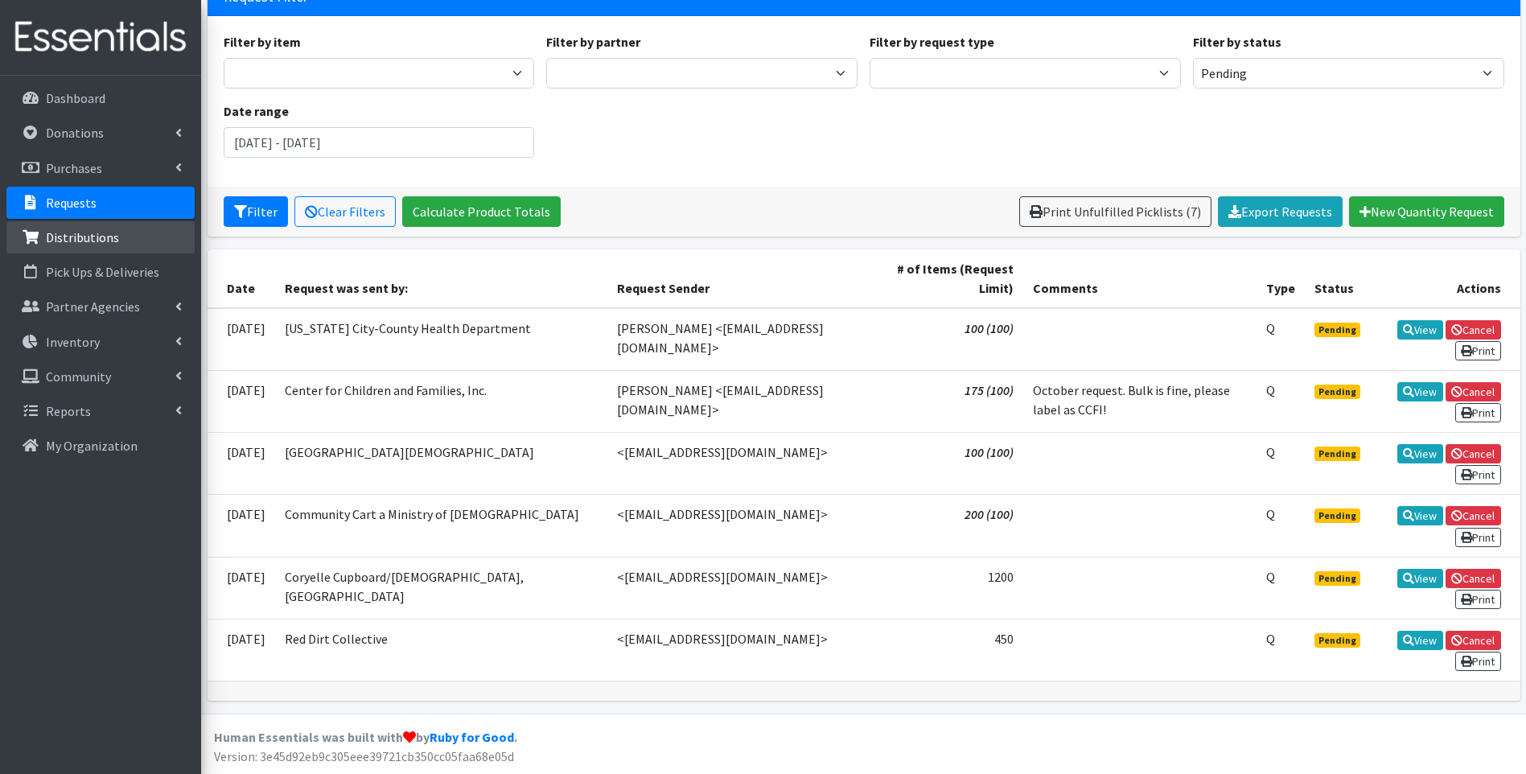
click at [106, 234] on p "Distributions" at bounding box center [82, 237] width 73 height 16
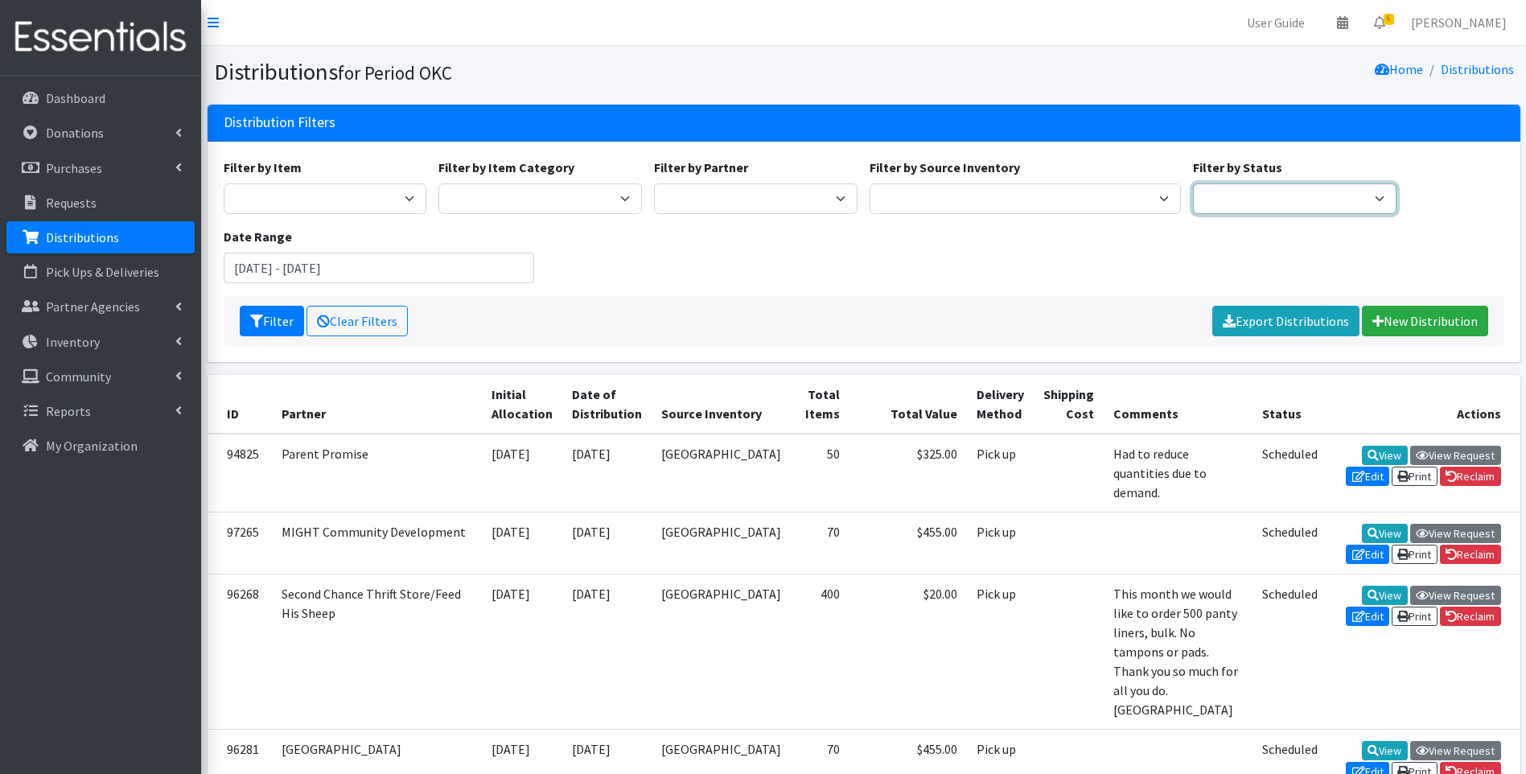
click at [1231, 196] on select "Scheduled Complete" at bounding box center [1294, 198] width 203 height 31
select select "5"
click at [1193, 183] on select "Scheduled Complete" at bounding box center [1294, 198] width 203 height 31
click at [1274, 325] on link "Export Distributions" at bounding box center [1285, 321] width 147 height 31
click at [1274, 194] on select "Scheduled Complete" at bounding box center [1294, 198] width 203 height 31
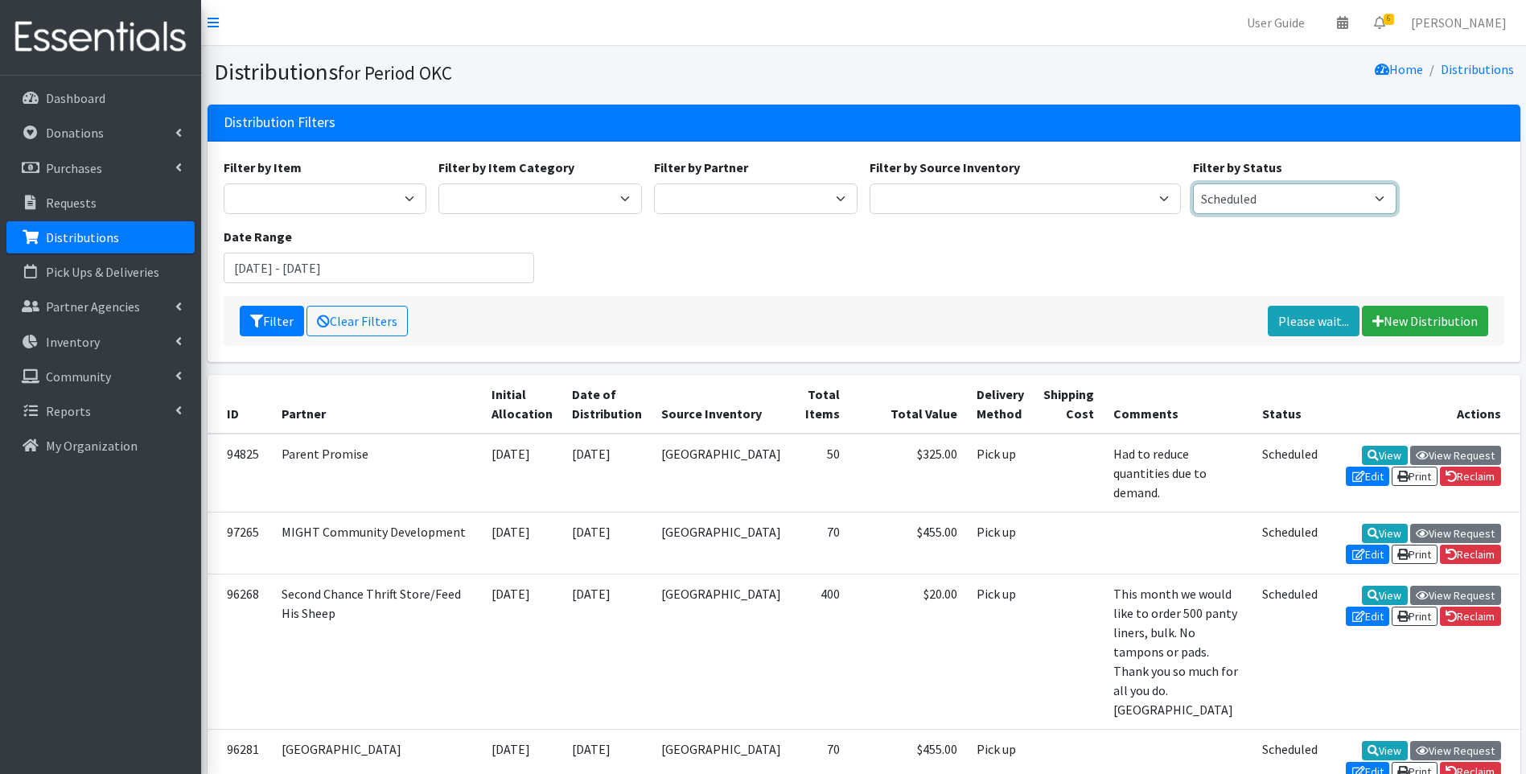
click at [1274, 194] on select "Scheduled Complete" at bounding box center [1294, 198] width 203 height 31
click at [265, 310] on button "Filter" at bounding box center [272, 321] width 64 height 31
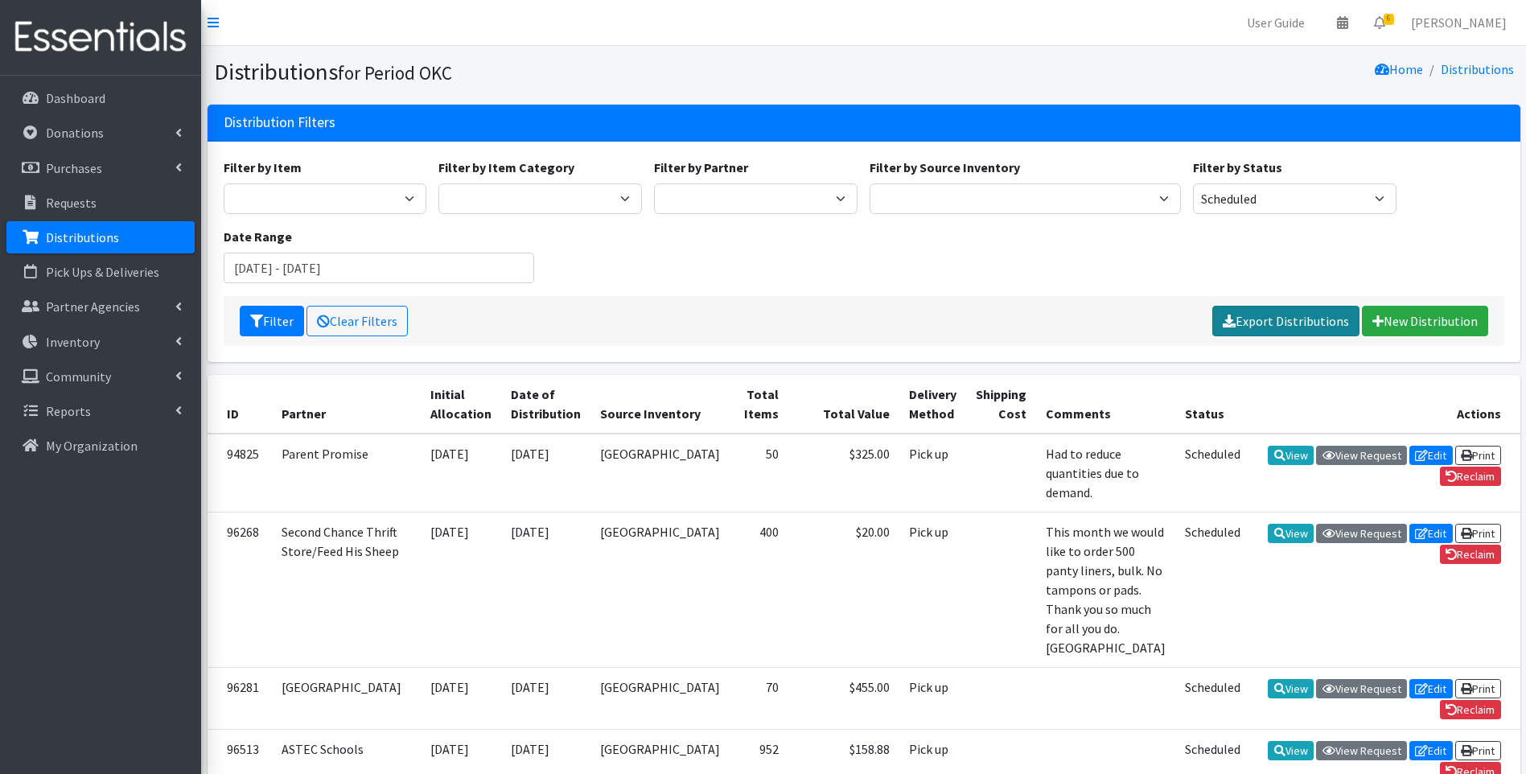
click at [1259, 310] on link "Export Distributions" at bounding box center [1285, 321] width 147 height 31
